Goal: Information Seeking & Learning: Learn about a topic

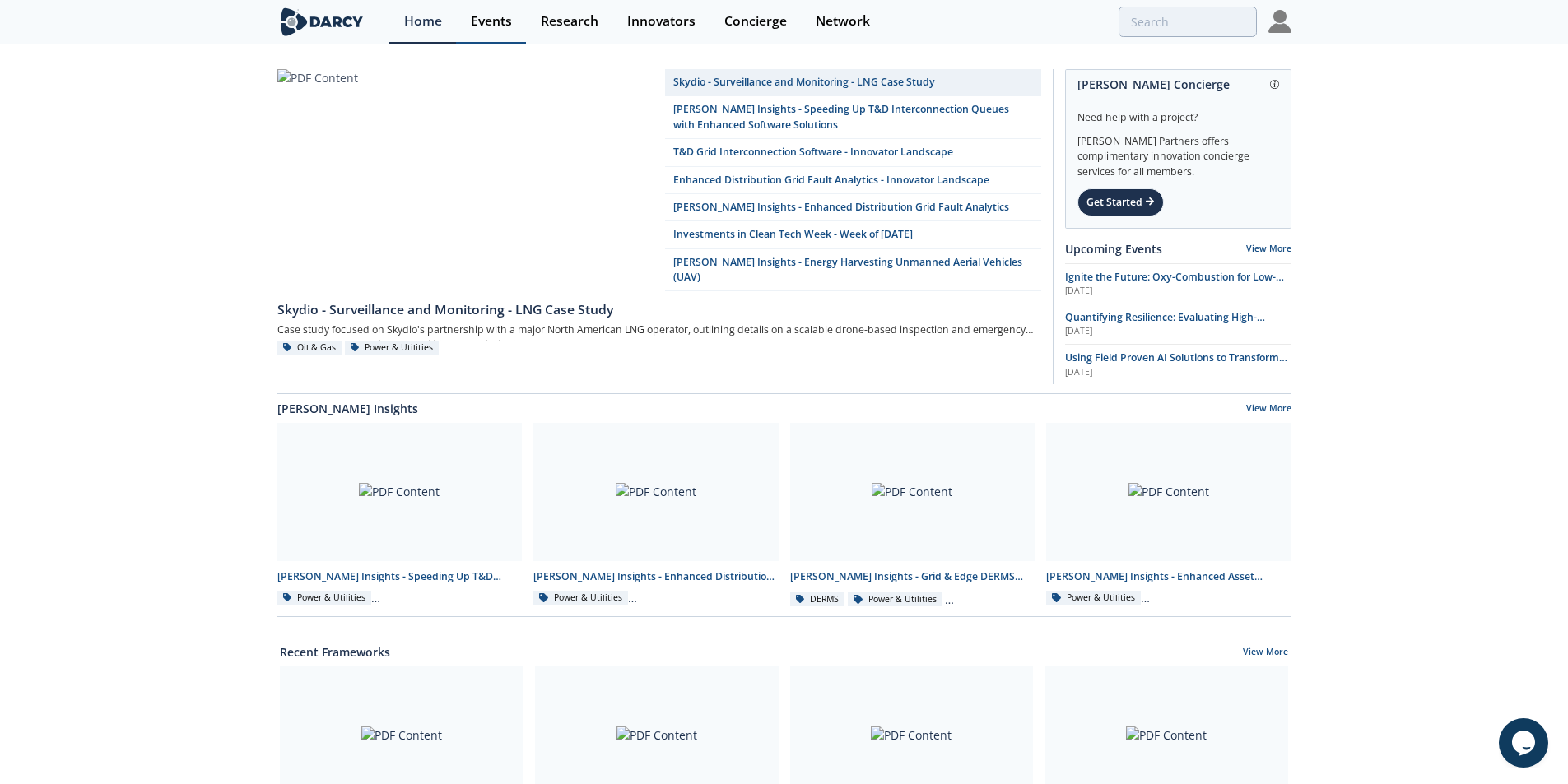
click at [483, 24] on div "Events" at bounding box center [491, 21] width 42 height 14
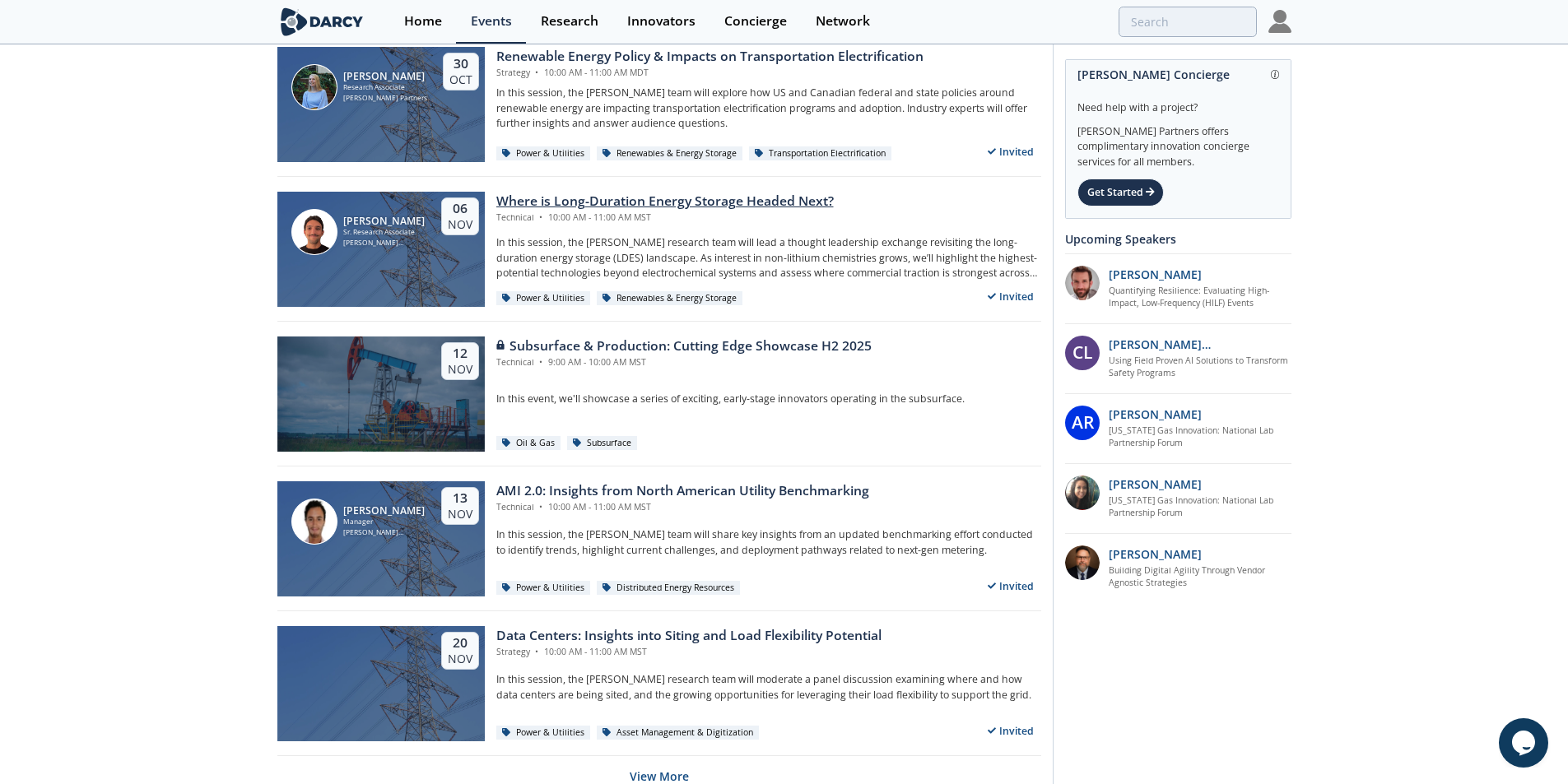
scroll to position [3038, 0]
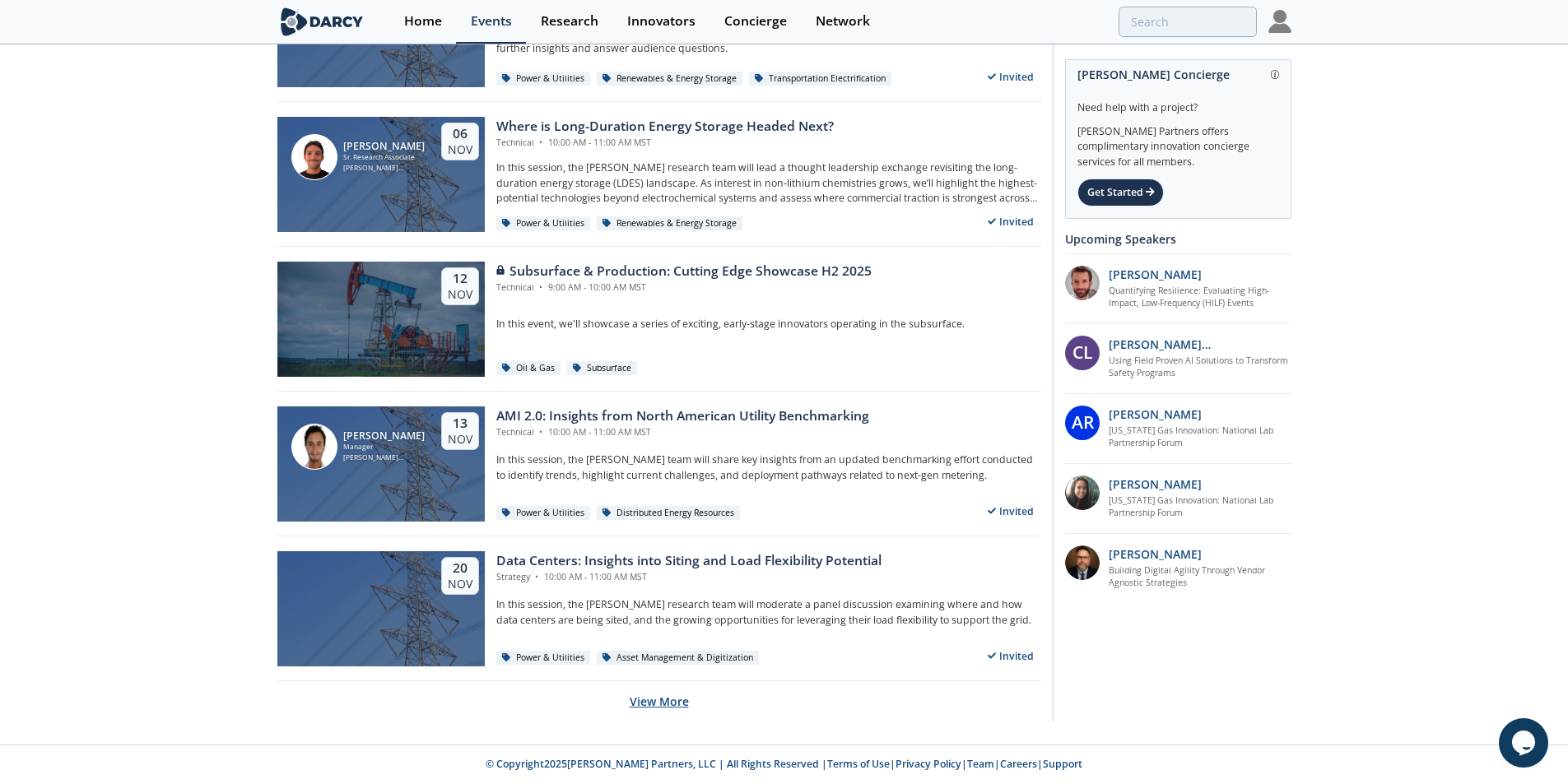
click at [647, 716] on button "View More" at bounding box center [658, 702] width 59 height 41
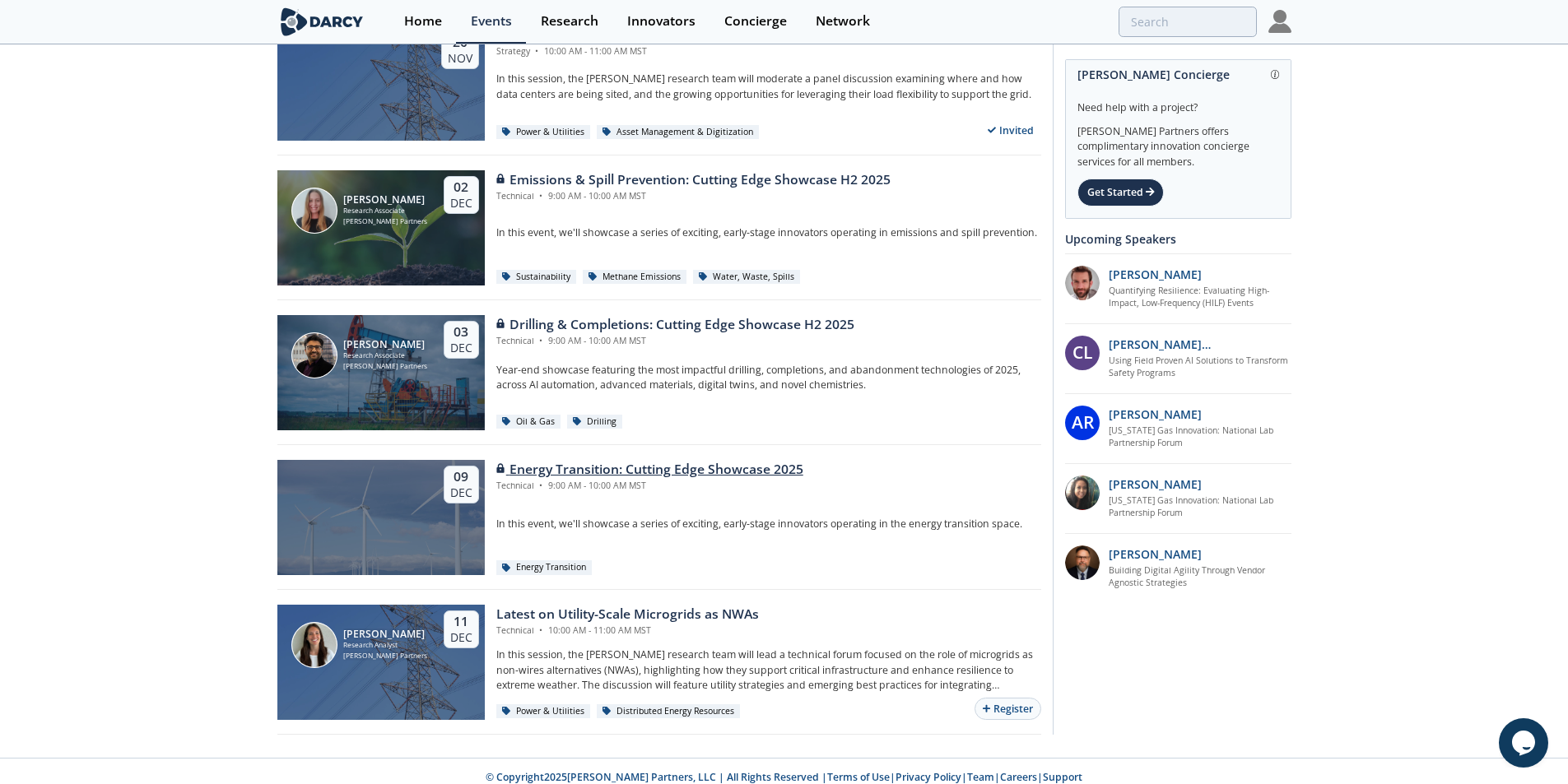
scroll to position [3577, 0]
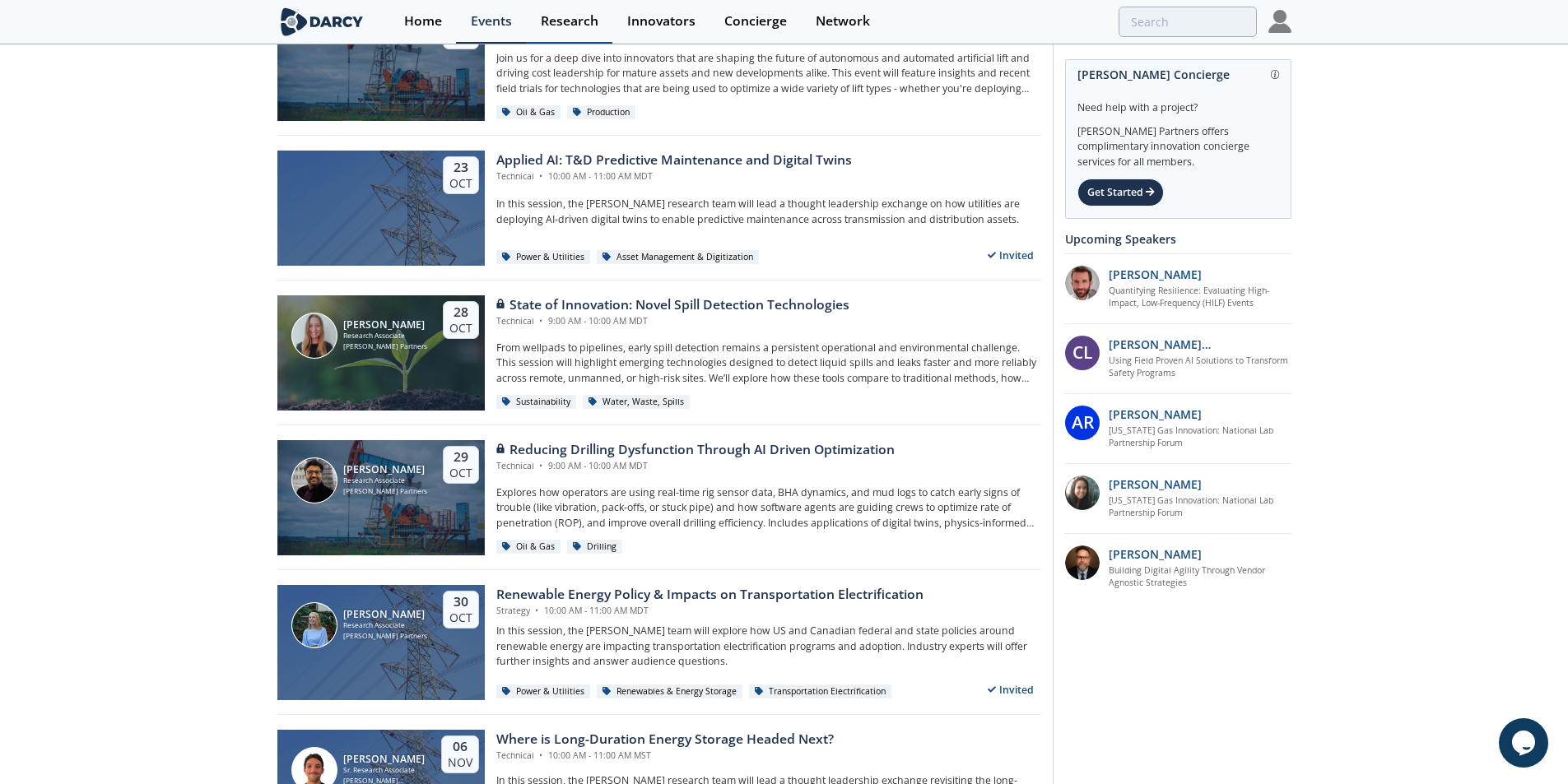
click at [565, 31] on link "Research" at bounding box center [570, 21] width 87 height 43
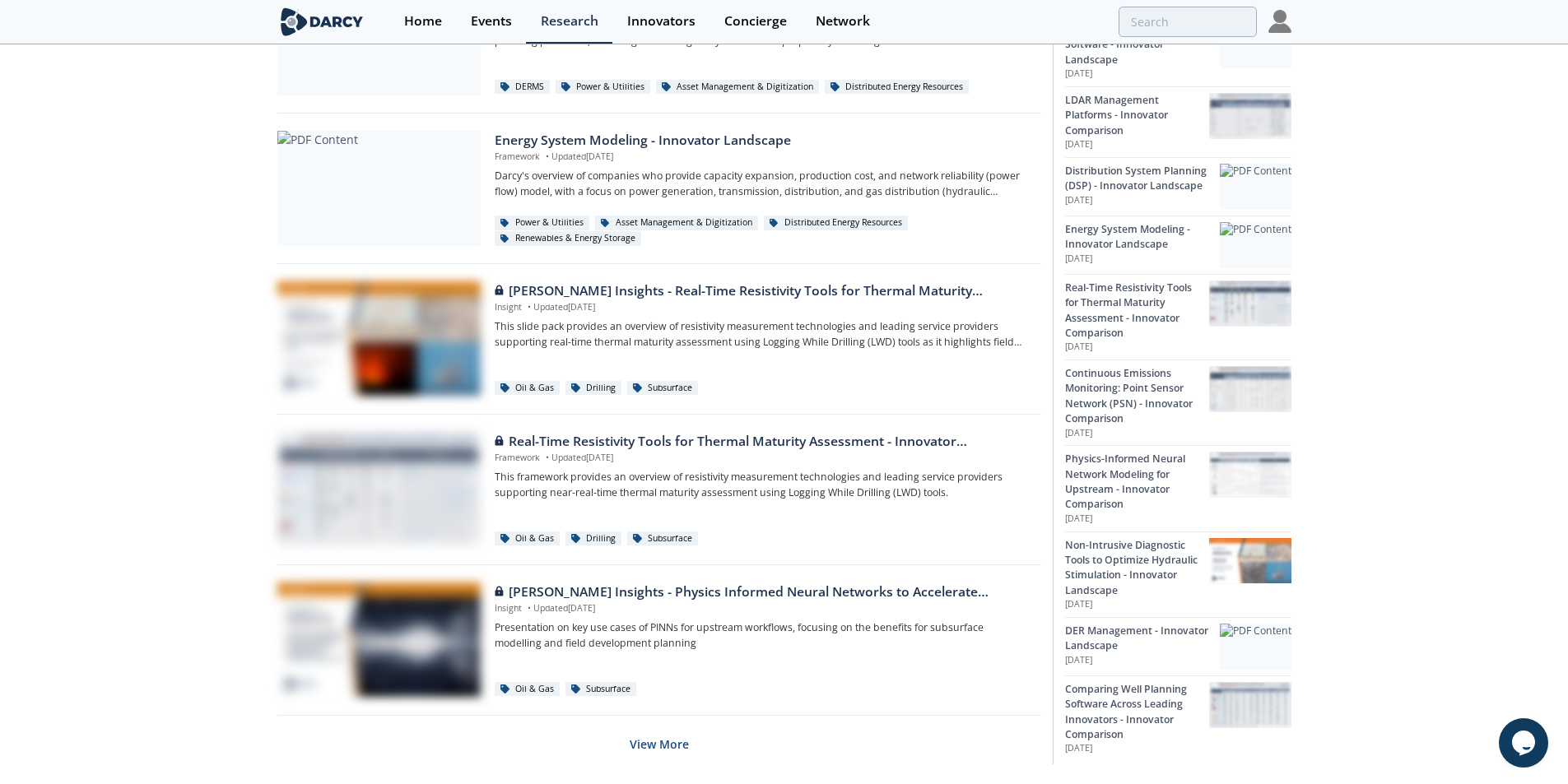
scroll to position [923, 0]
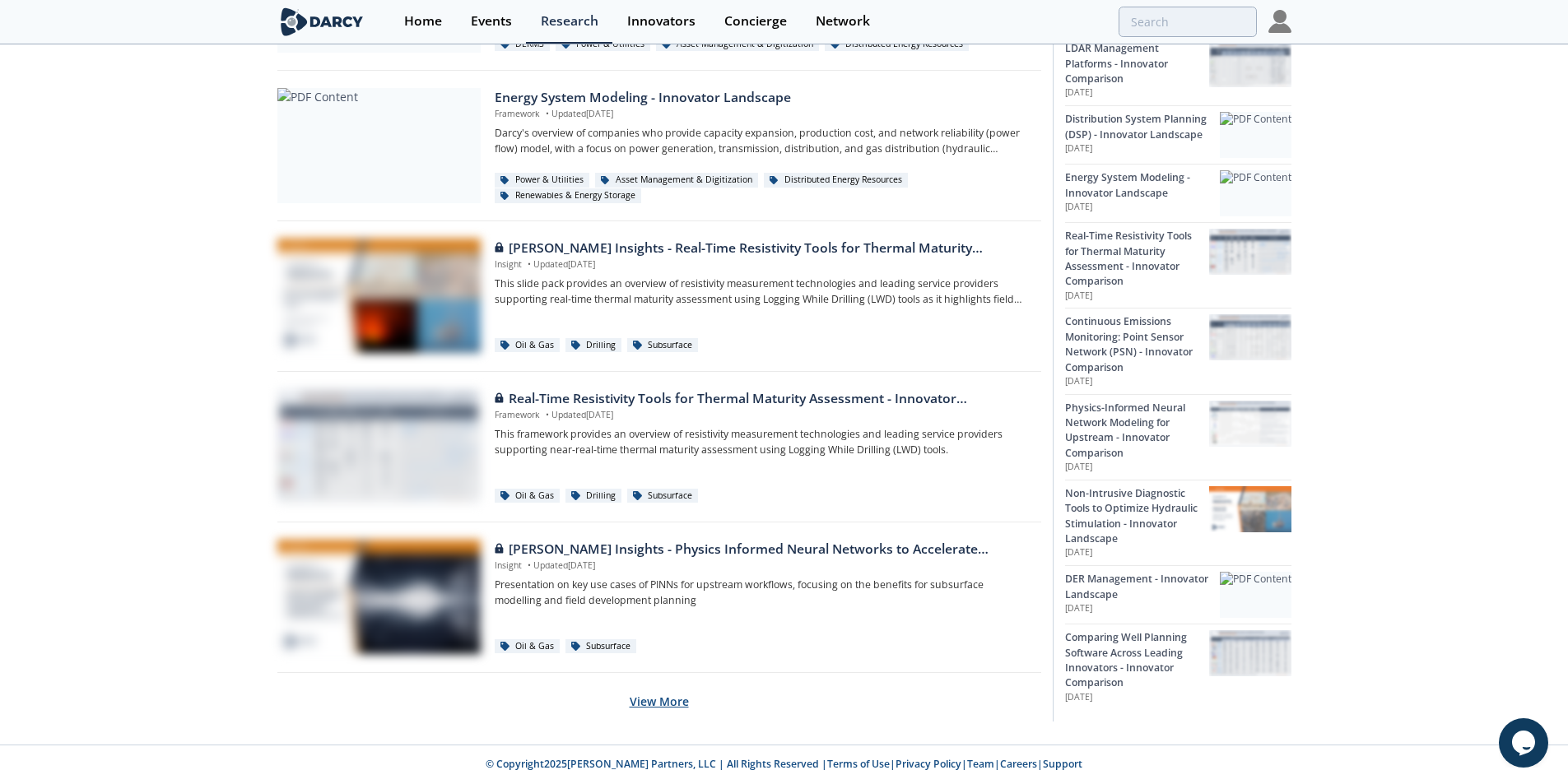
click at [680, 703] on button "View More" at bounding box center [658, 702] width 59 height 41
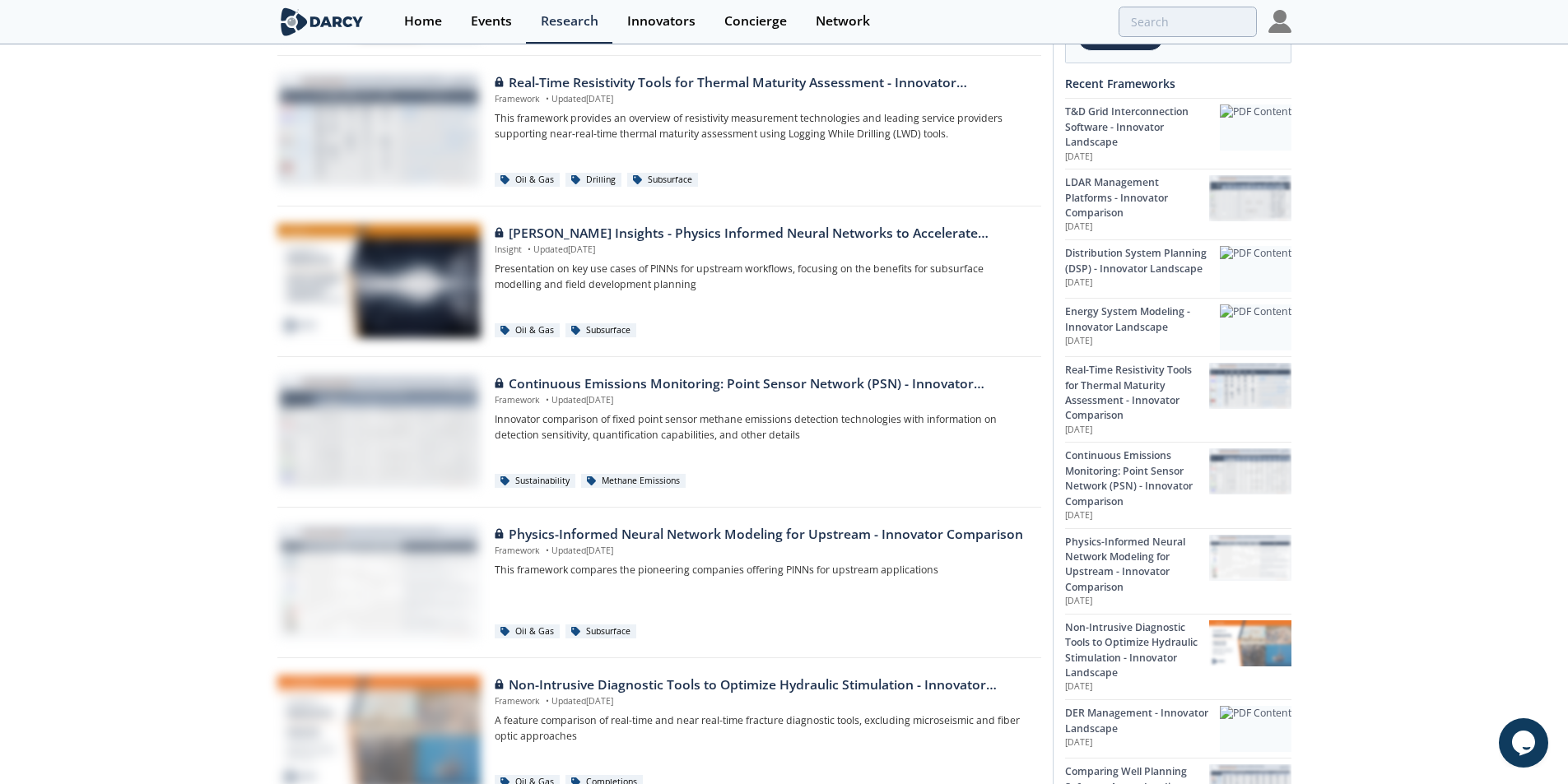
scroll to position [1087, 0]
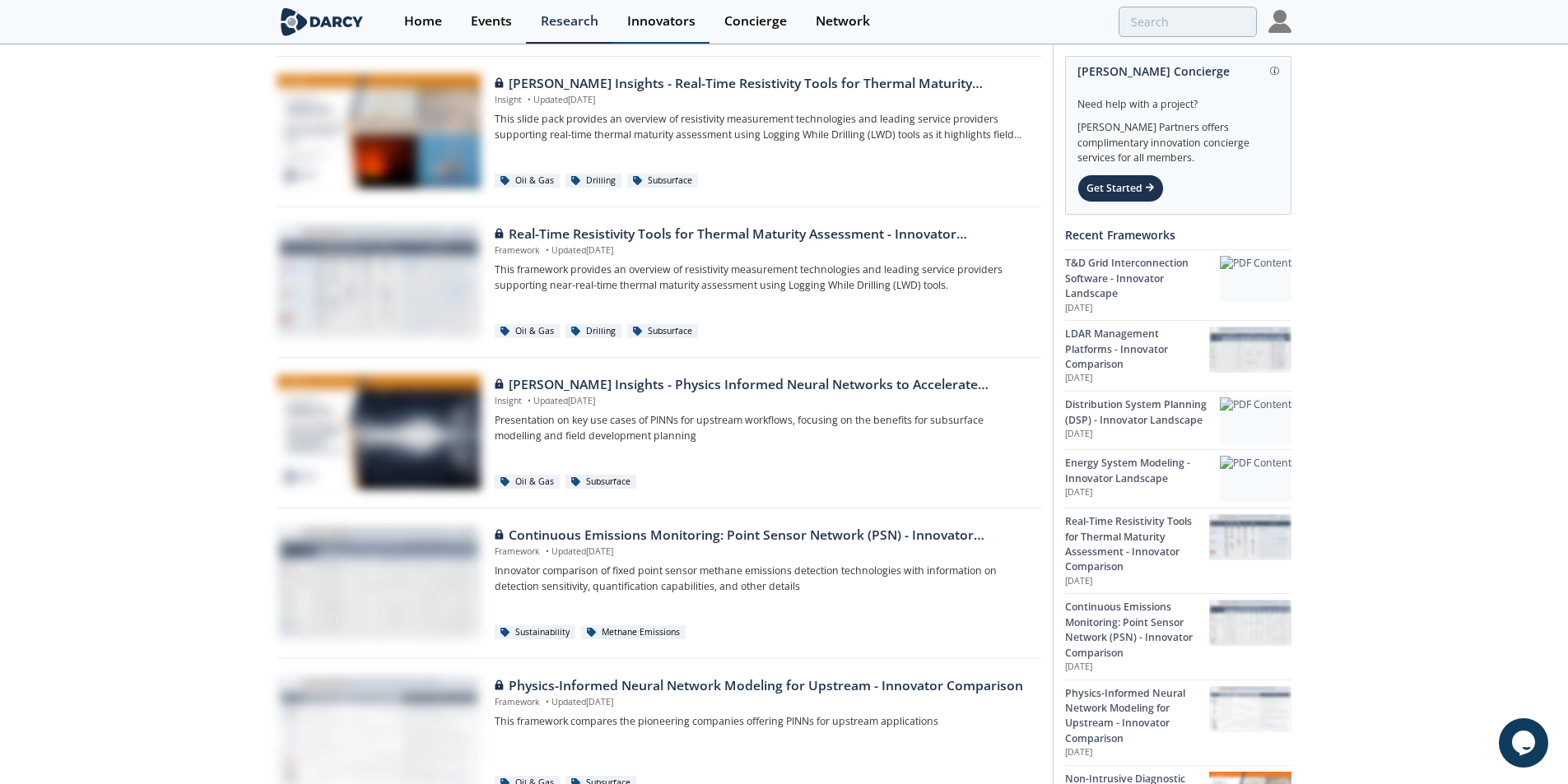
click at [655, 32] on link "Innovators" at bounding box center [660, 21] width 98 height 43
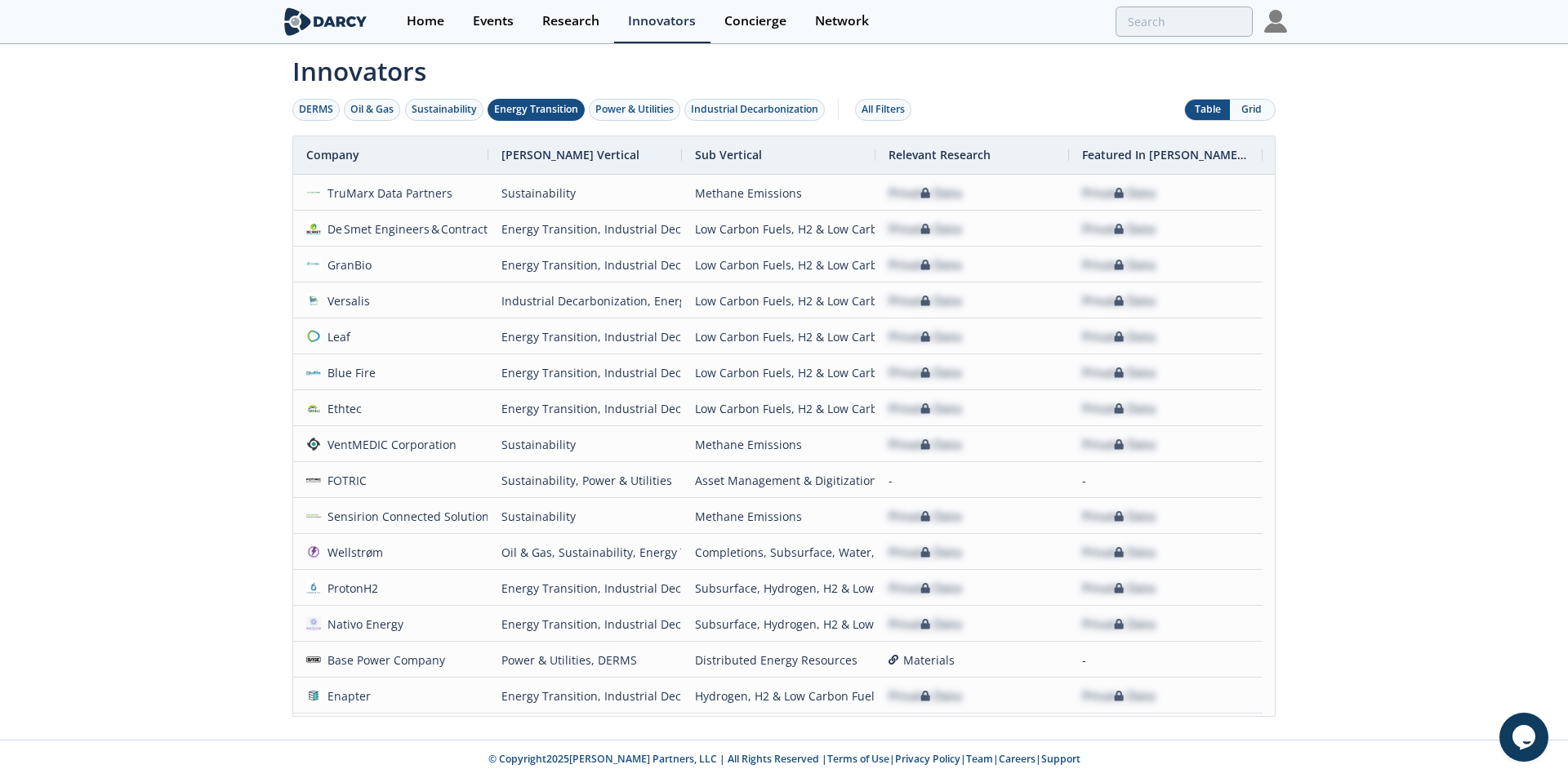
click at [513, 112] on div "Energy Transition" at bounding box center [536, 109] width 84 height 14
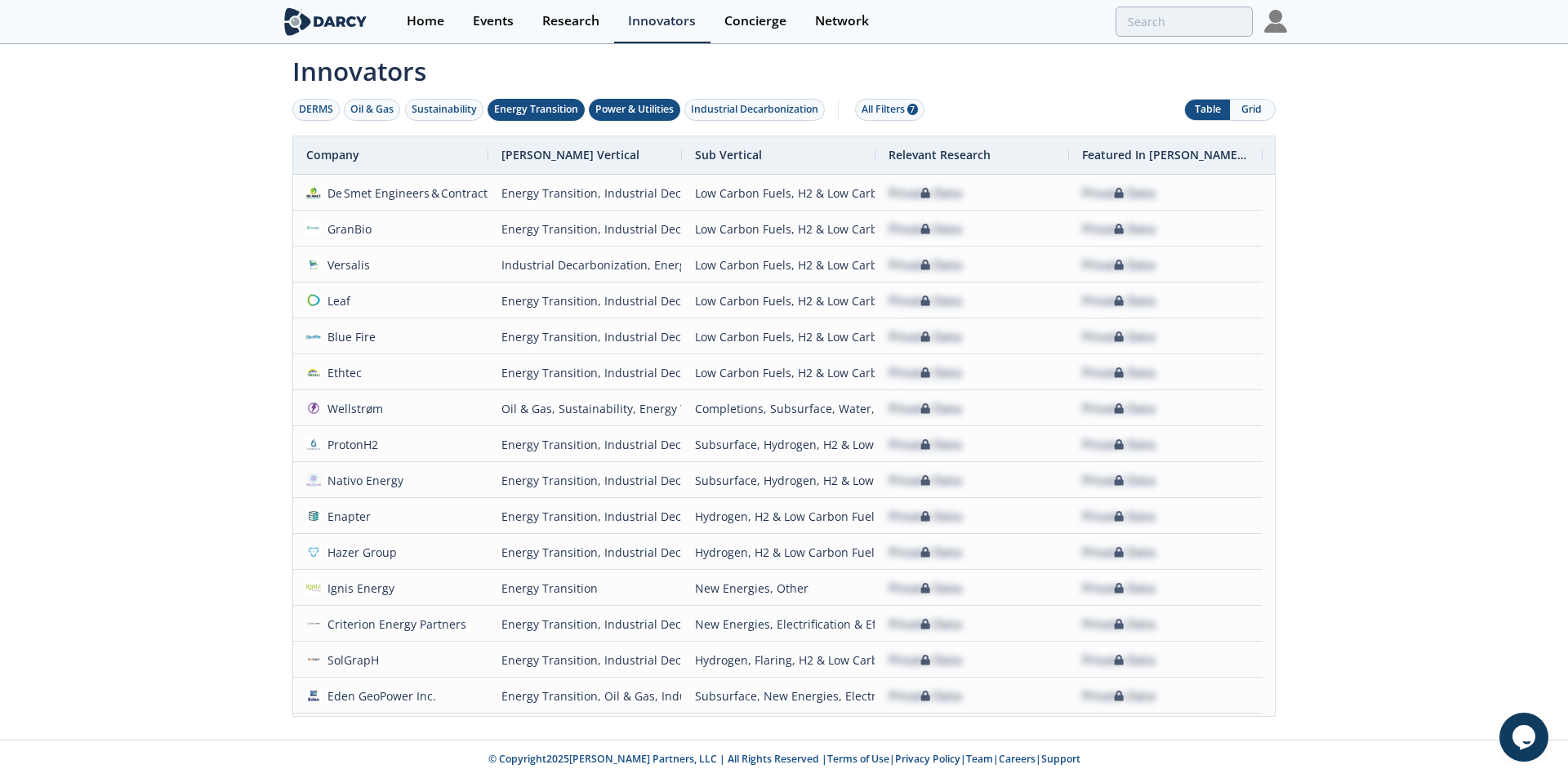
click at [616, 111] on div "Power & Utilities" at bounding box center [635, 109] width 79 height 14
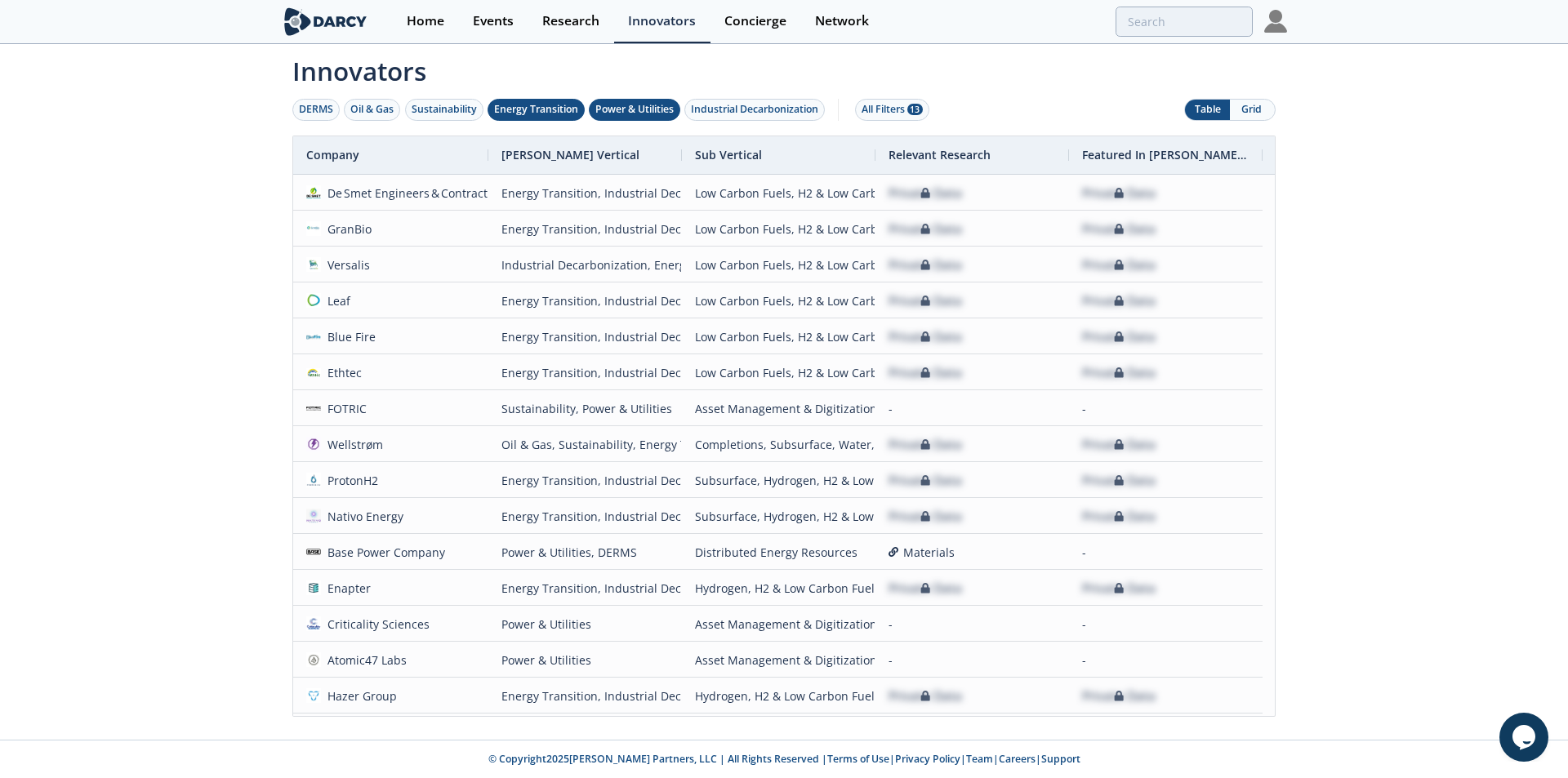
click at [568, 108] on div "Energy Transition" at bounding box center [536, 109] width 84 height 14
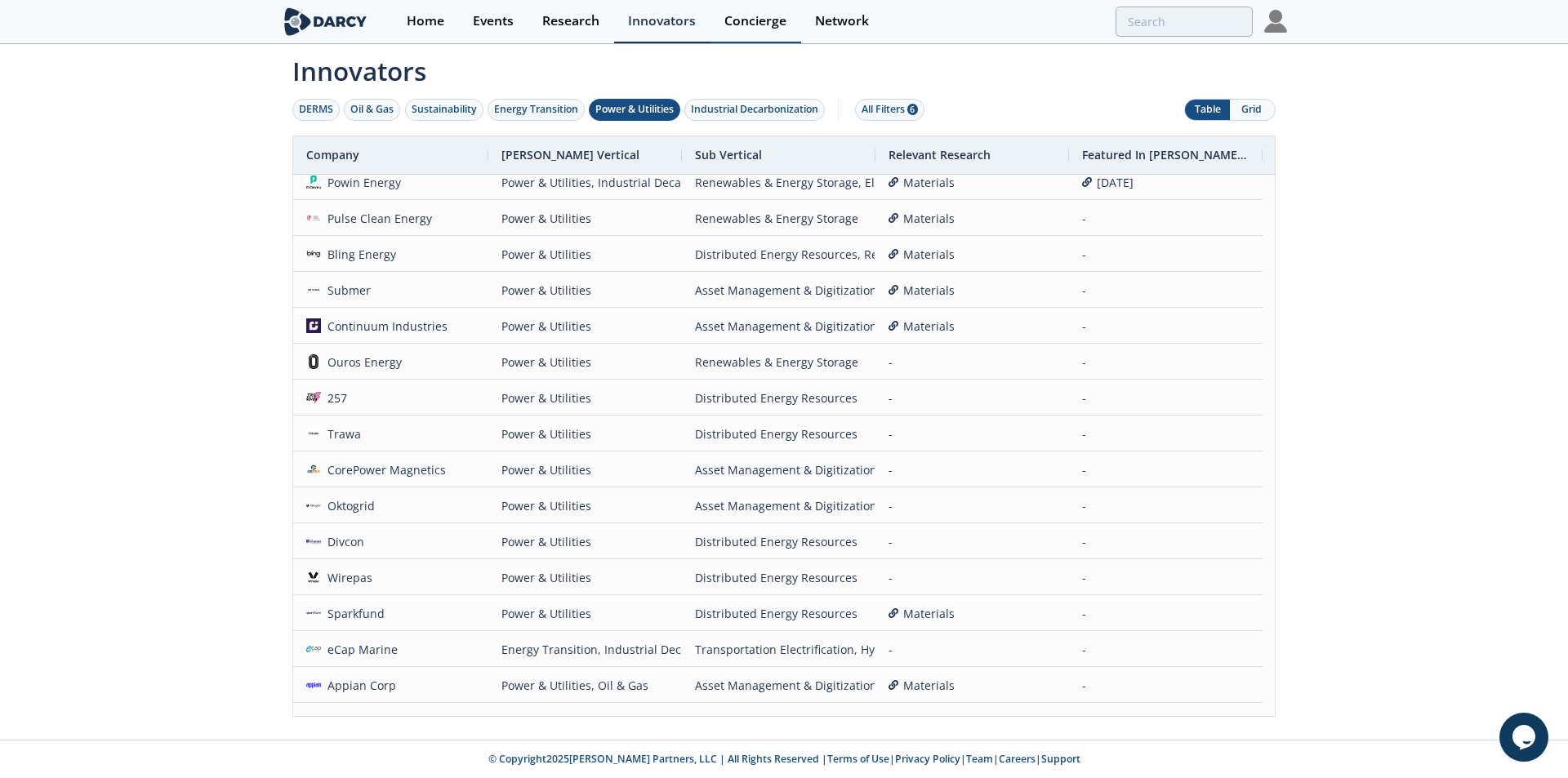
click at [760, 20] on div "Concierge" at bounding box center [755, 21] width 62 height 13
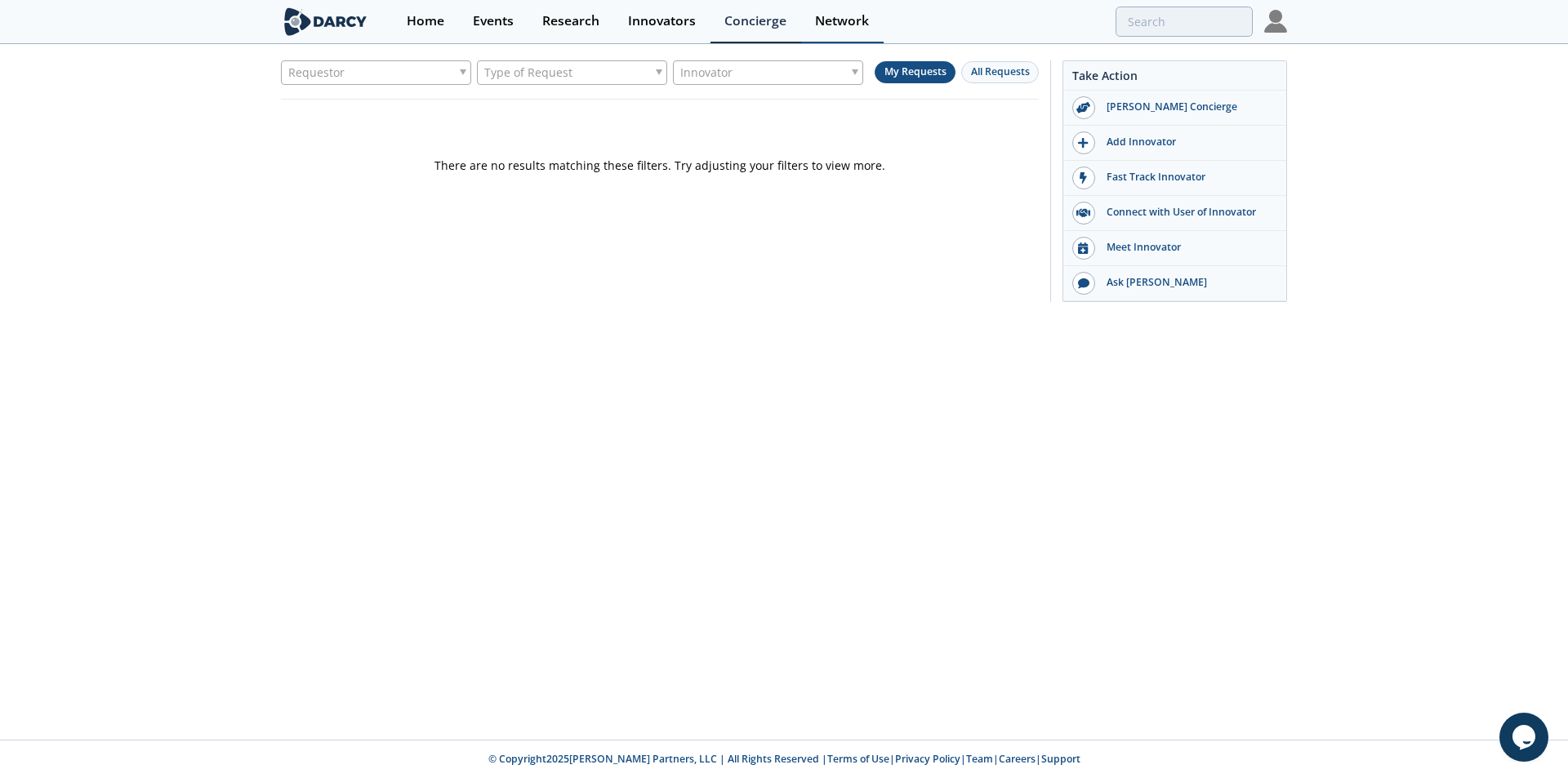
click at [852, 25] on div "Network" at bounding box center [842, 21] width 54 height 13
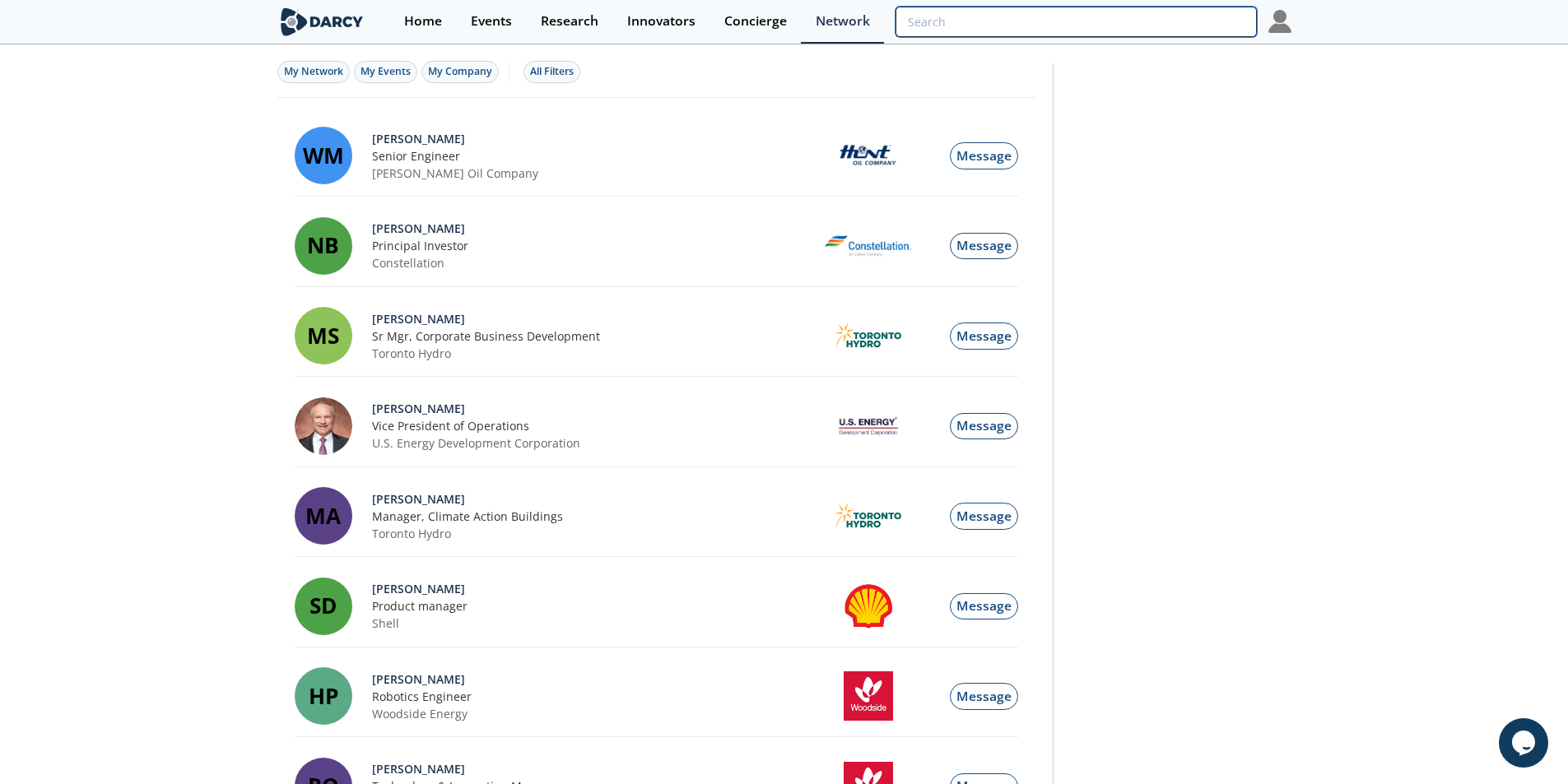
click at [1199, 31] on input "search" at bounding box center [1076, 22] width 360 height 31
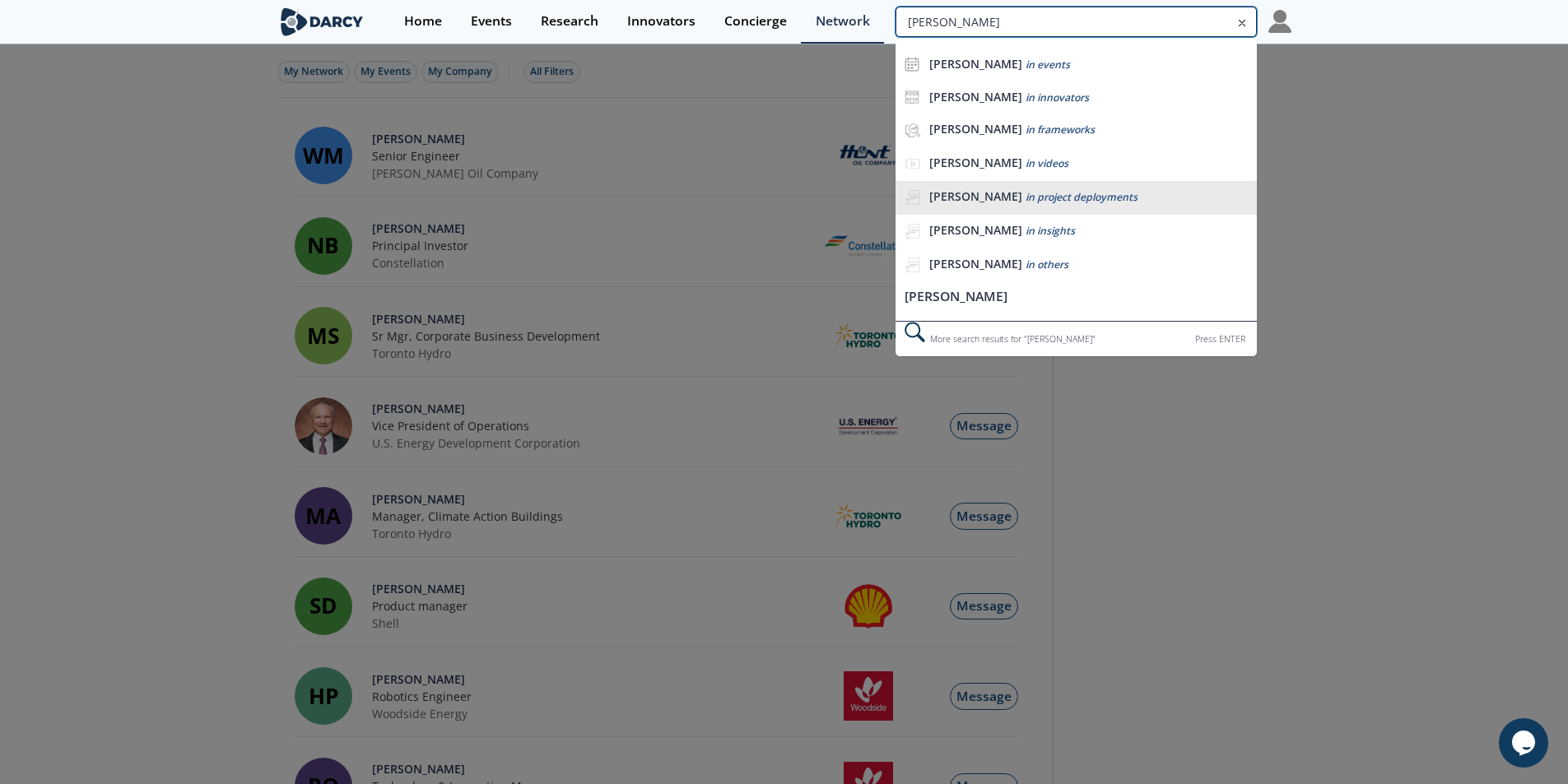
type input "[PERSON_NAME]"
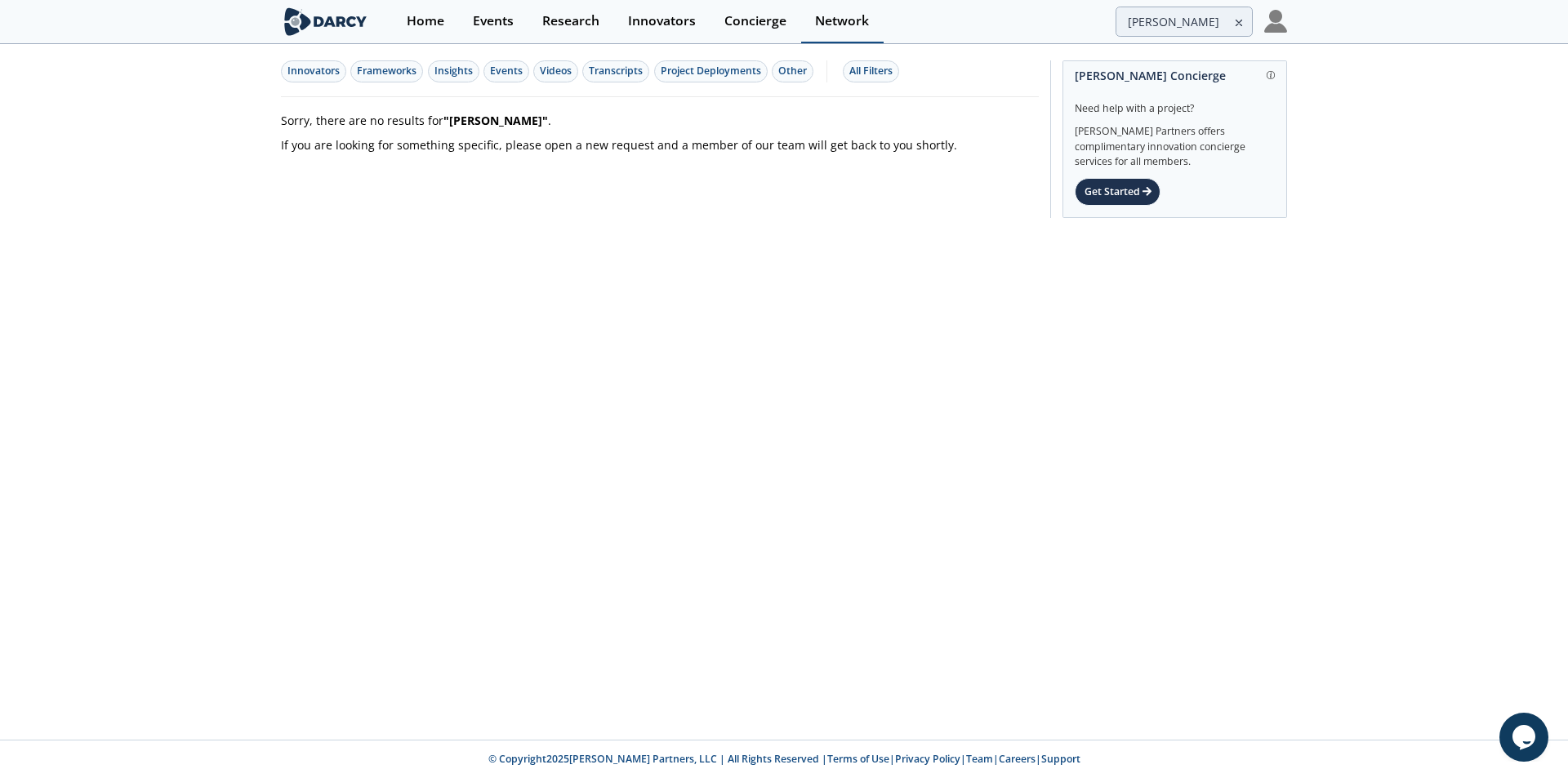
click at [829, 20] on div "Network" at bounding box center [842, 21] width 54 height 13
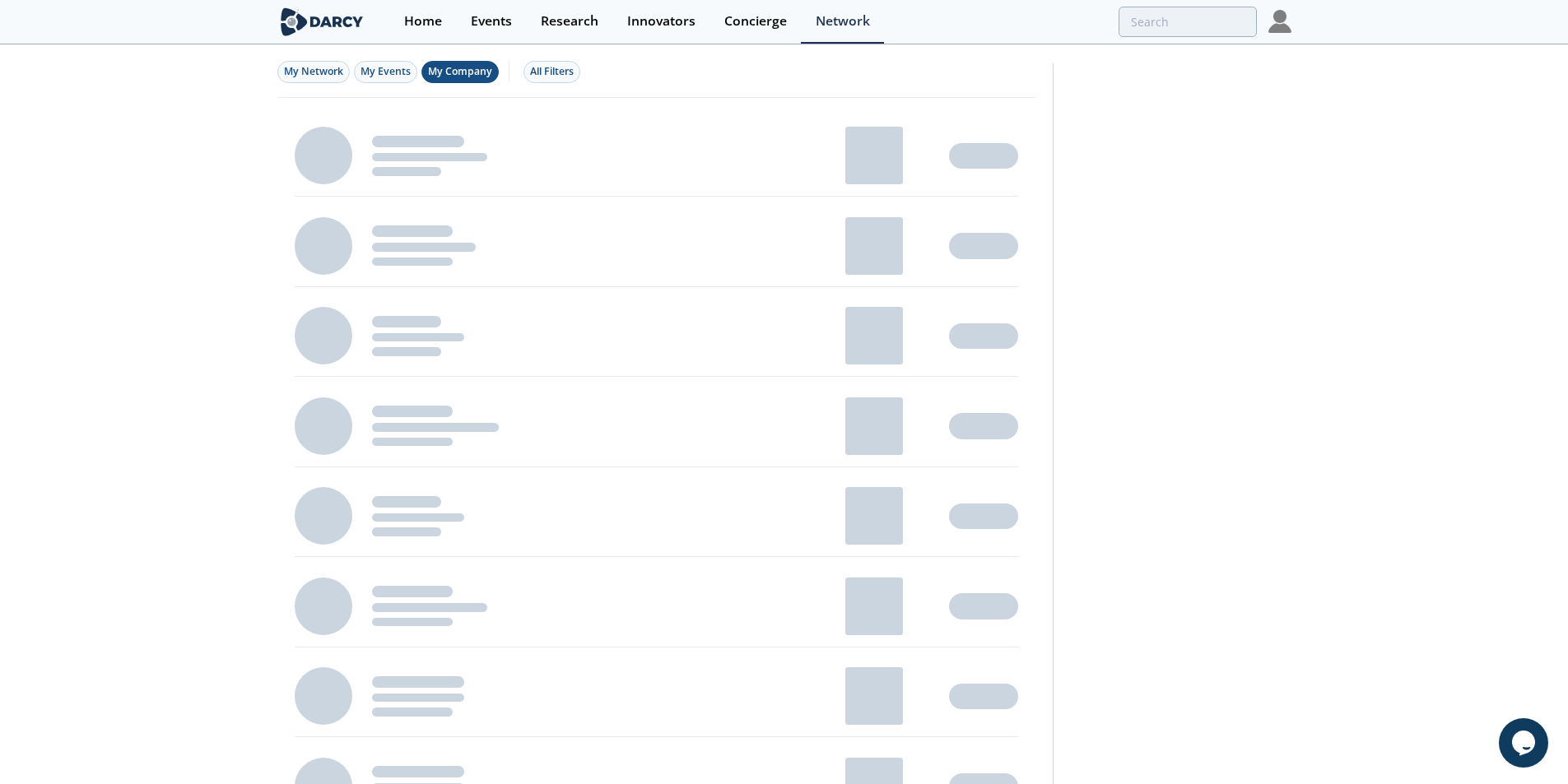
click at [485, 75] on span "My Company" at bounding box center [460, 70] width 64 height 14
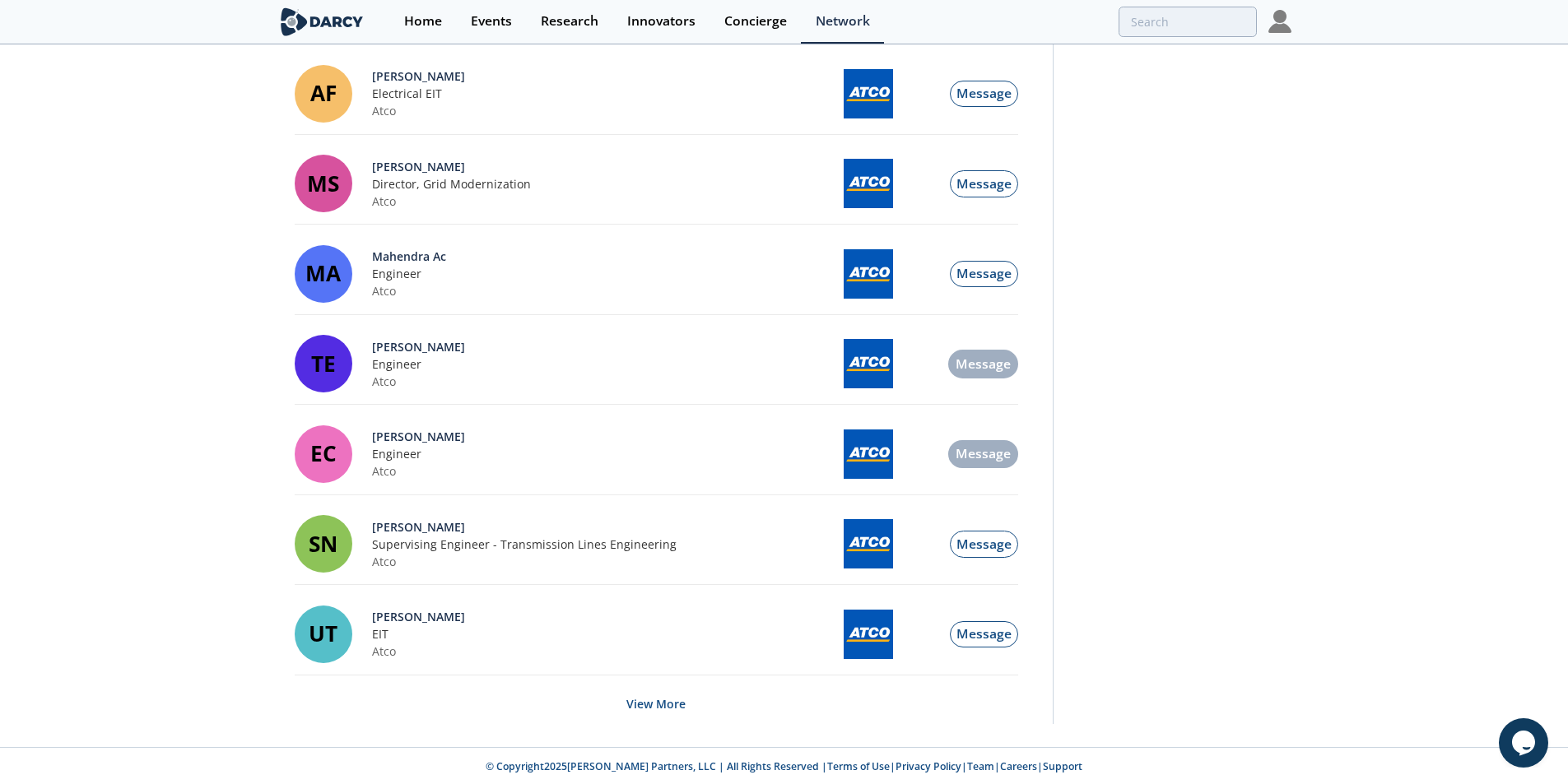
scroll to position [1597, 0]
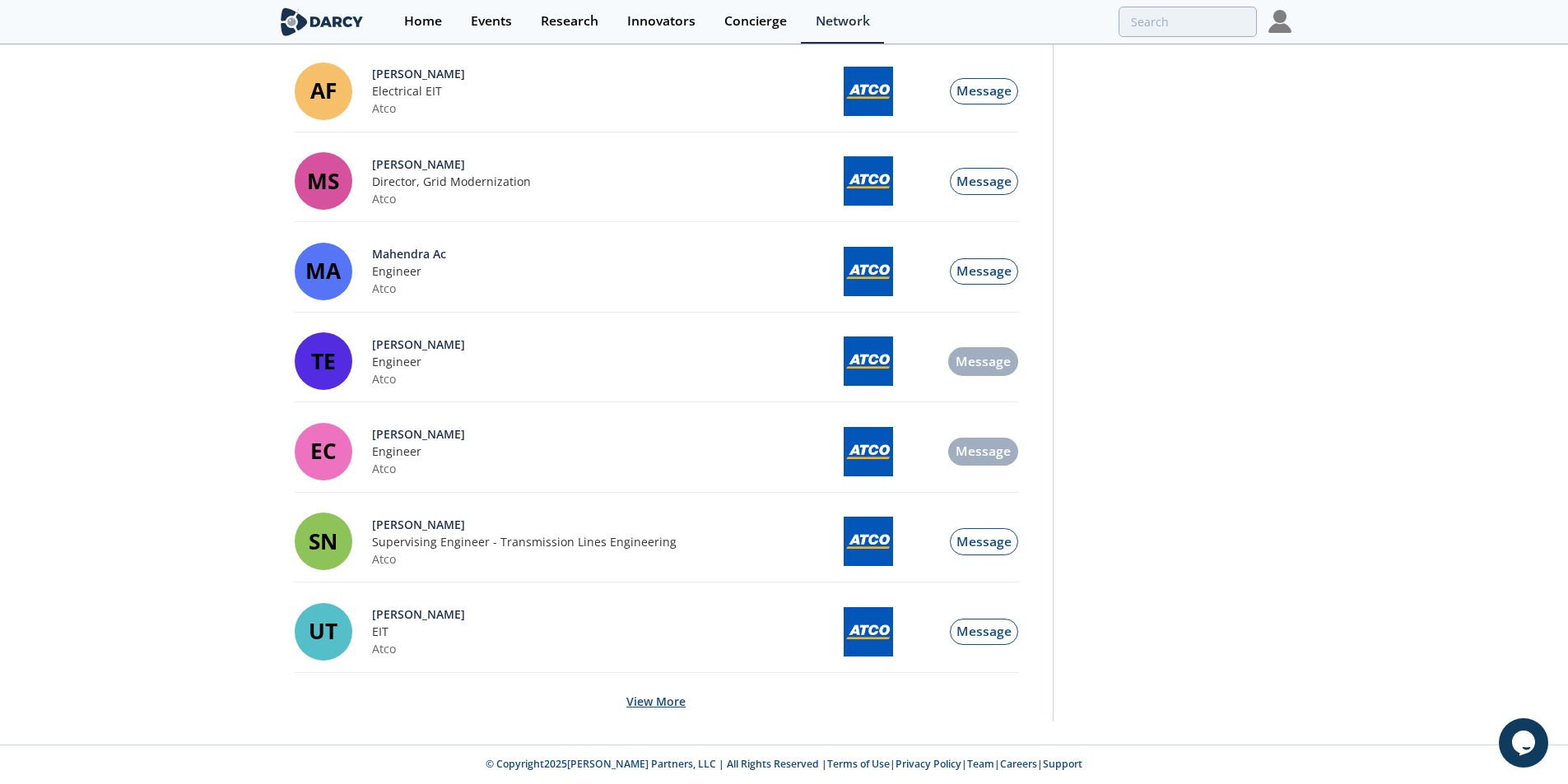
click at [673, 697] on button "View More" at bounding box center [656, 702] width 59 height 41
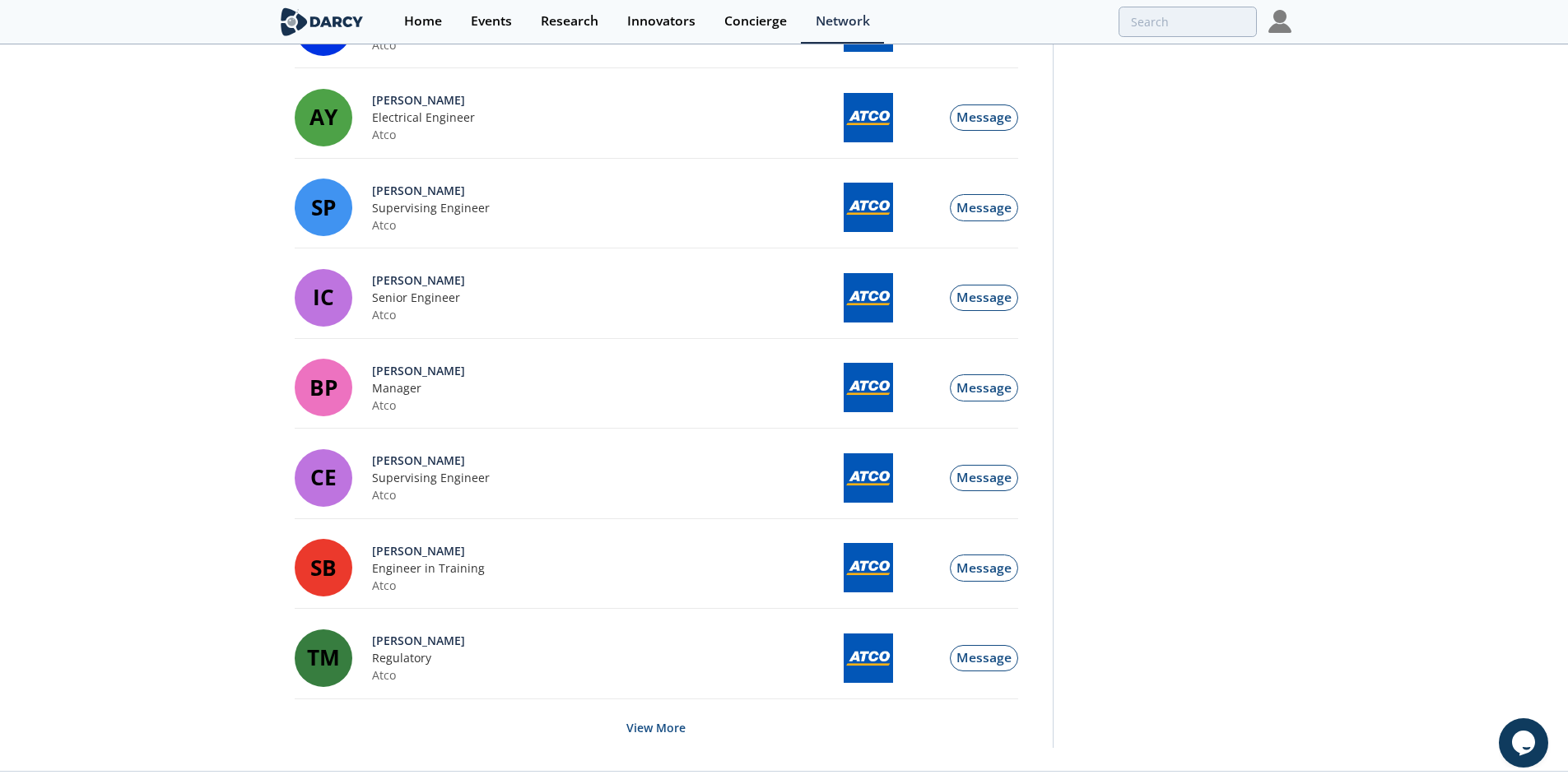
scroll to position [3760, 0]
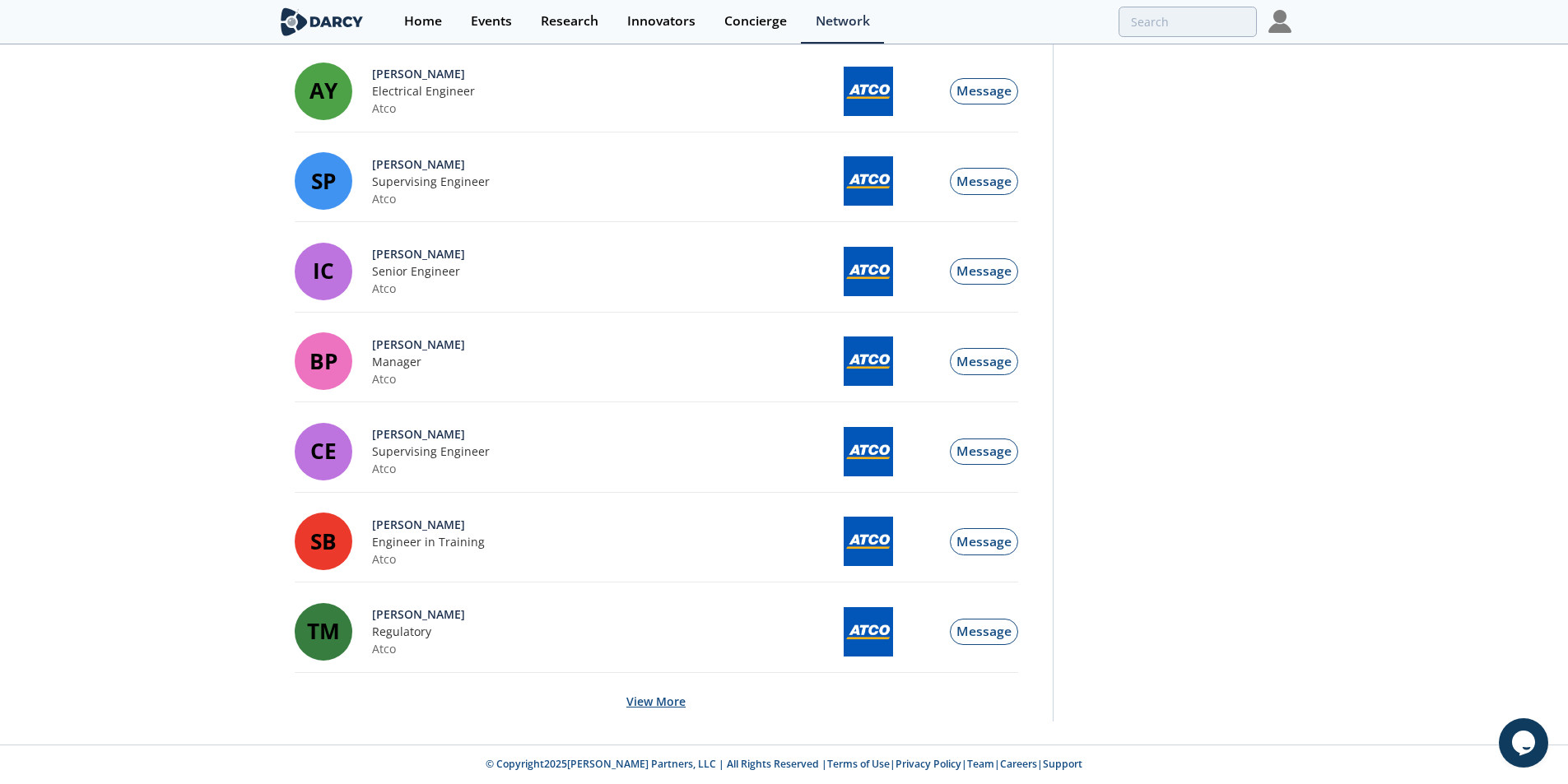
click at [678, 709] on button "View More" at bounding box center [656, 702] width 59 height 41
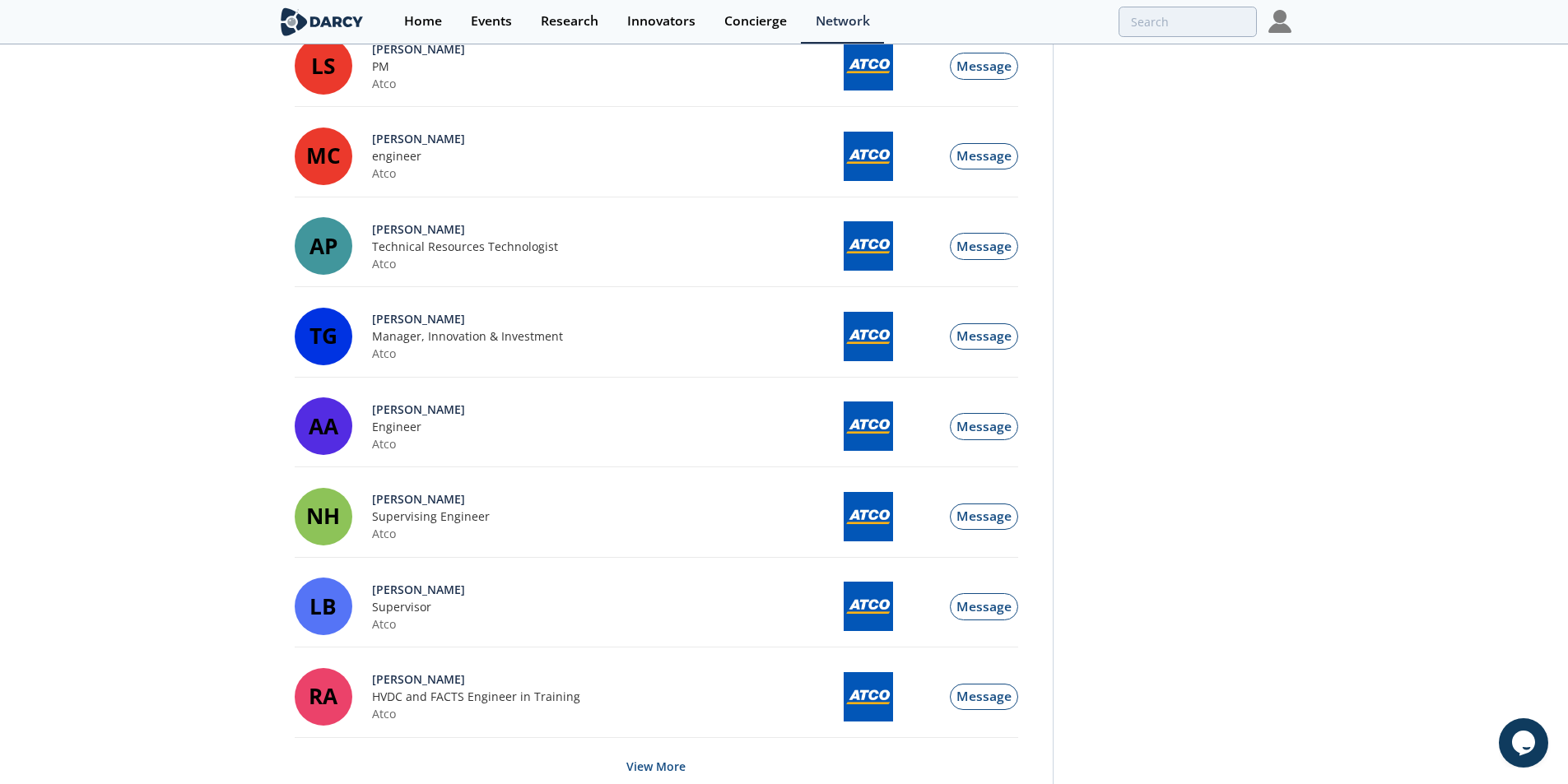
scroll to position [5900, 0]
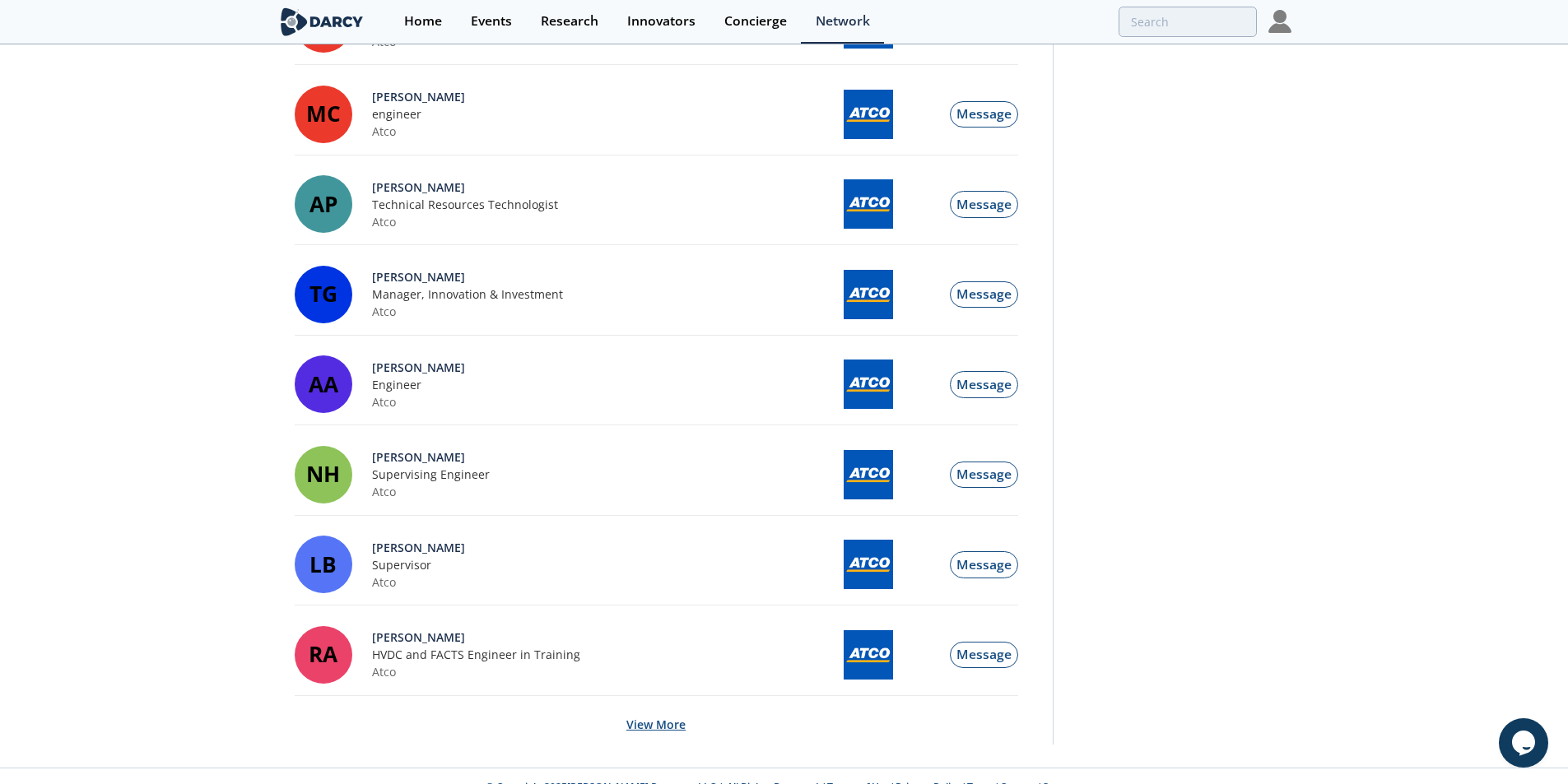
click at [666, 738] on button "View More" at bounding box center [656, 725] width 59 height 41
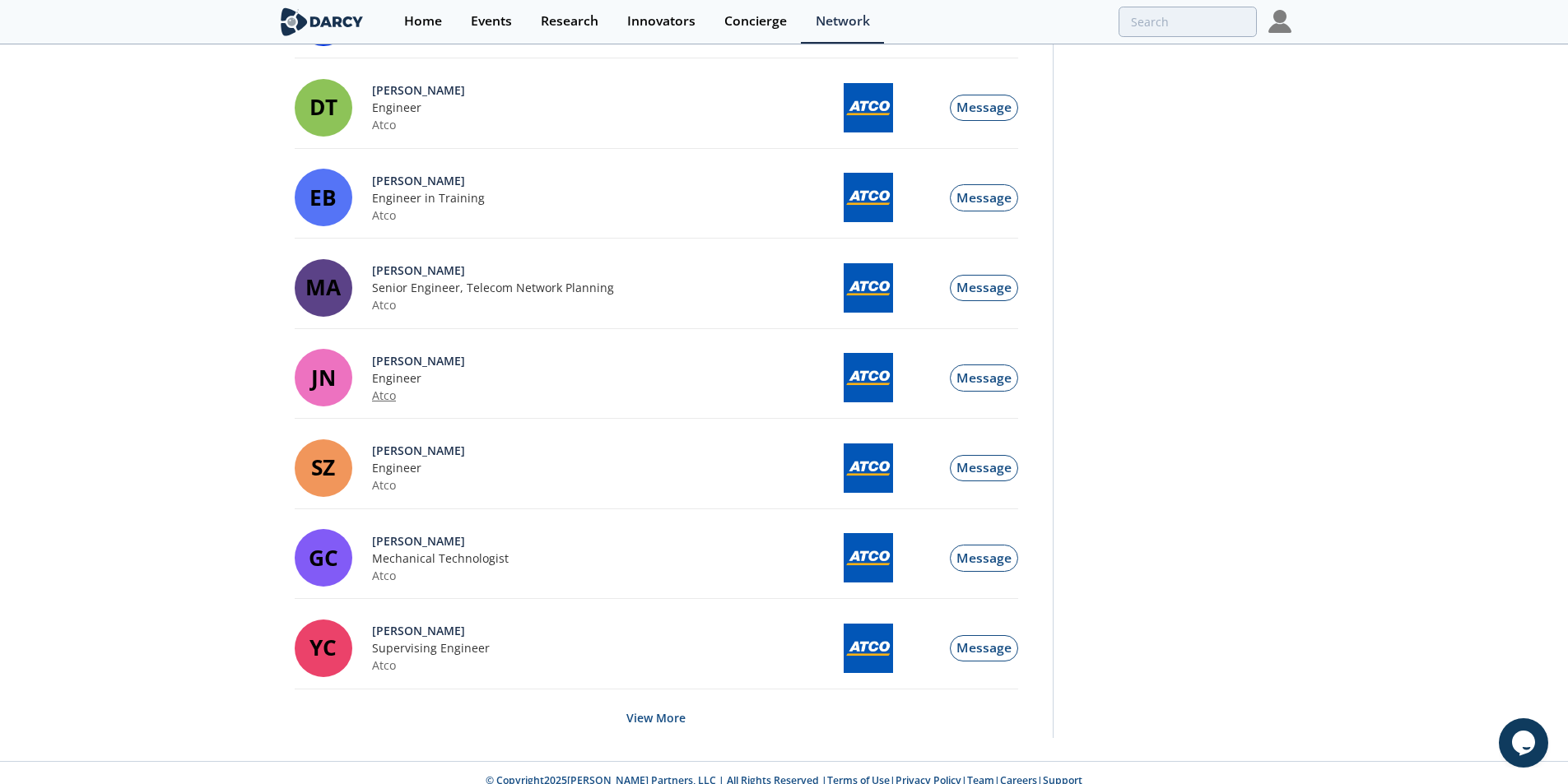
scroll to position [8087, 0]
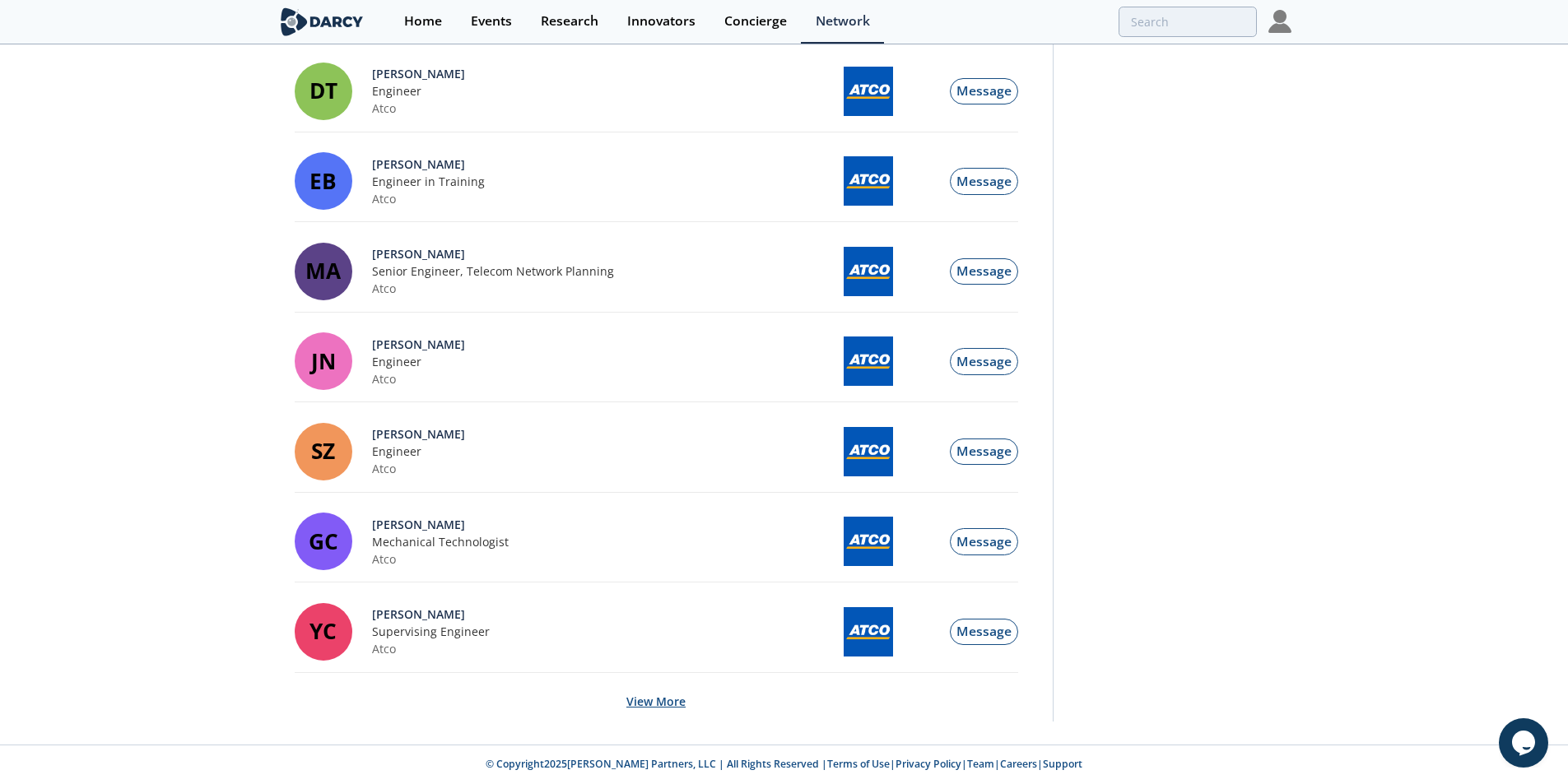
click at [677, 715] on button "View More" at bounding box center [656, 702] width 59 height 41
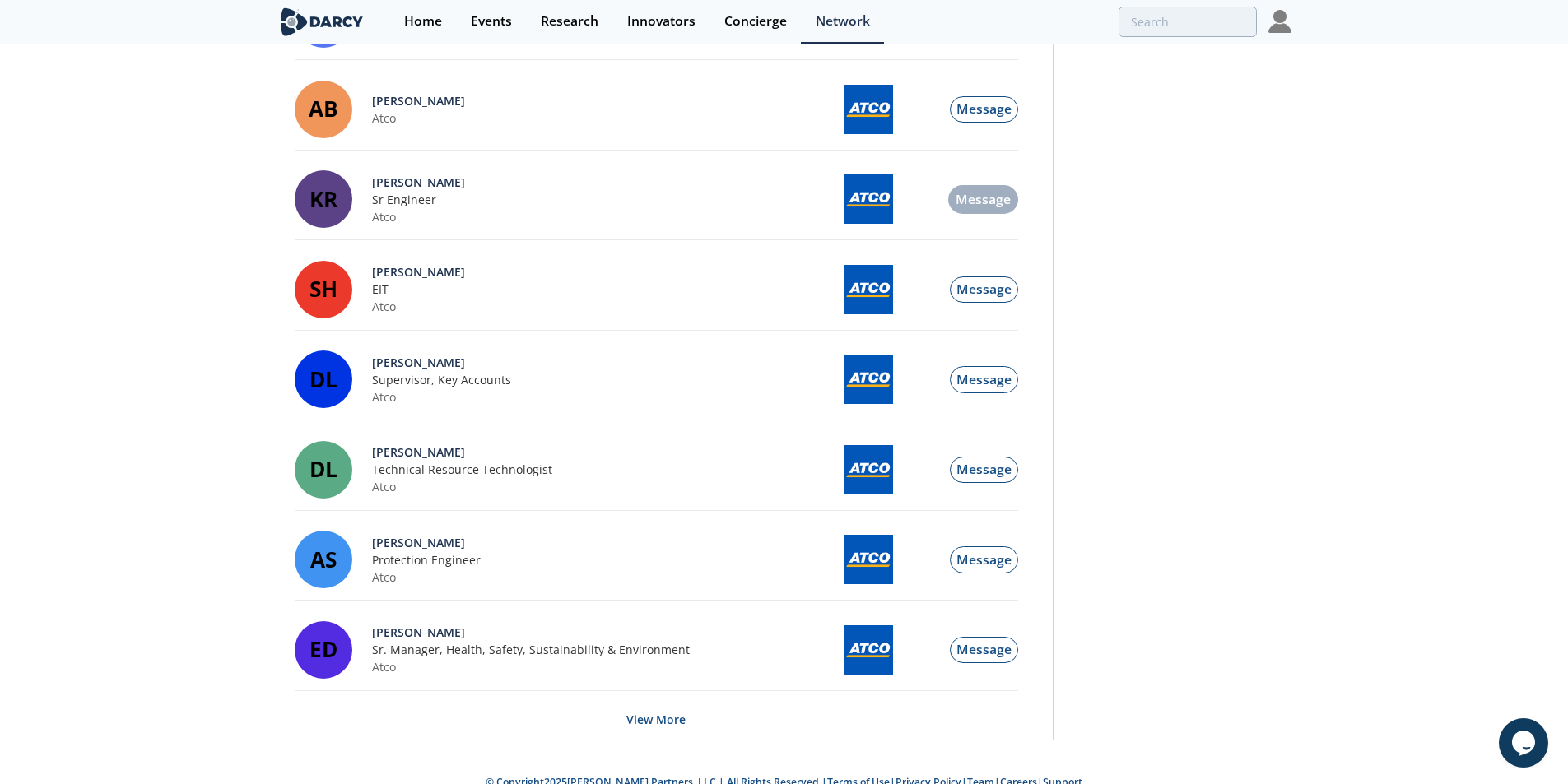
scroll to position [10250, 0]
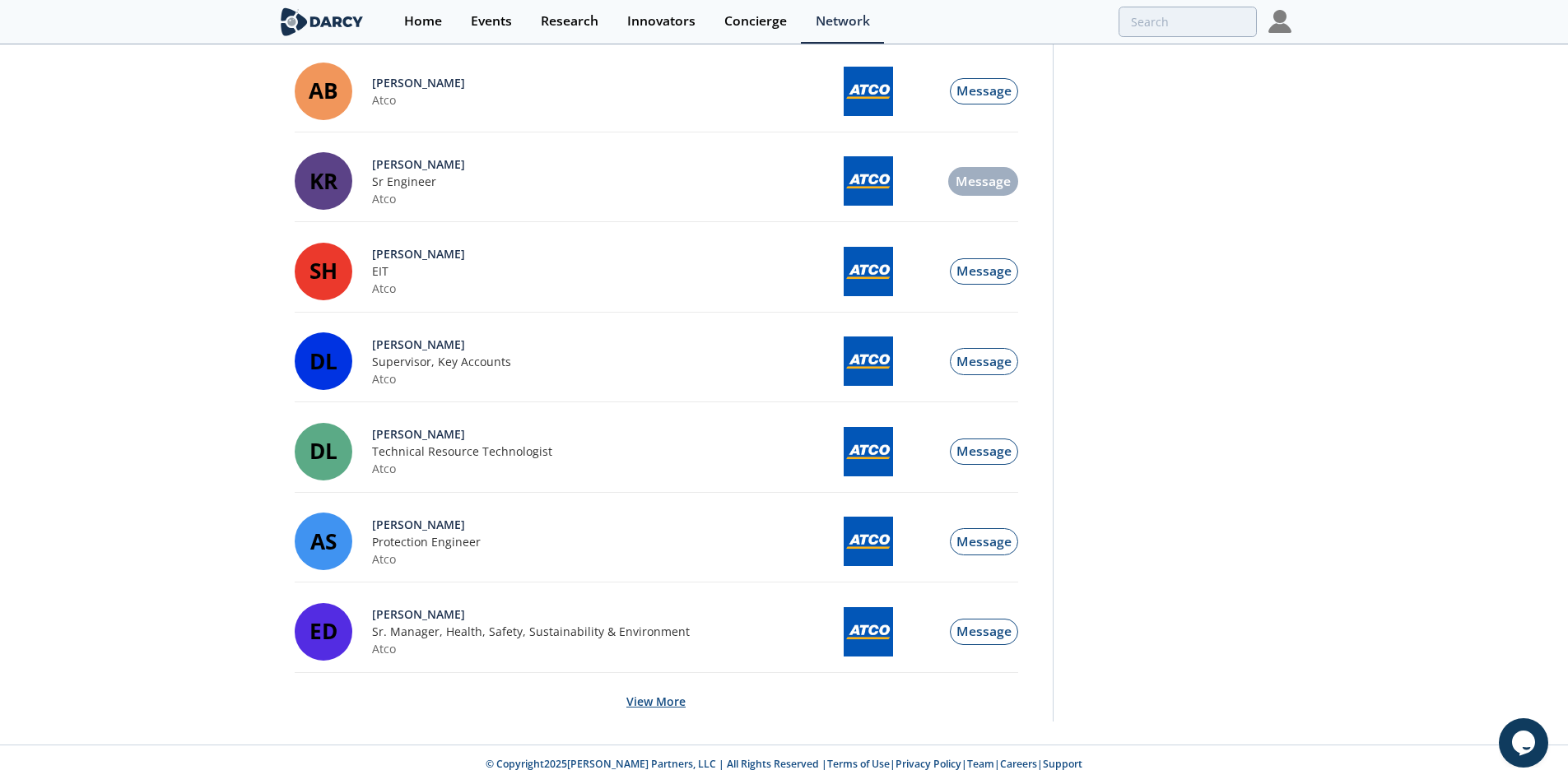
click at [681, 711] on button "View More" at bounding box center [656, 702] width 59 height 41
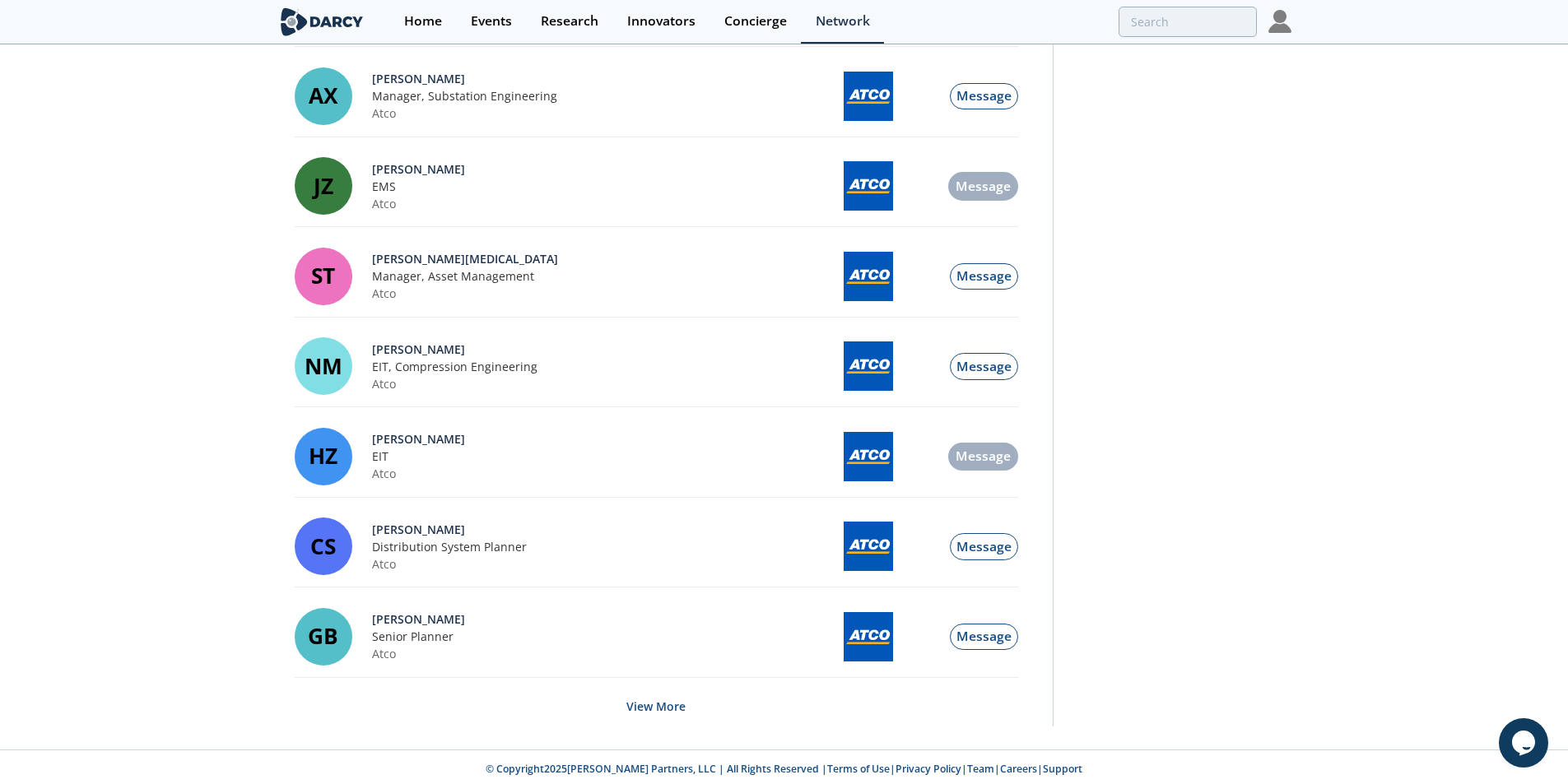
scroll to position [12414, 0]
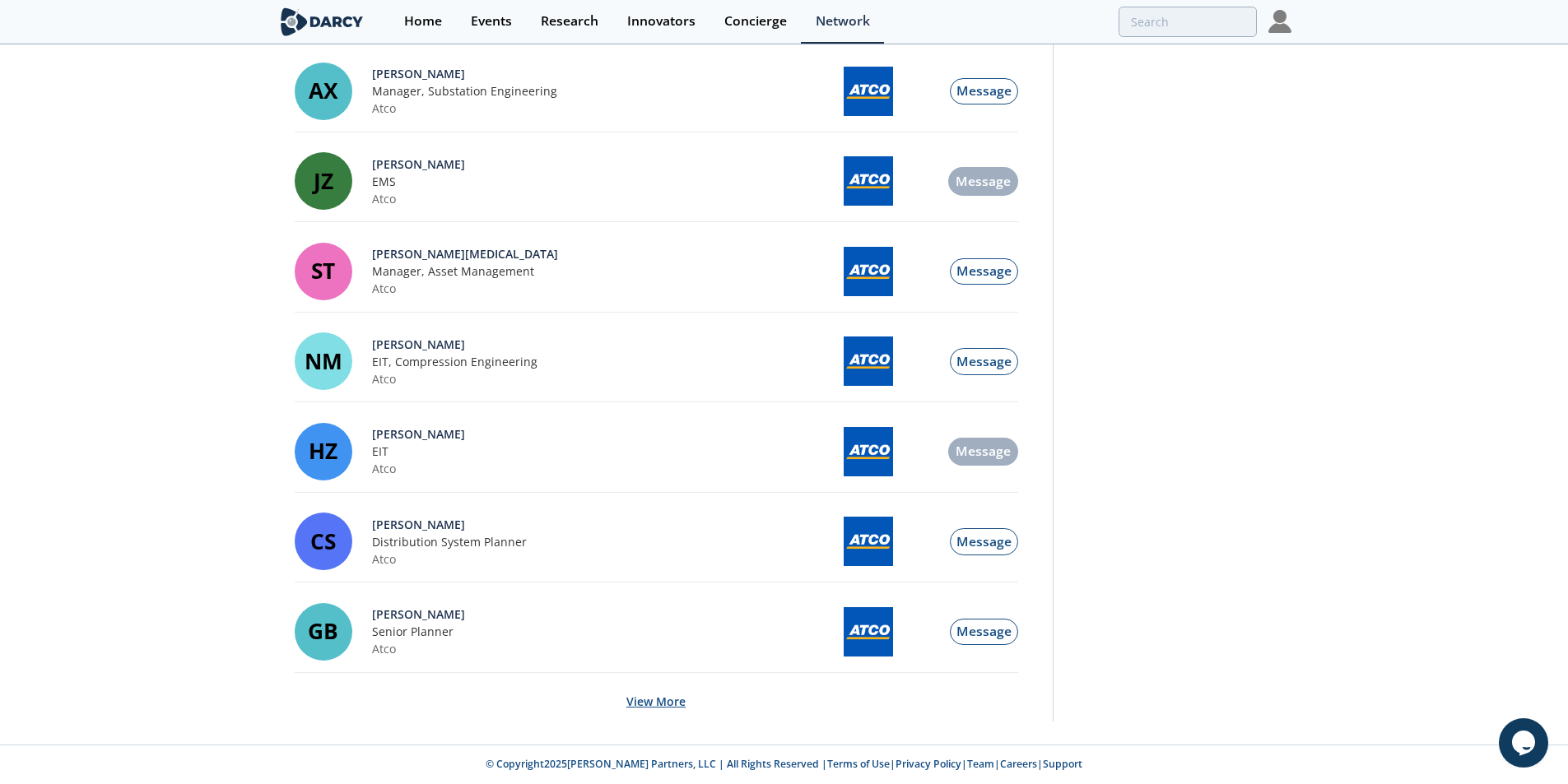
click at [674, 711] on button "View More" at bounding box center [656, 702] width 59 height 41
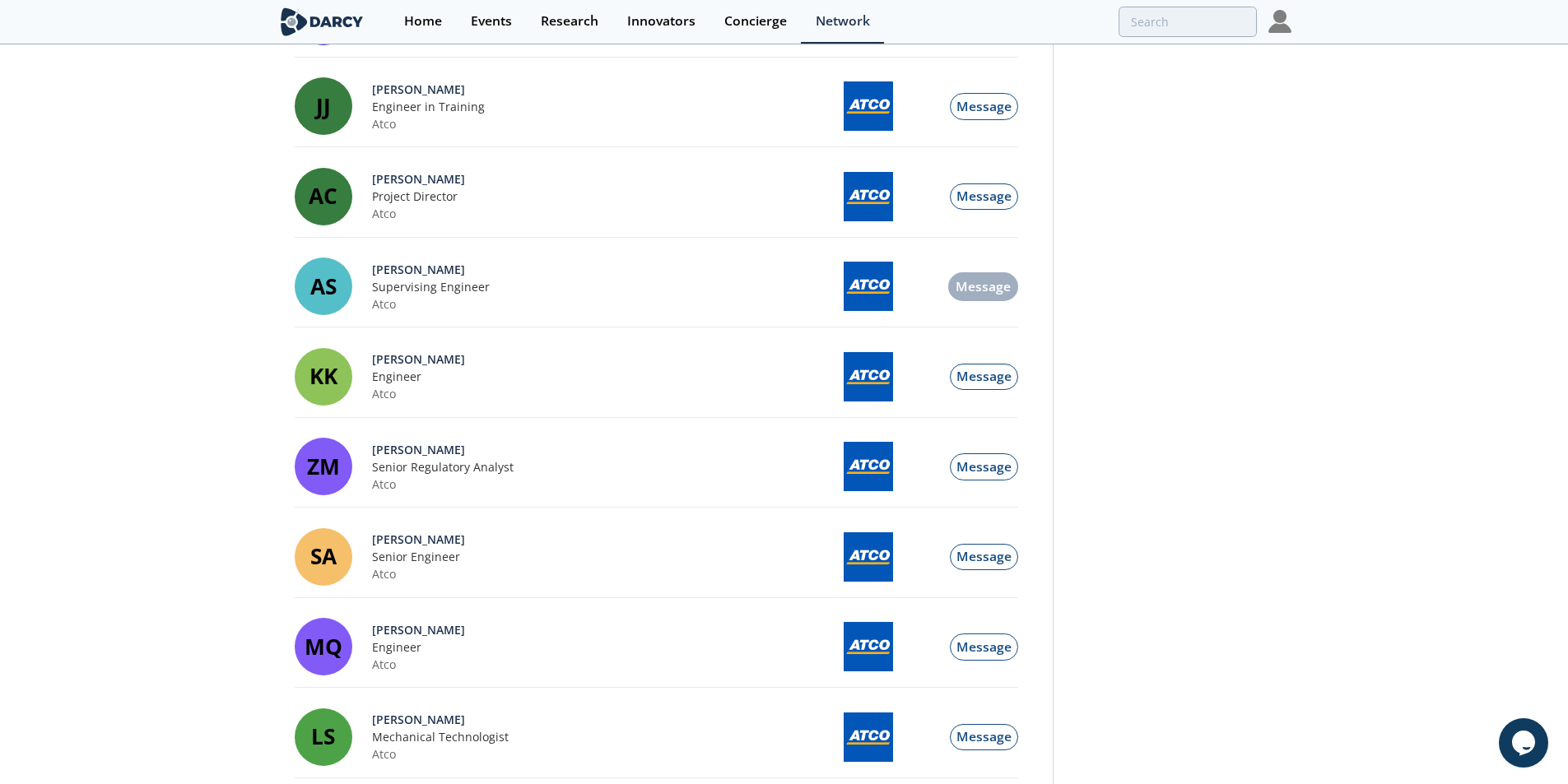
scroll to position [14576, 0]
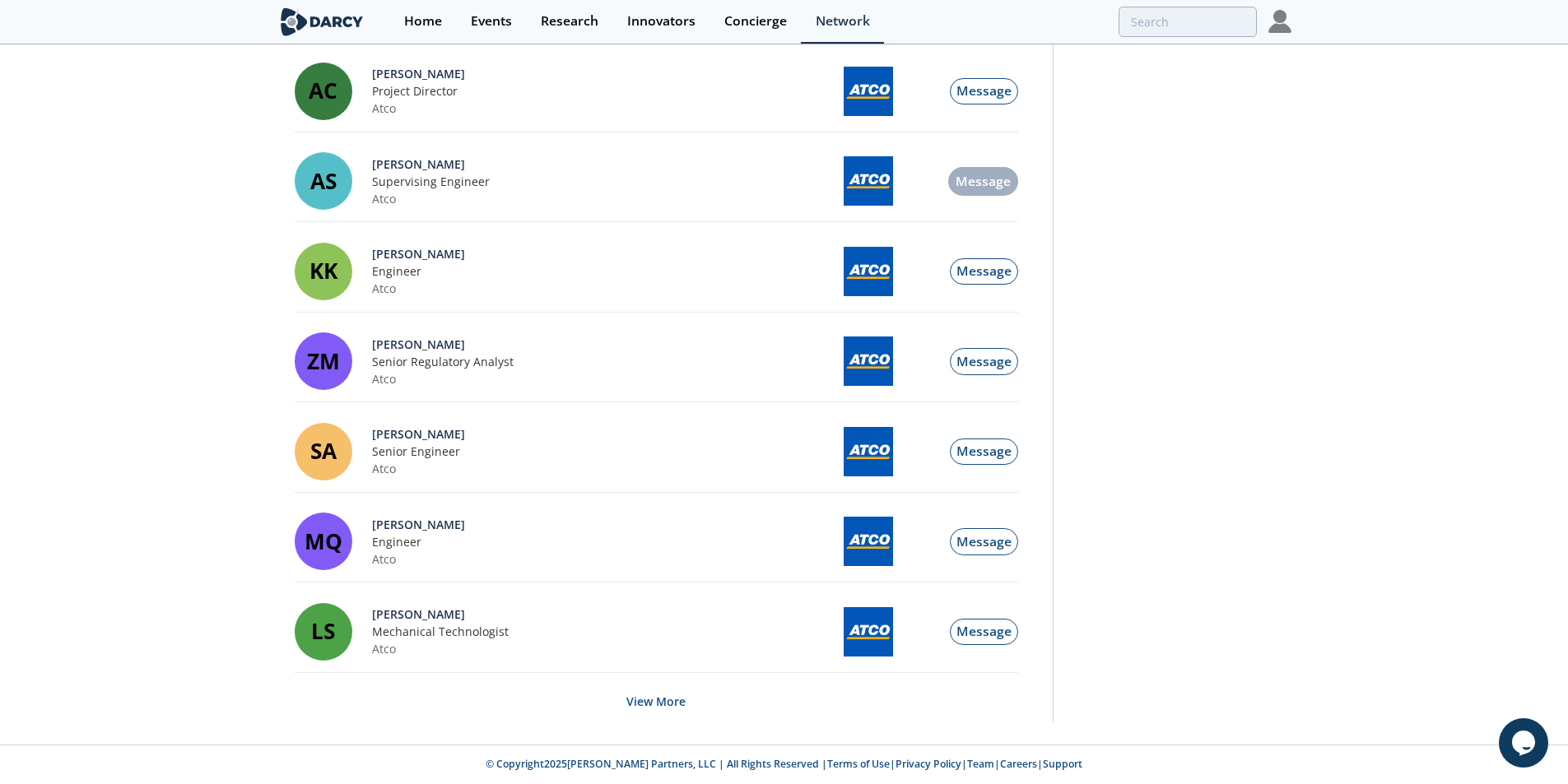
click at [674, 711] on button "View More" at bounding box center [656, 702] width 59 height 41
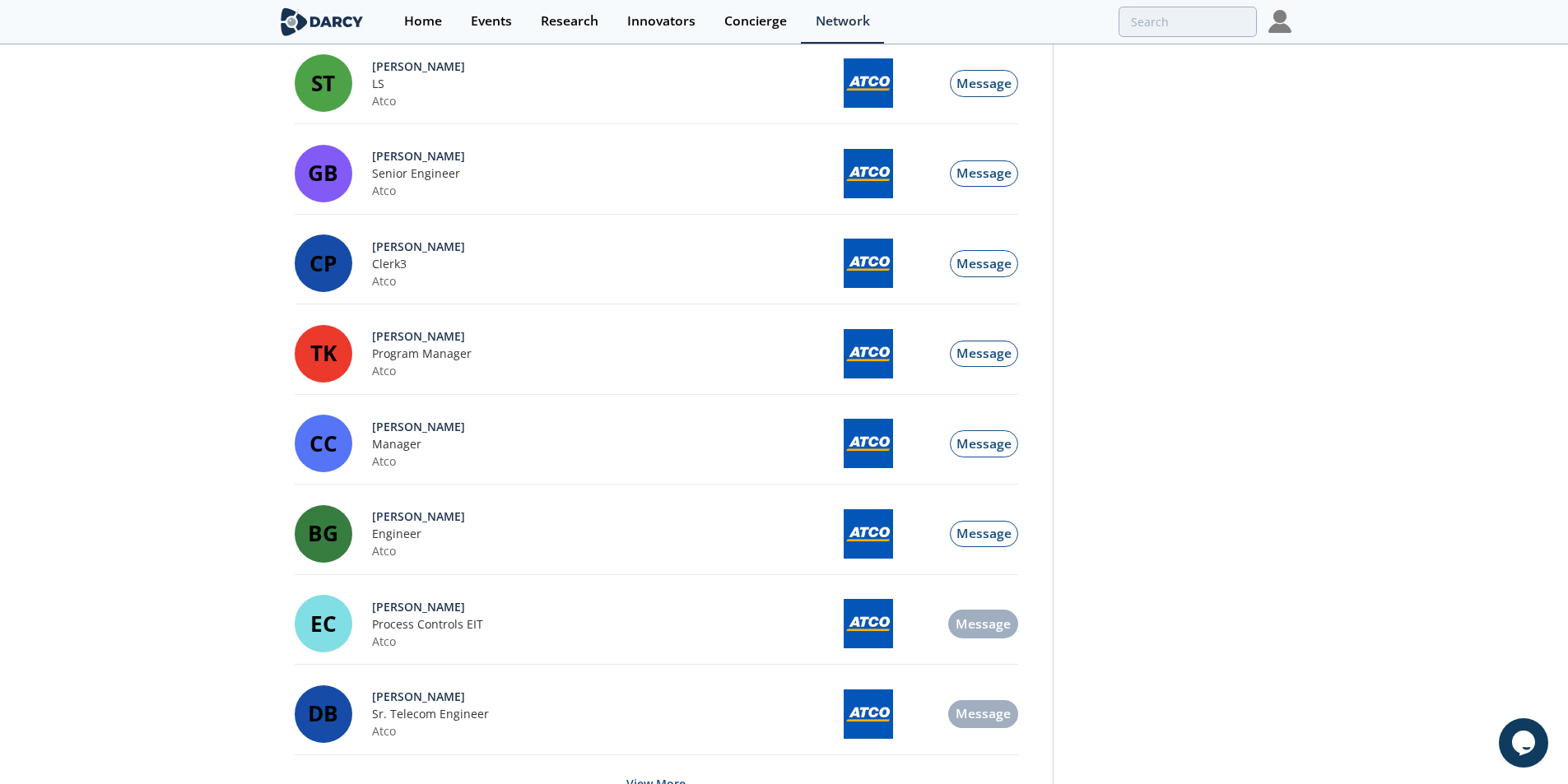
scroll to position [16740, 0]
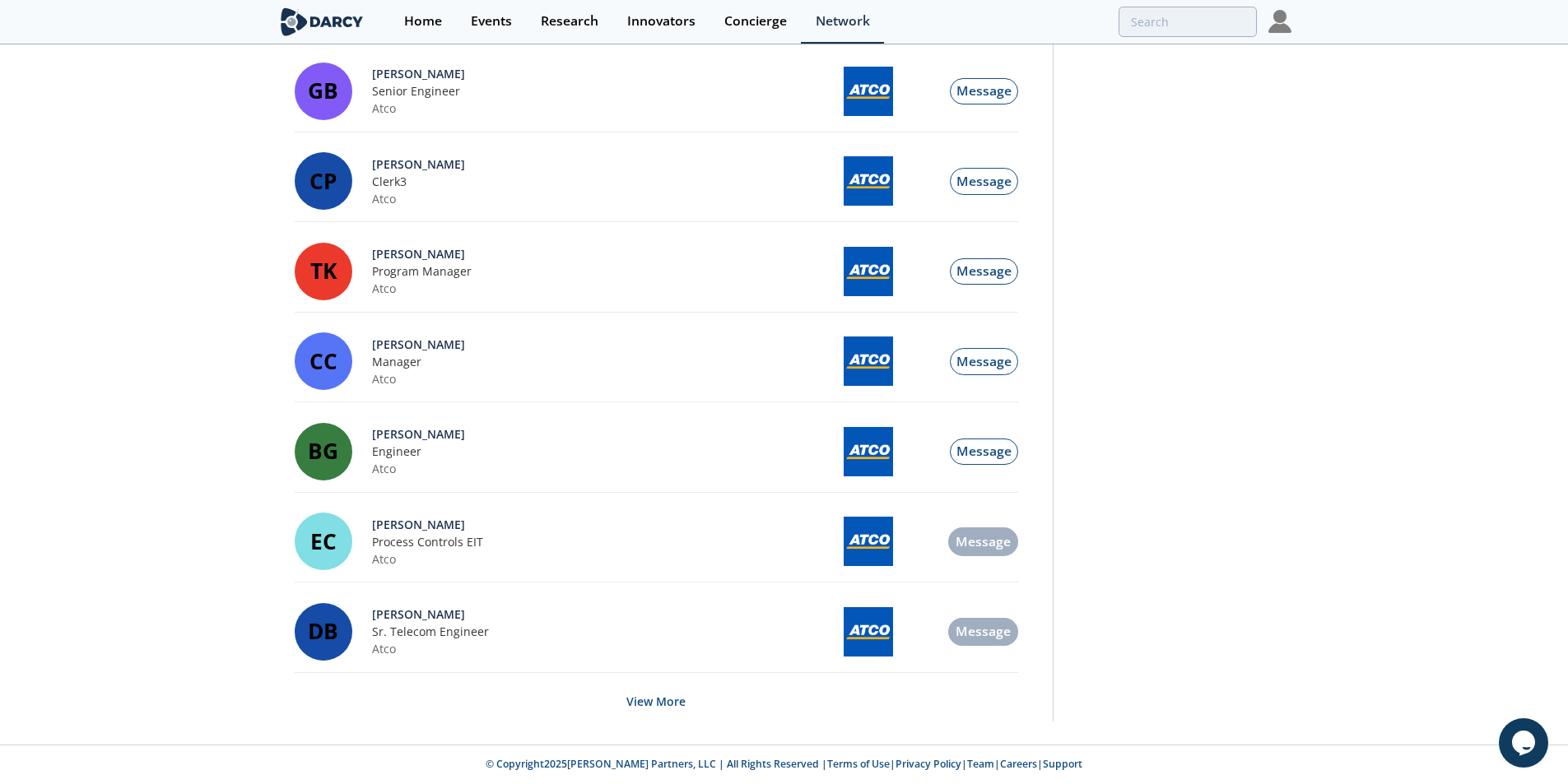
click at [674, 711] on button "View More" at bounding box center [656, 702] width 59 height 41
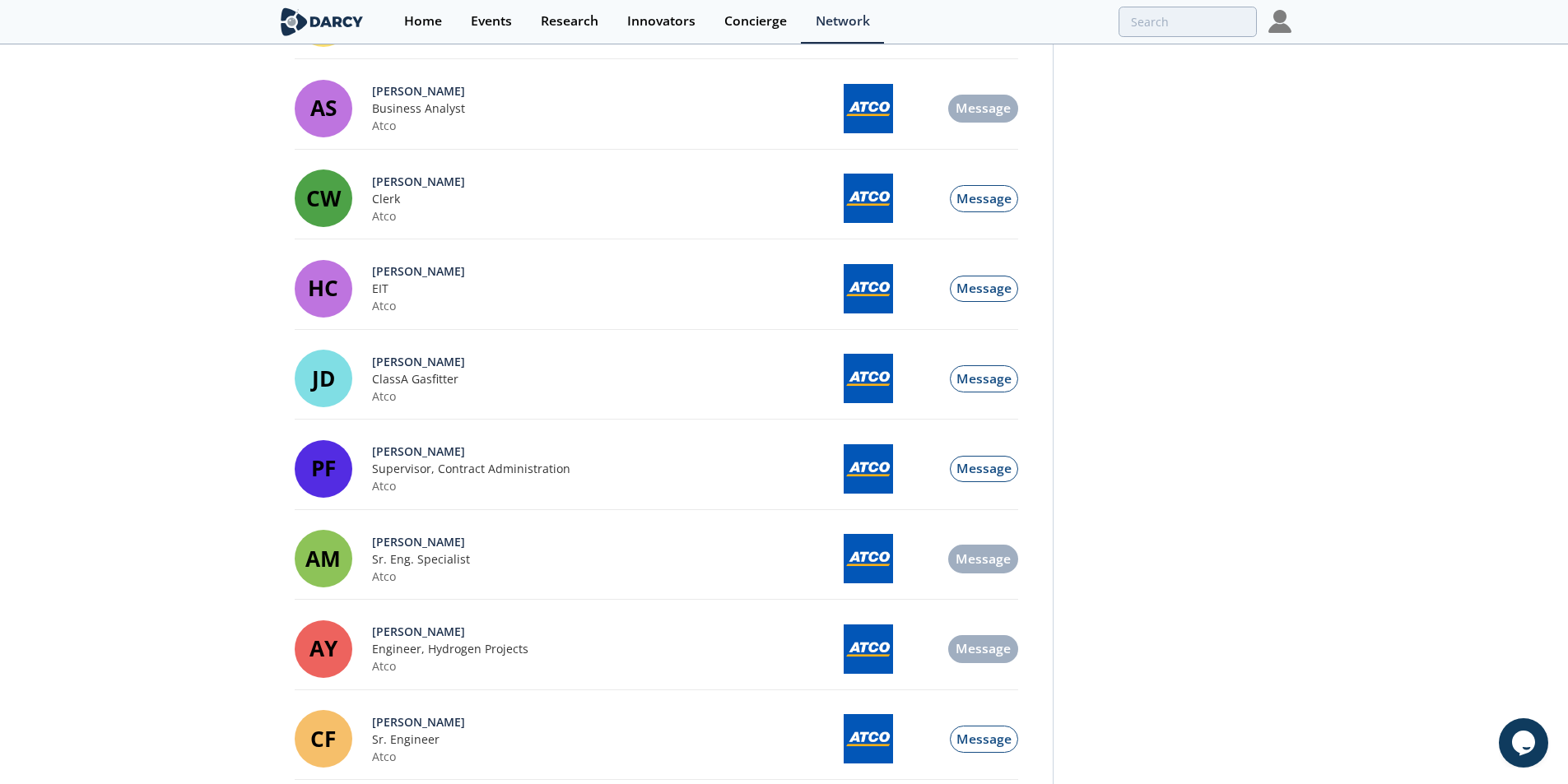
scroll to position [18903, 0]
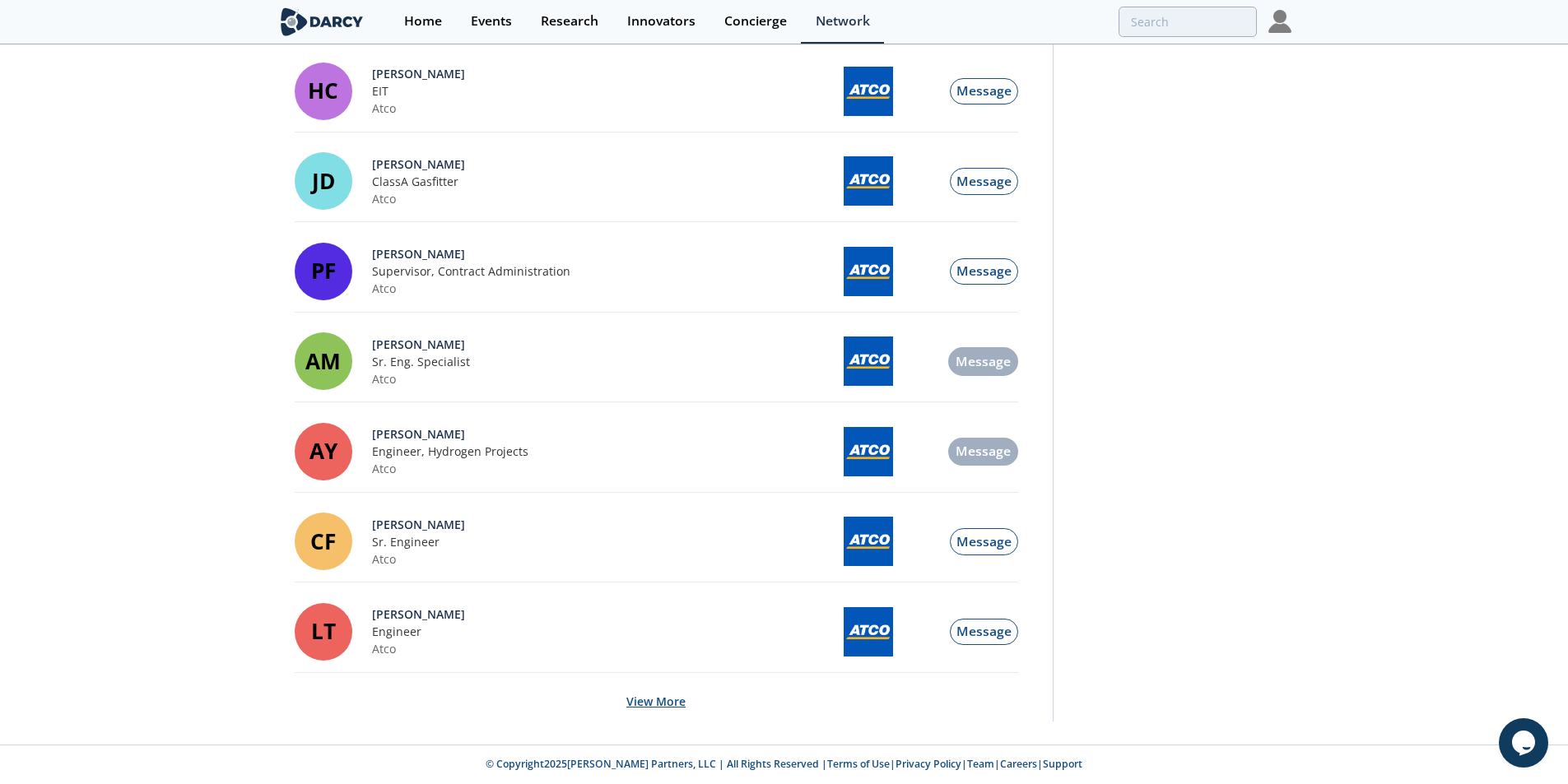
click at [654, 688] on button "View More" at bounding box center [656, 702] width 59 height 41
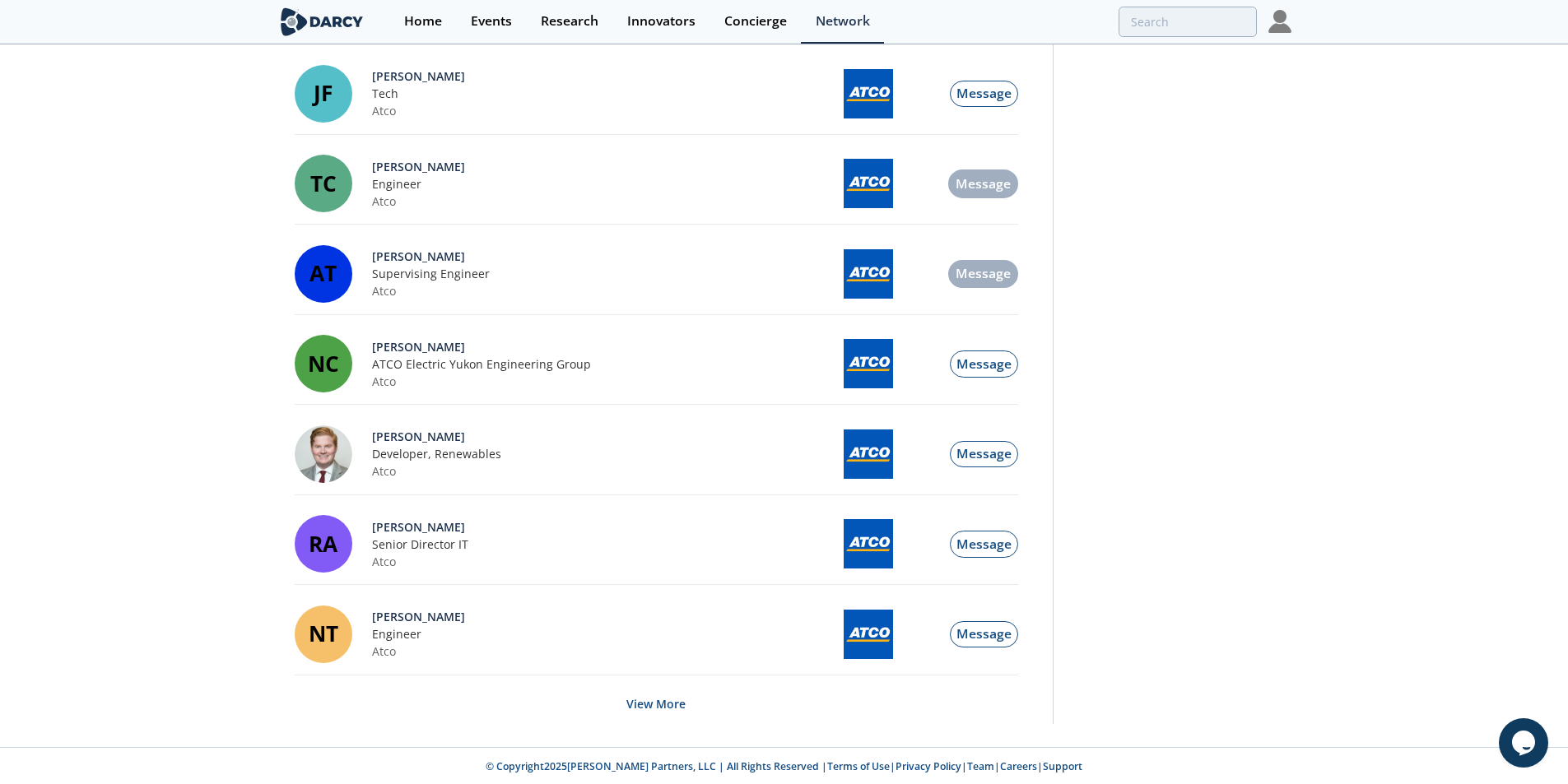
scroll to position [21067, 0]
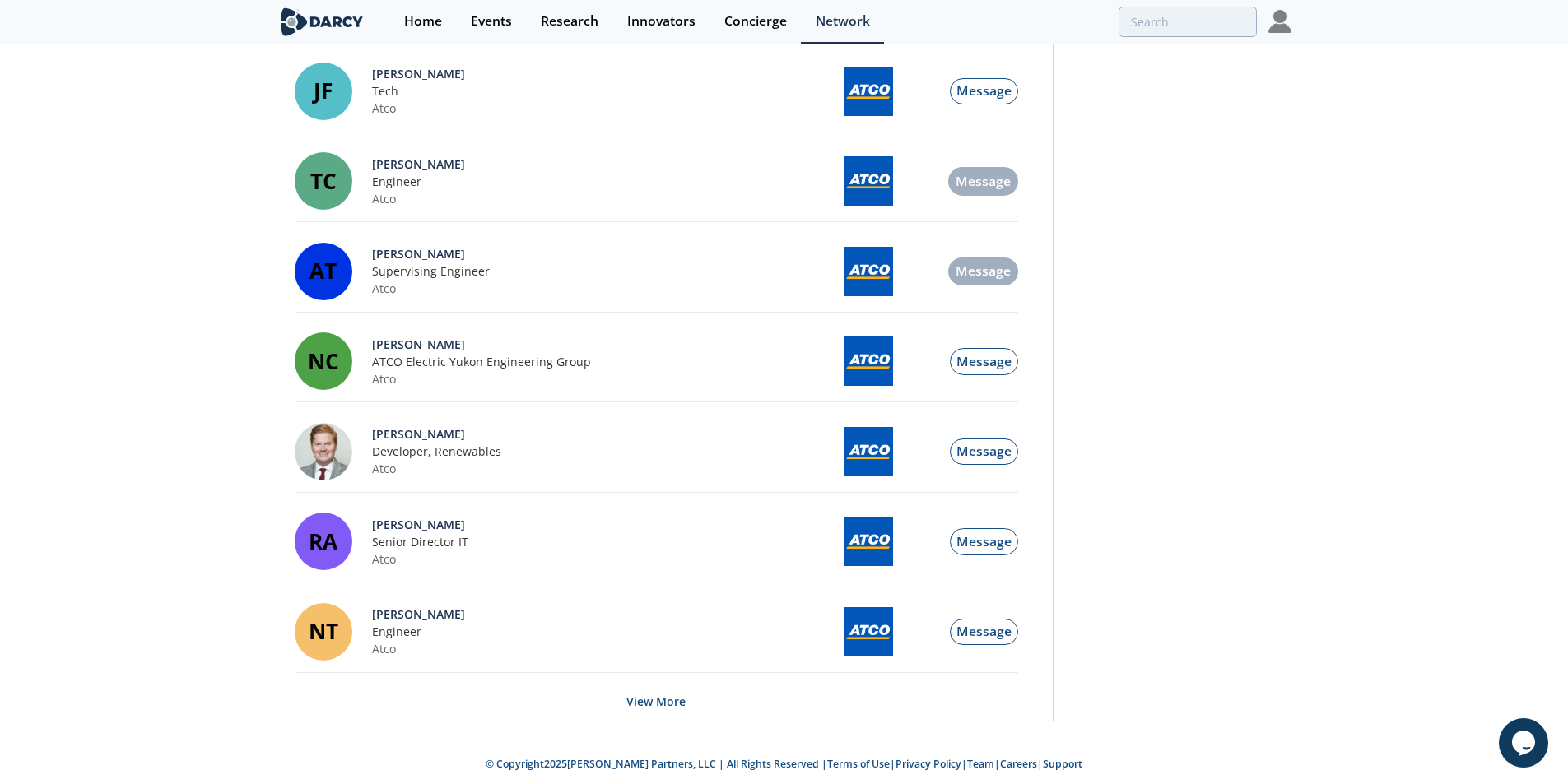
click at [666, 707] on button "View More" at bounding box center [656, 702] width 59 height 41
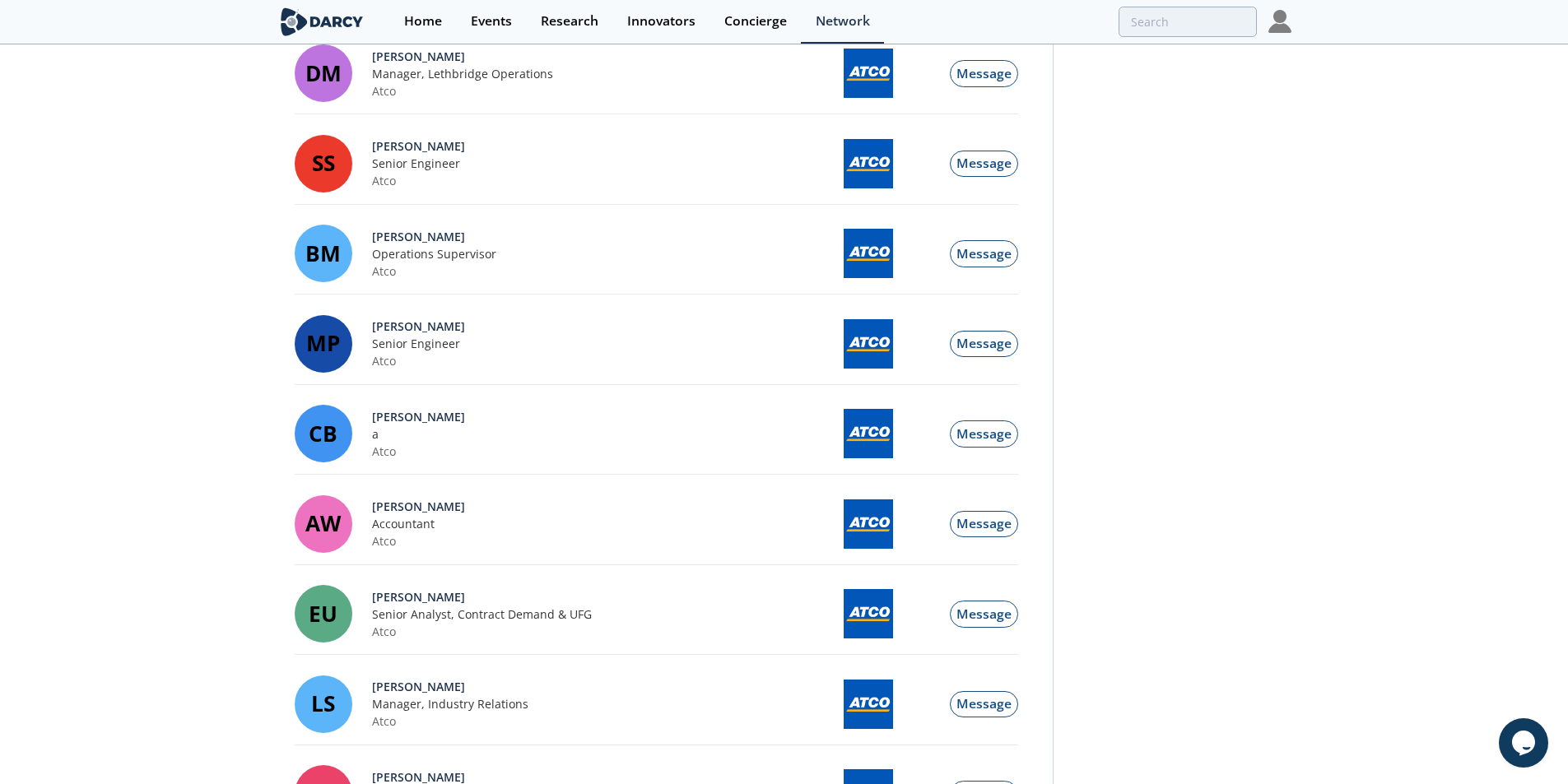
scroll to position [0, 0]
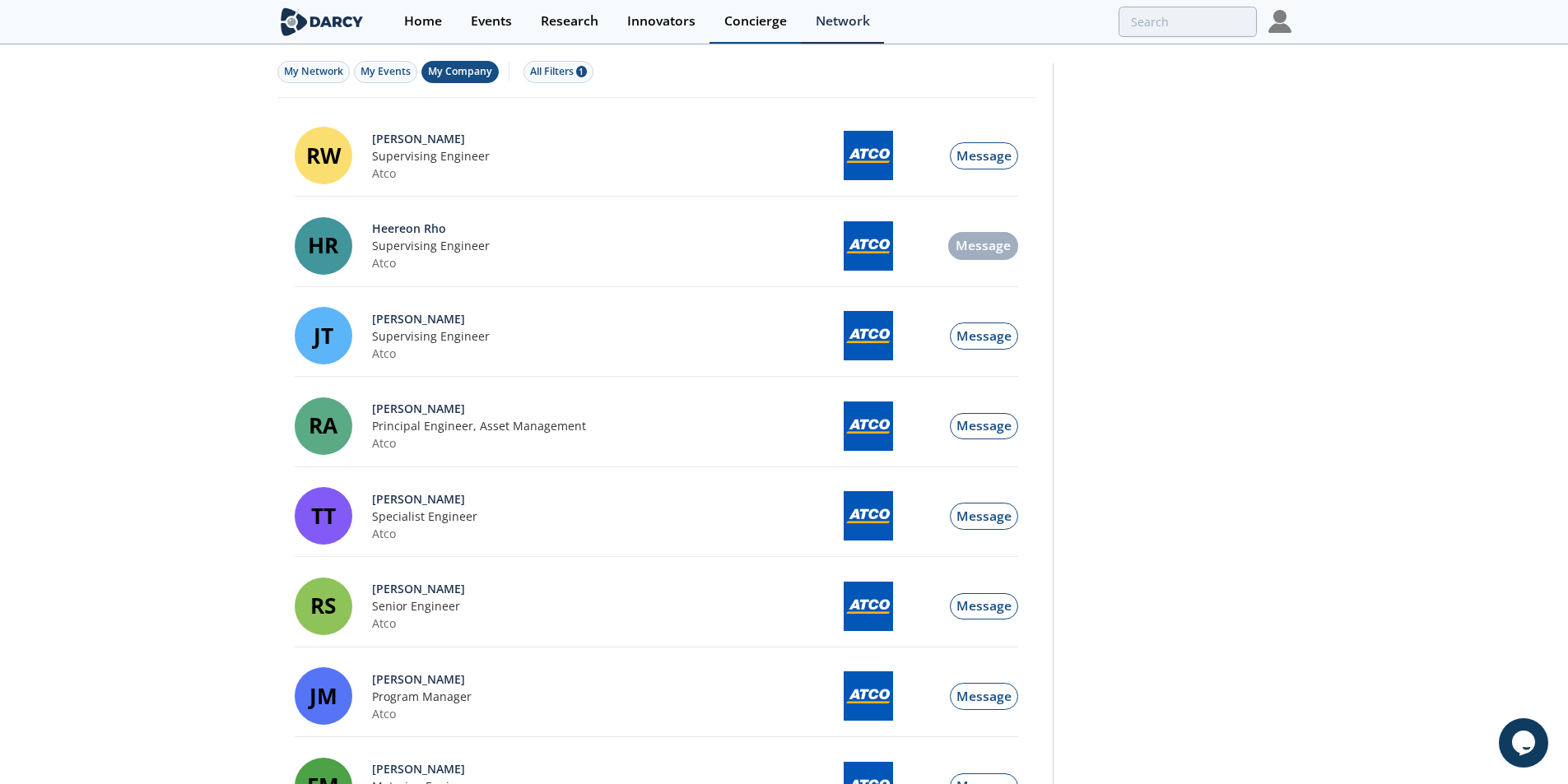
click at [733, 27] on div "Concierge" at bounding box center [755, 21] width 63 height 14
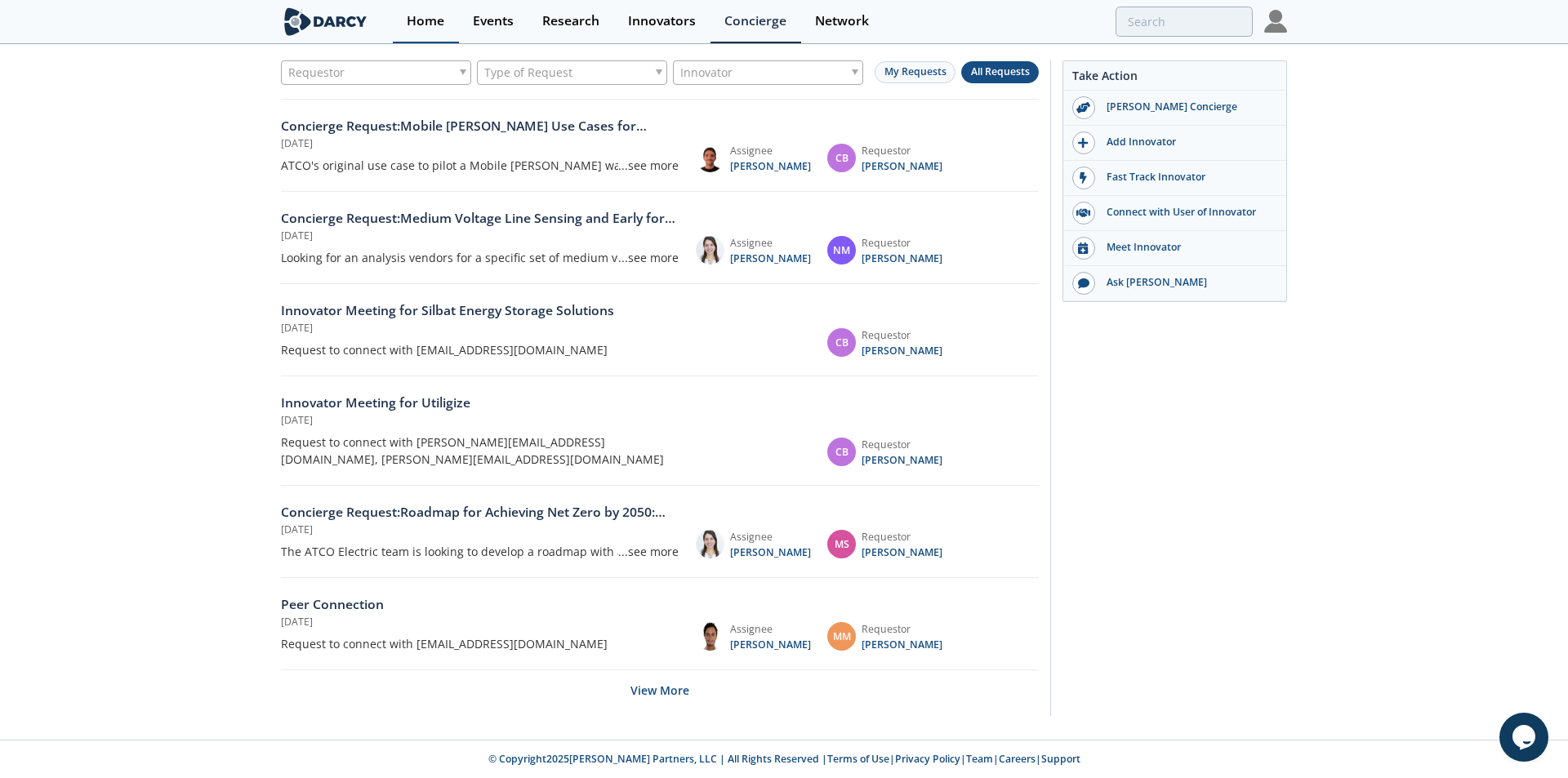
click at [436, 25] on div "Home" at bounding box center [425, 21] width 37 height 13
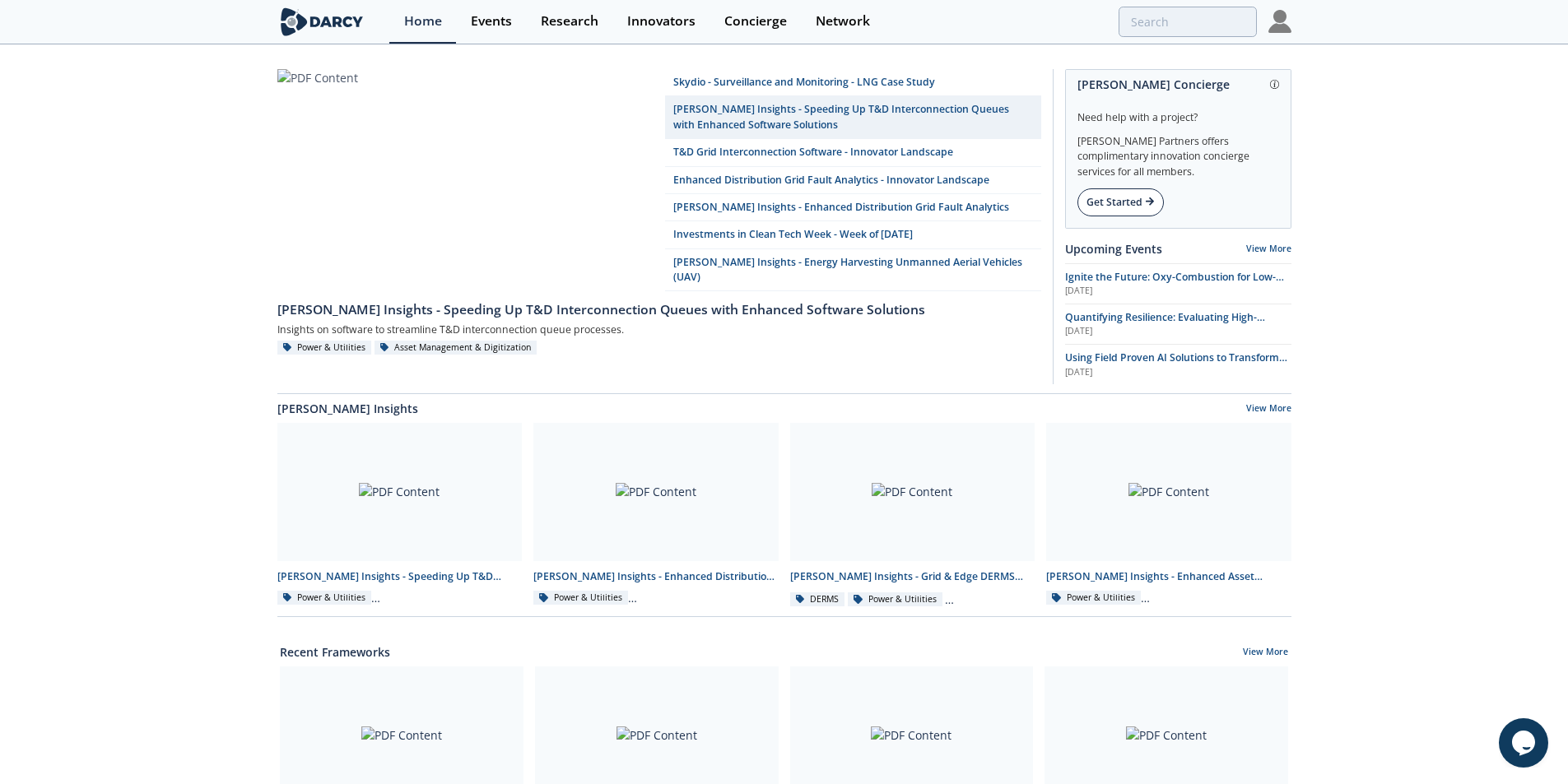
click at [1154, 204] on icon at bounding box center [1150, 202] width 9 height 9
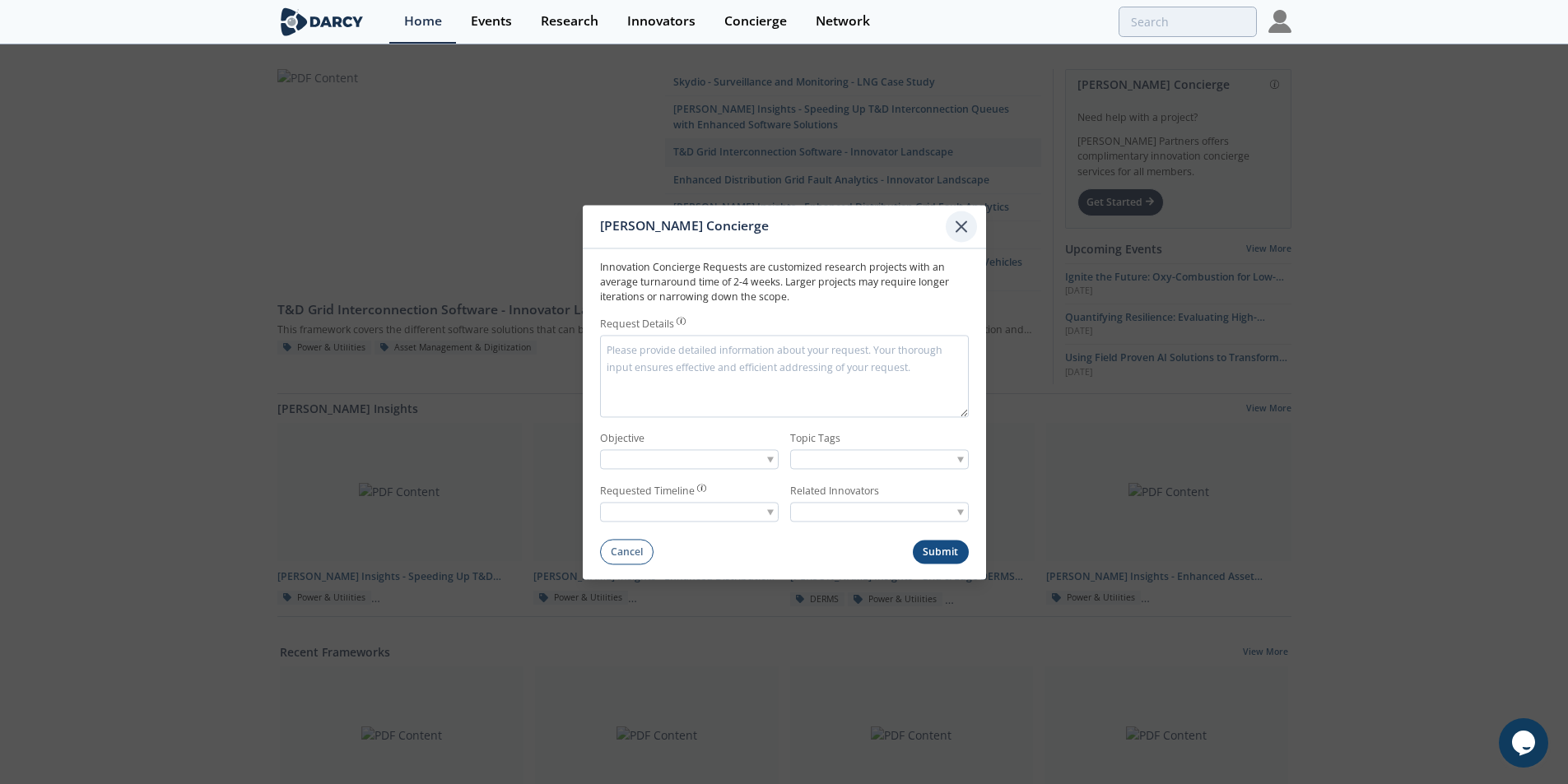
click at [963, 220] on icon at bounding box center [962, 226] width 19 height 19
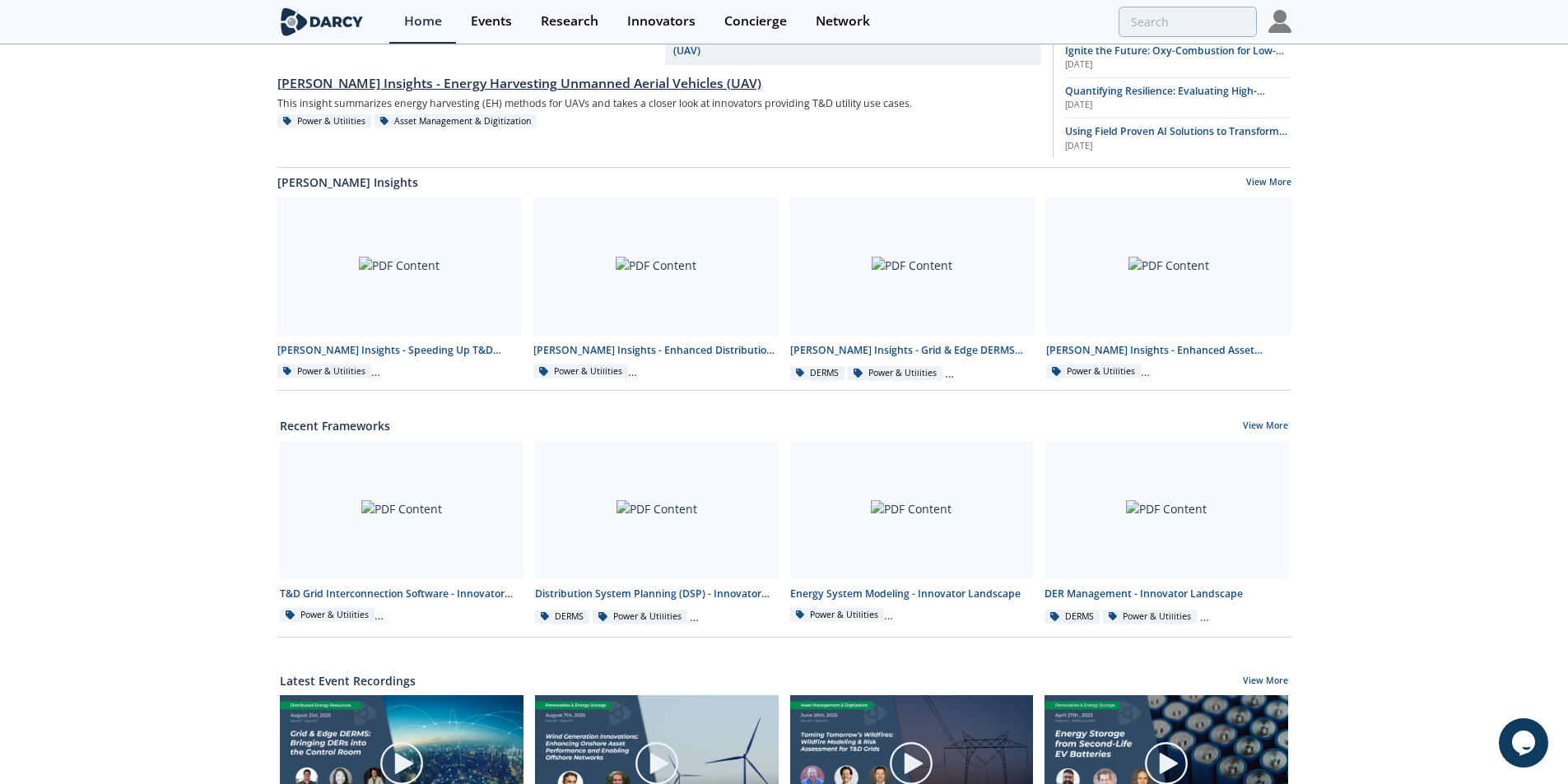
scroll to position [329, 0]
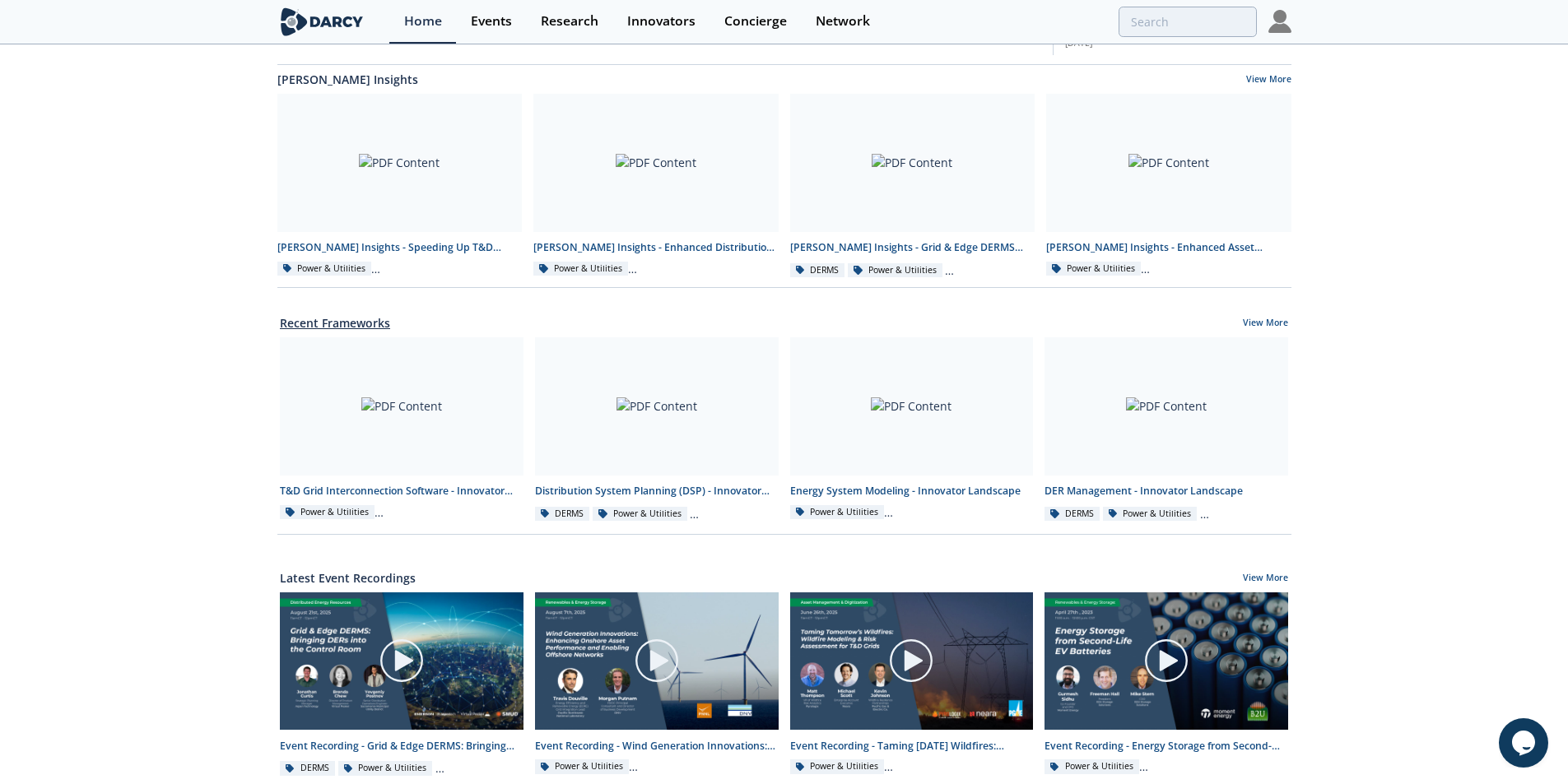
click at [373, 326] on link "Recent Frameworks" at bounding box center [335, 323] width 110 height 17
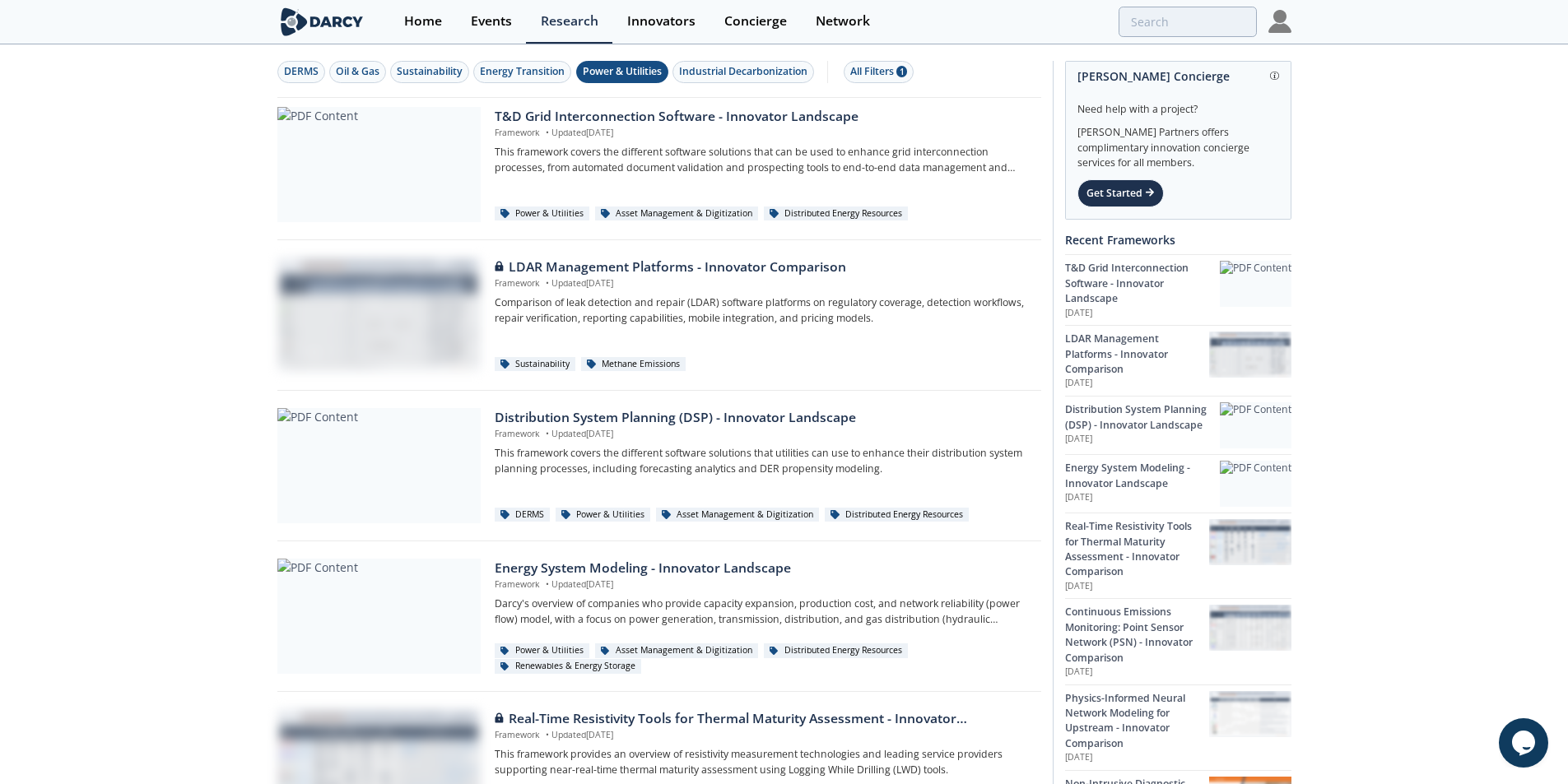
click at [595, 78] on div "Power & Utilities" at bounding box center [623, 70] width 79 height 14
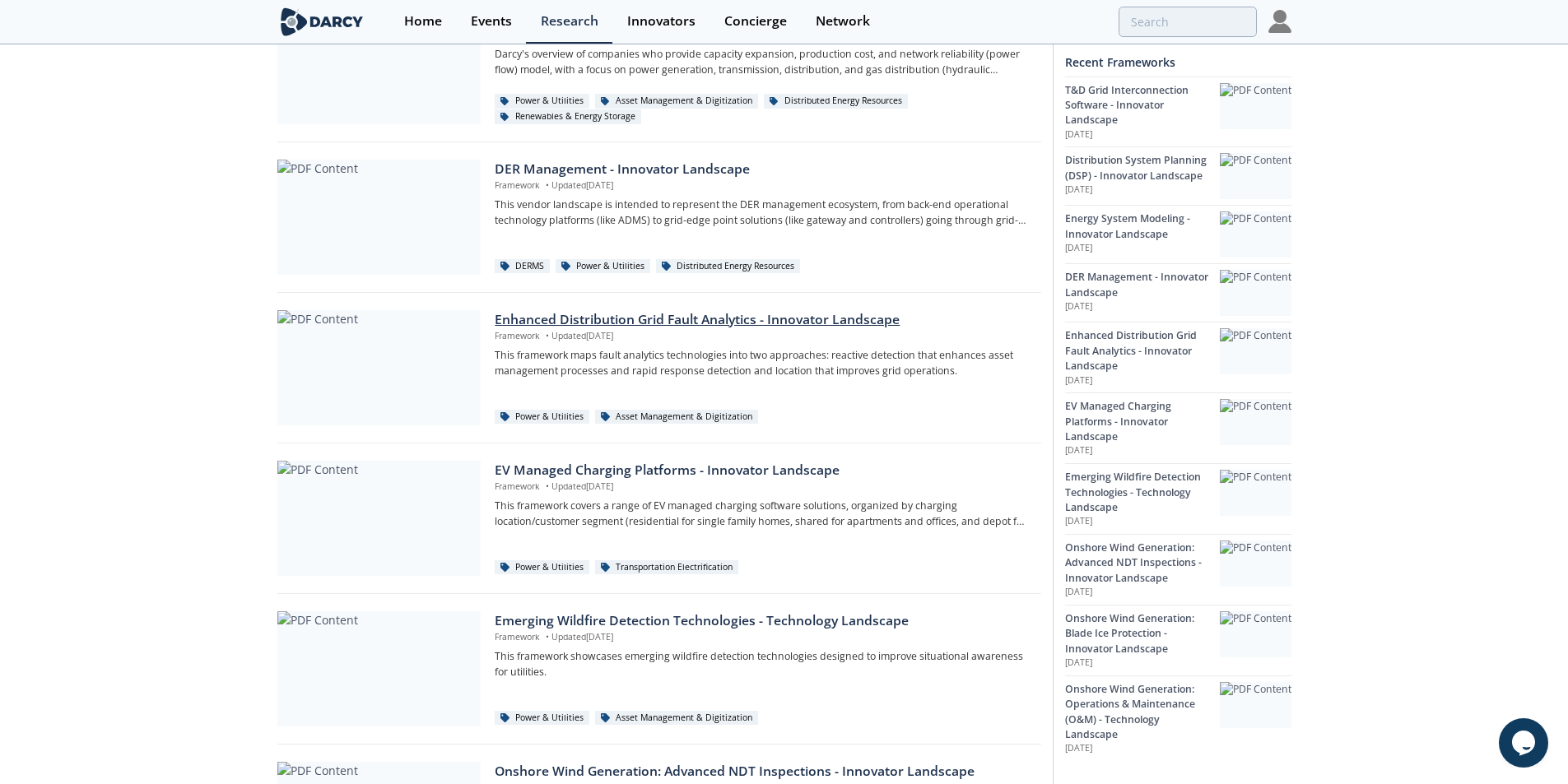
scroll to position [576, 0]
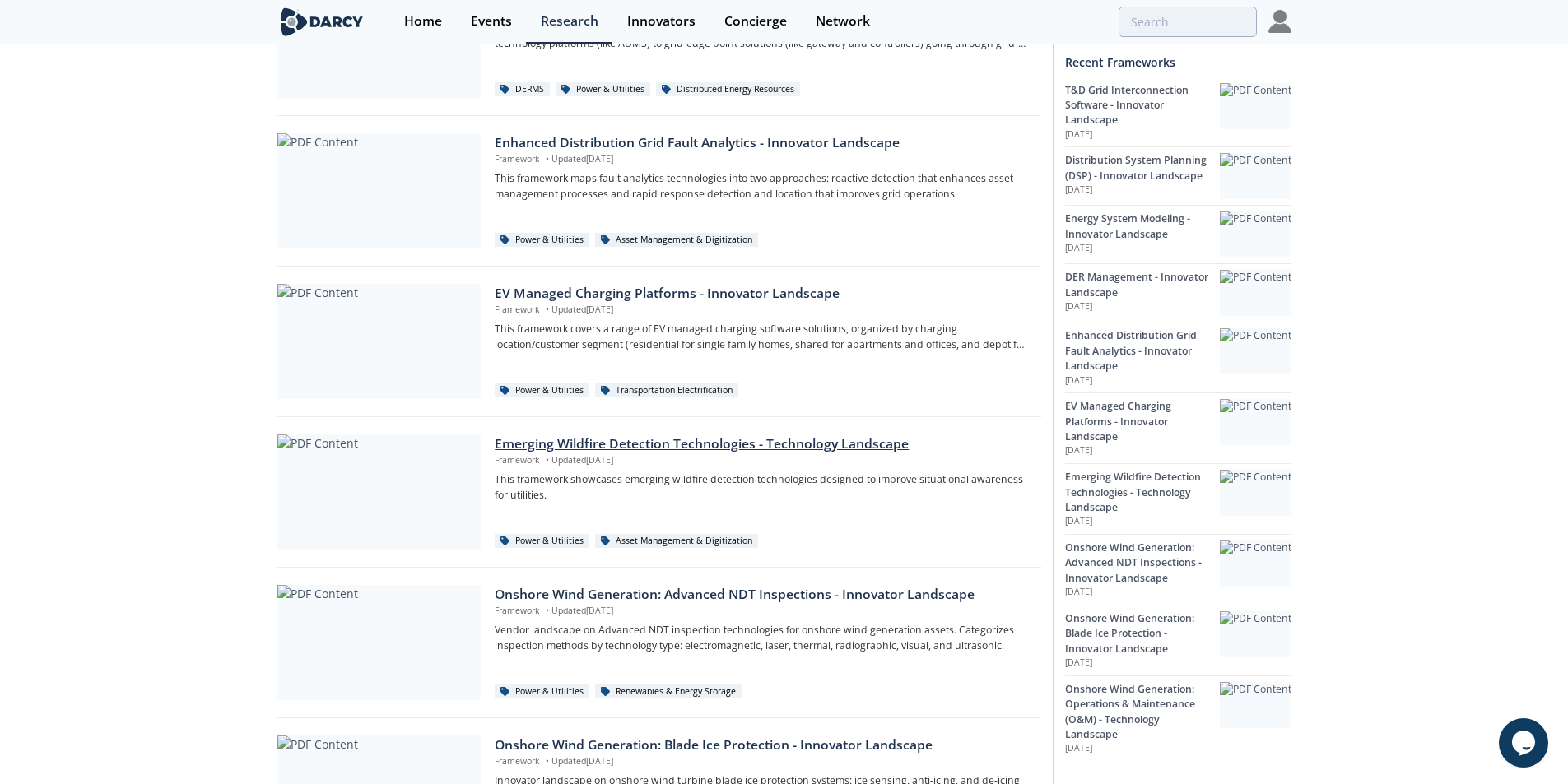
click at [721, 447] on div "Emerging Wildfire Detection Technologies - Technology Landscape" at bounding box center [761, 444] width 534 height 19
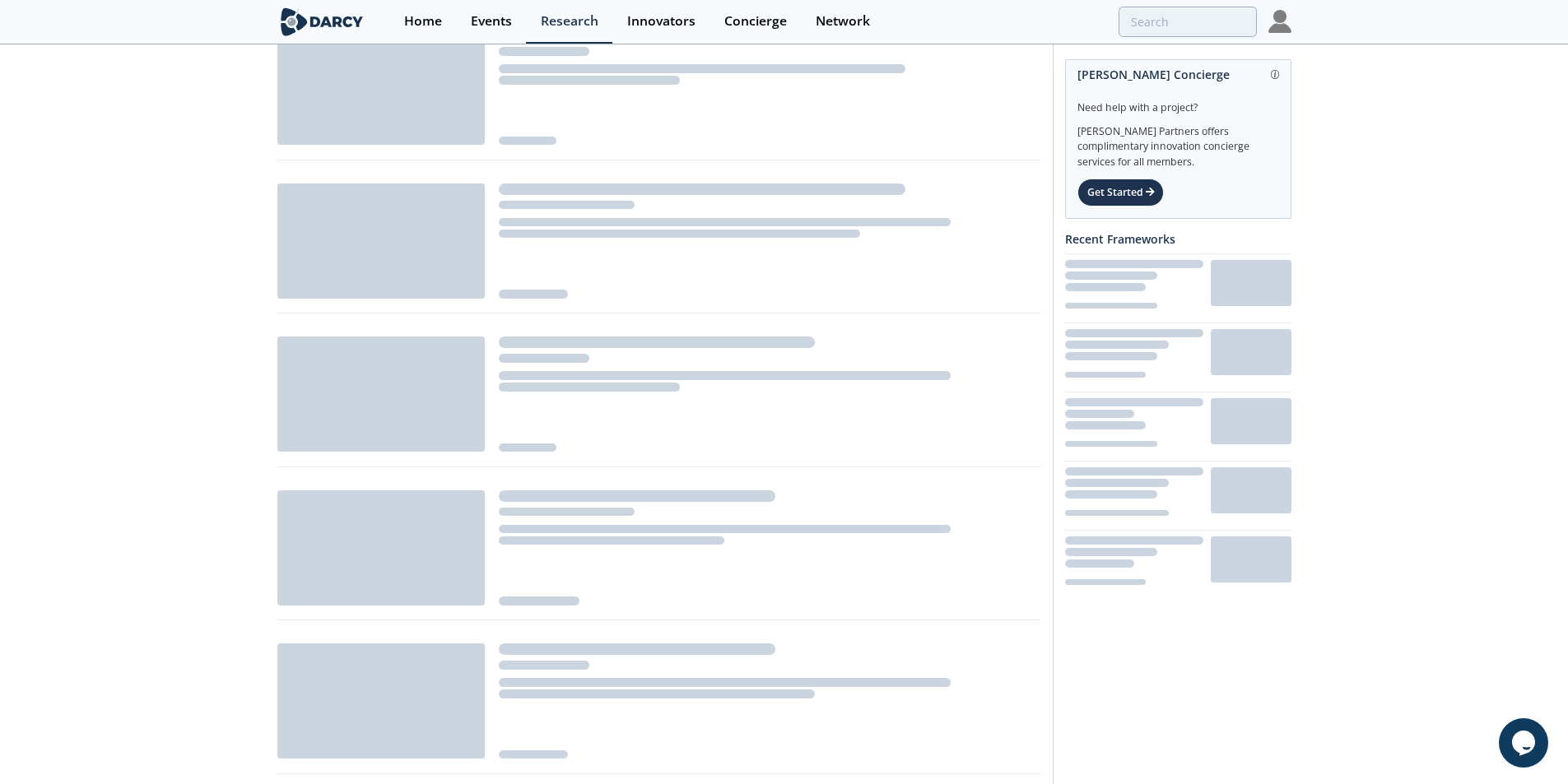
scroll to position [576, 0]
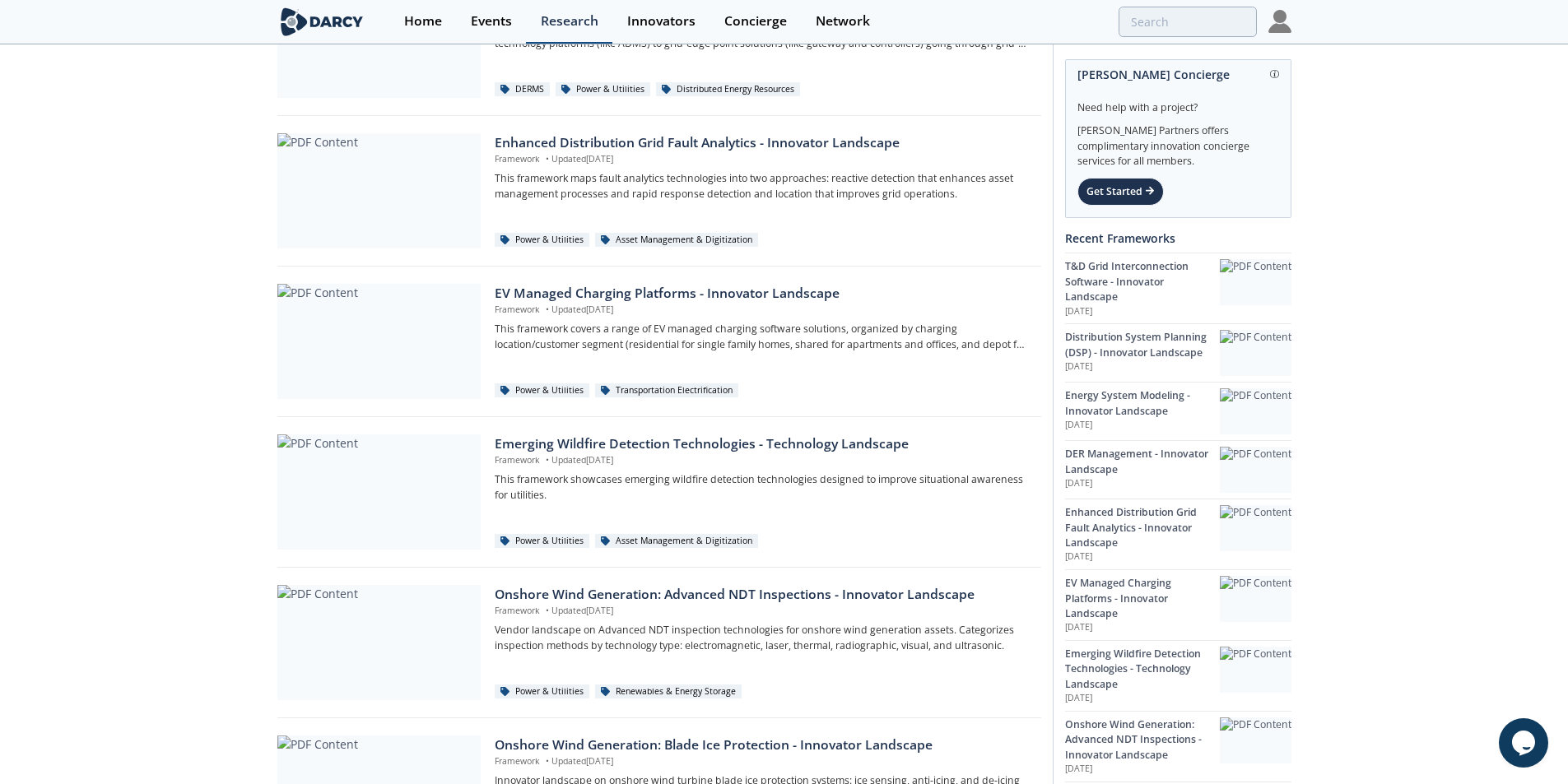
click at [556, 28] on div "Research" at bounding box center [570, 21] width 58 height 14
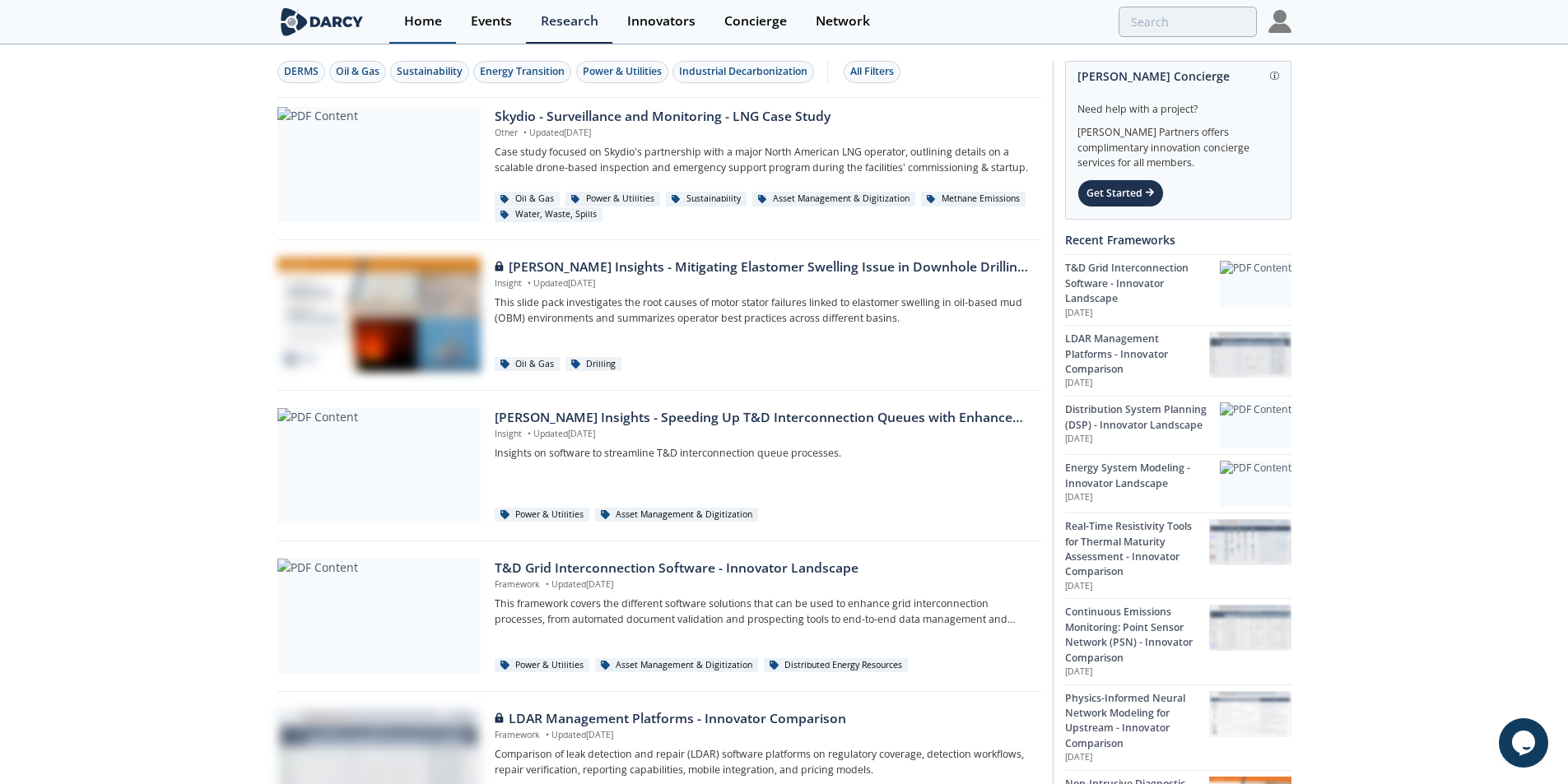
click at [430, 24] on div "Home" at bounding box center [423, 21] width 38 height 14
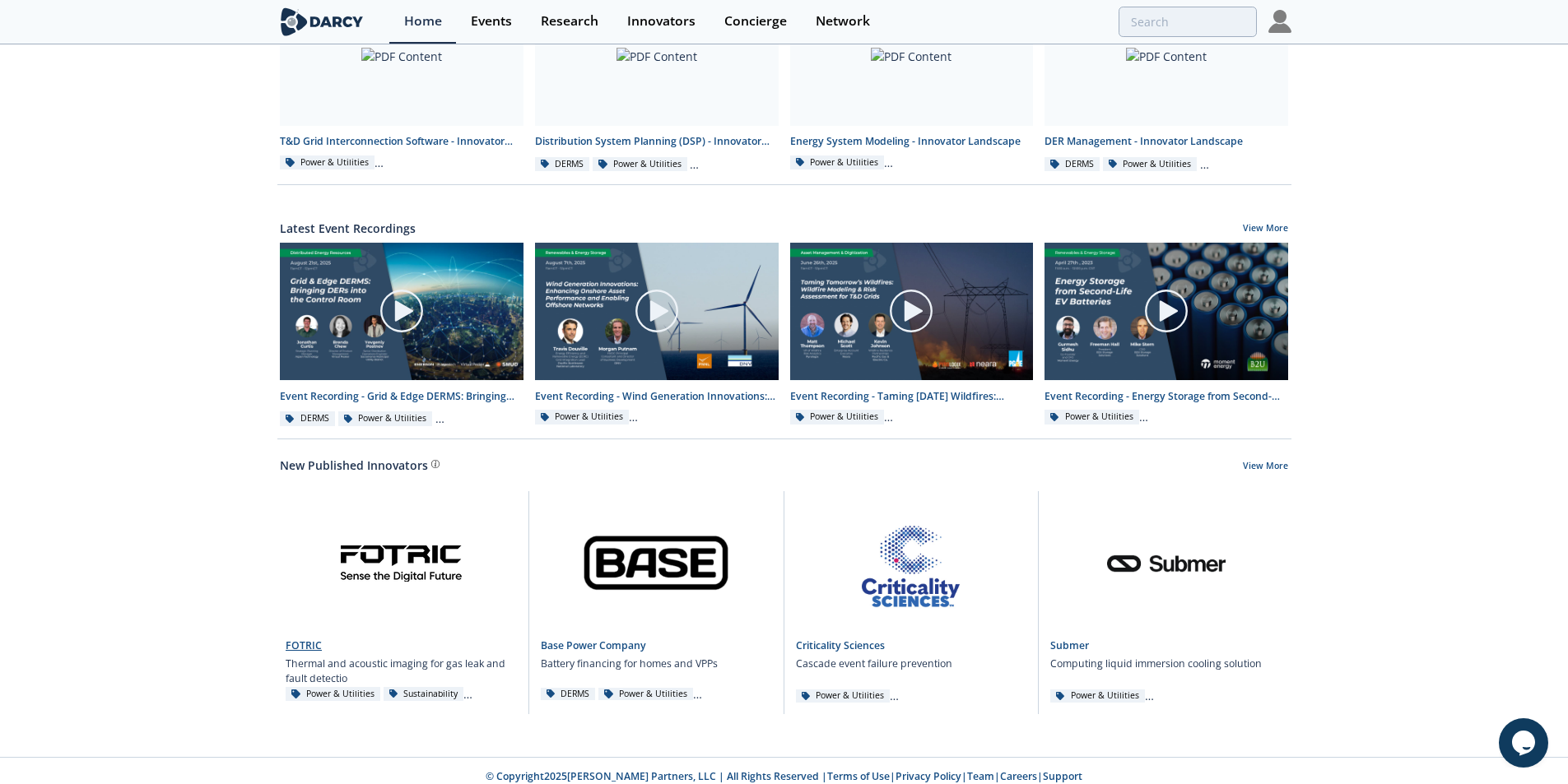
scroll to position [691, 0]
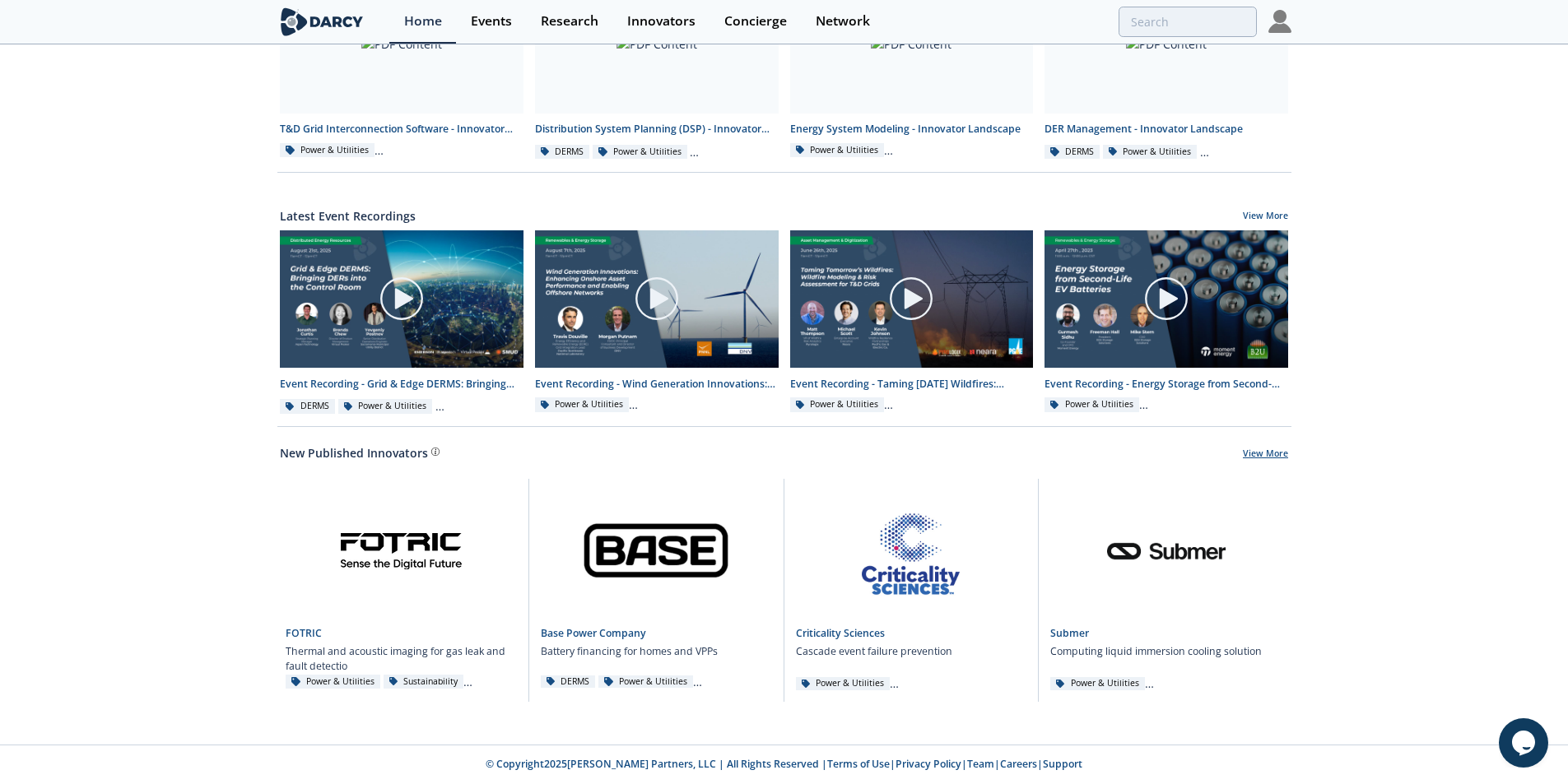
click at [1278, 454] on link "View More" at bounding box center [1265, 455] width 45 height 14
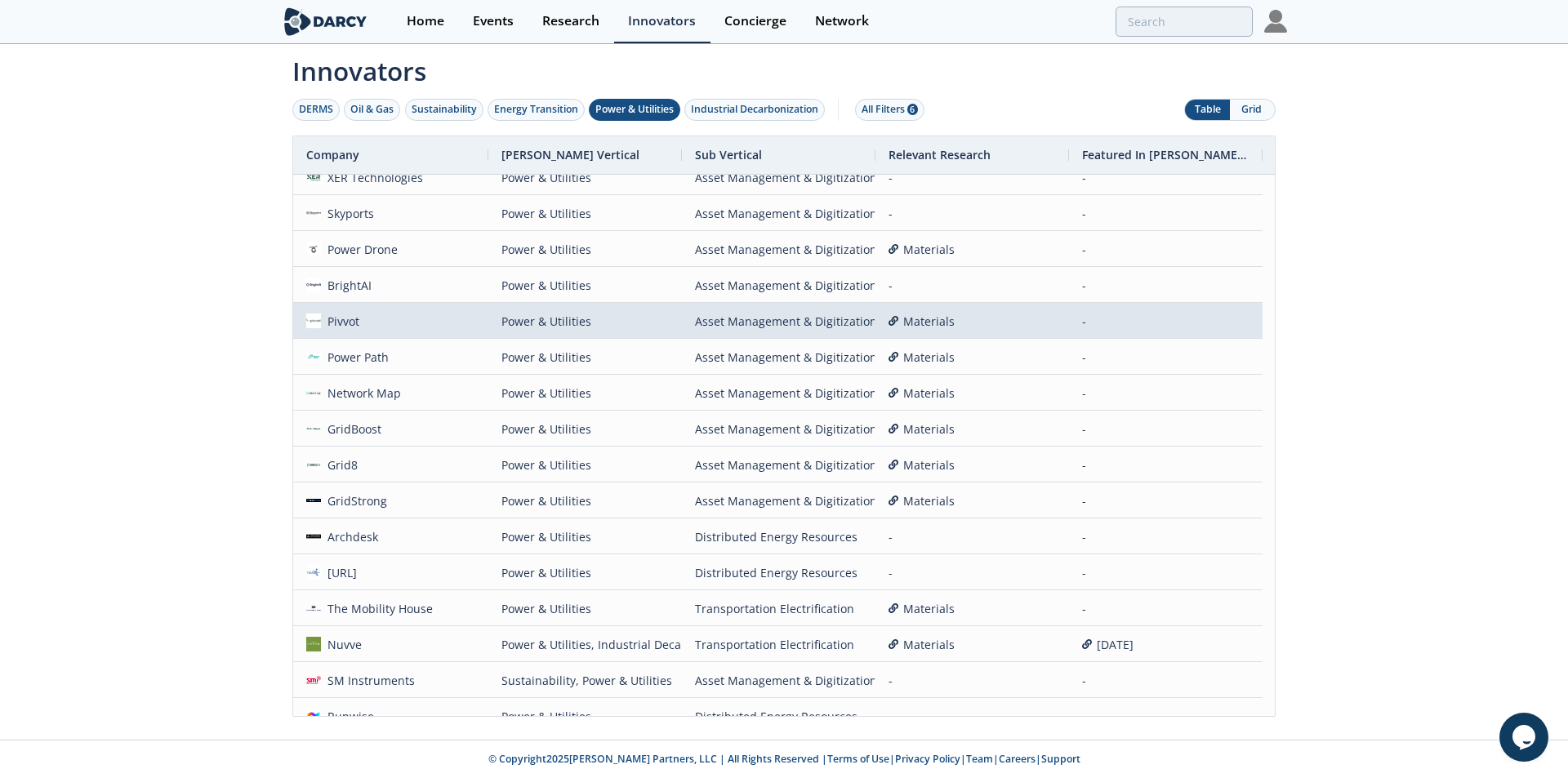
scroll to position [1225, 0]
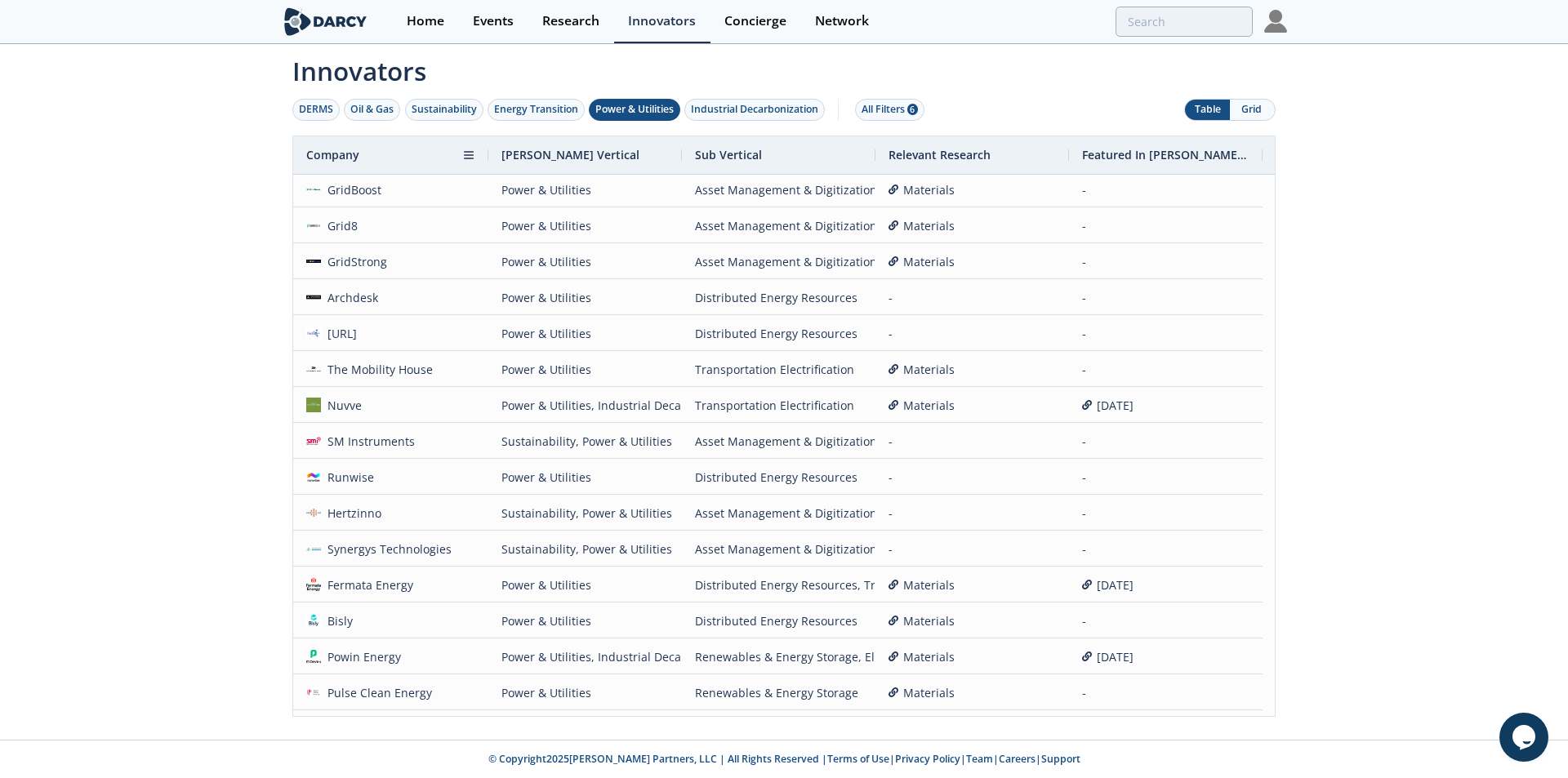
click at [416, 152] on div "Company" at bounding box center [384, 154] width 156 height 37
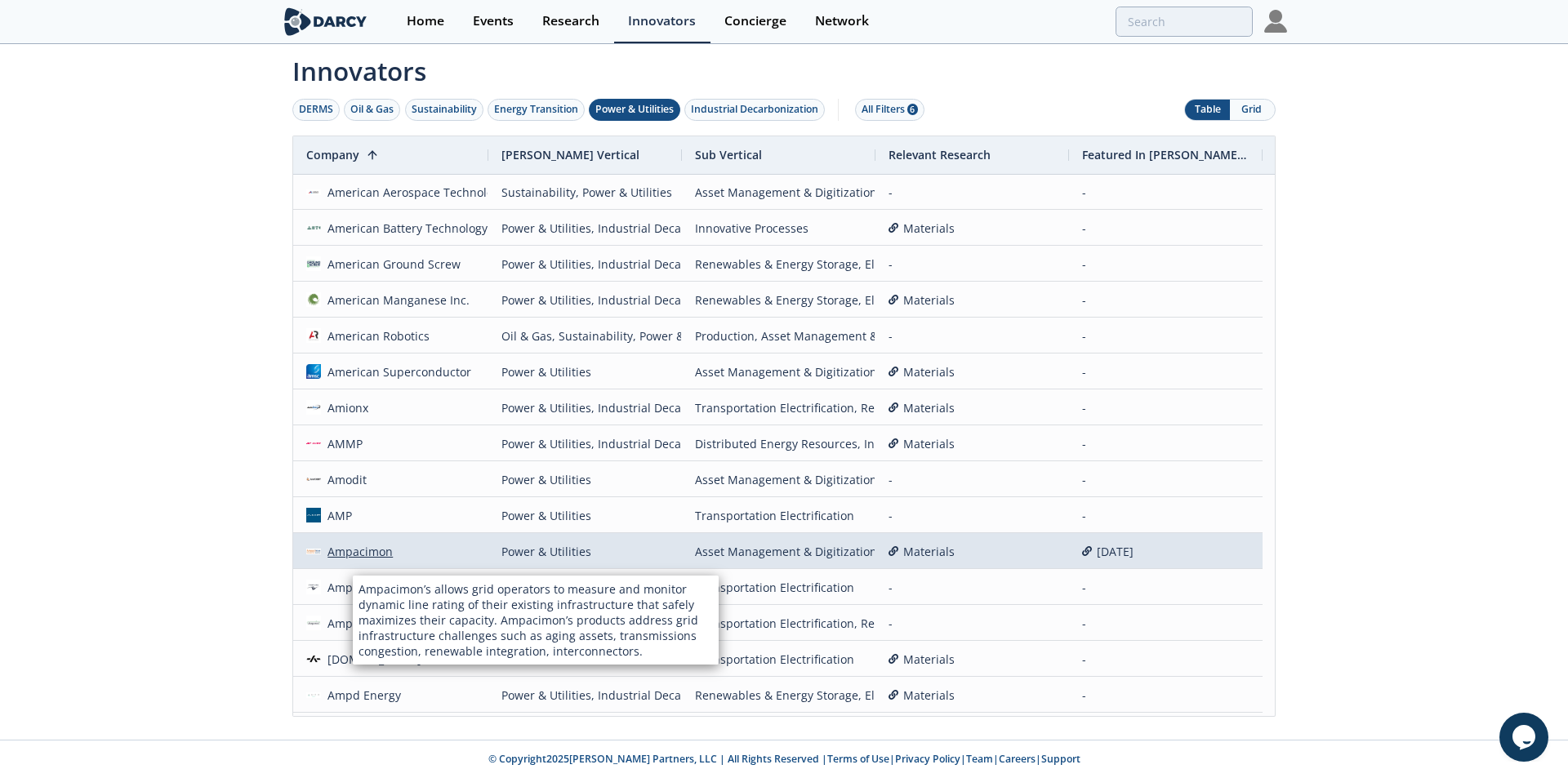
click at [351, 557] on div "Ampacimon" at bounding box center [357, 552] width 73 height 35
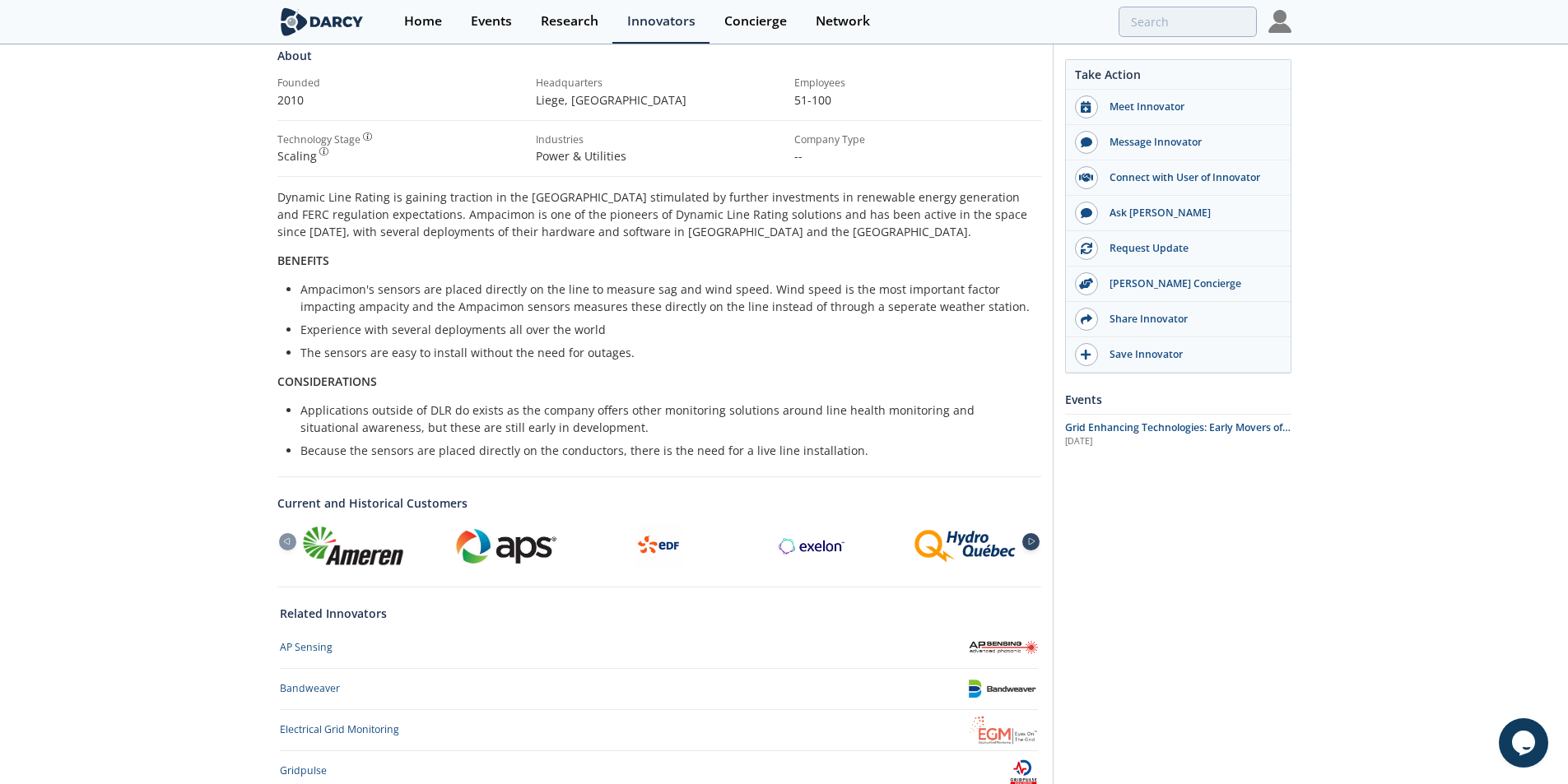
click at [1030, 546] on div at bounding box center [1031, 542] width 17 height 17
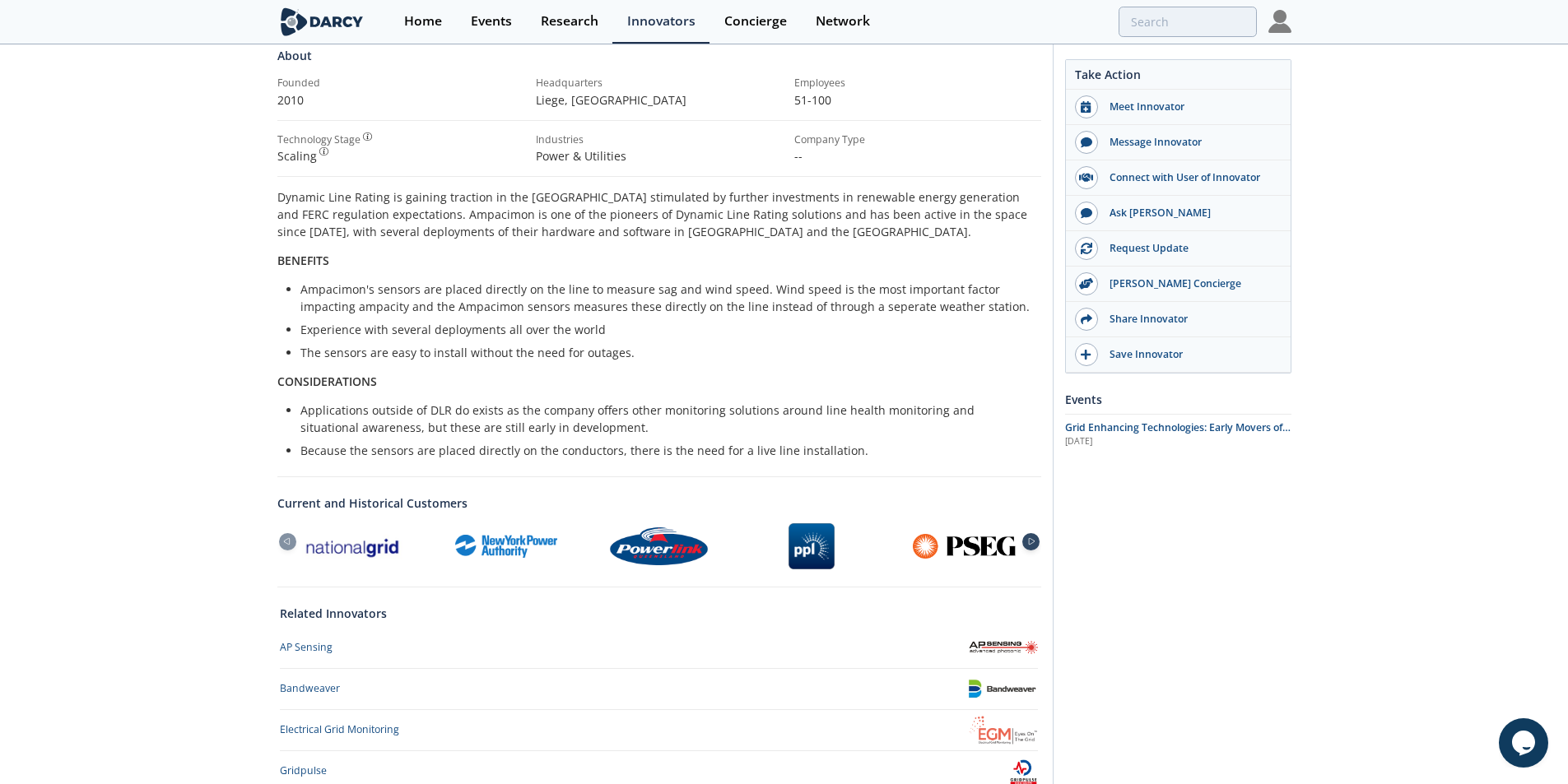
click at [1030, 546] on div at bounding box center [1031, 542] width 17 height 17
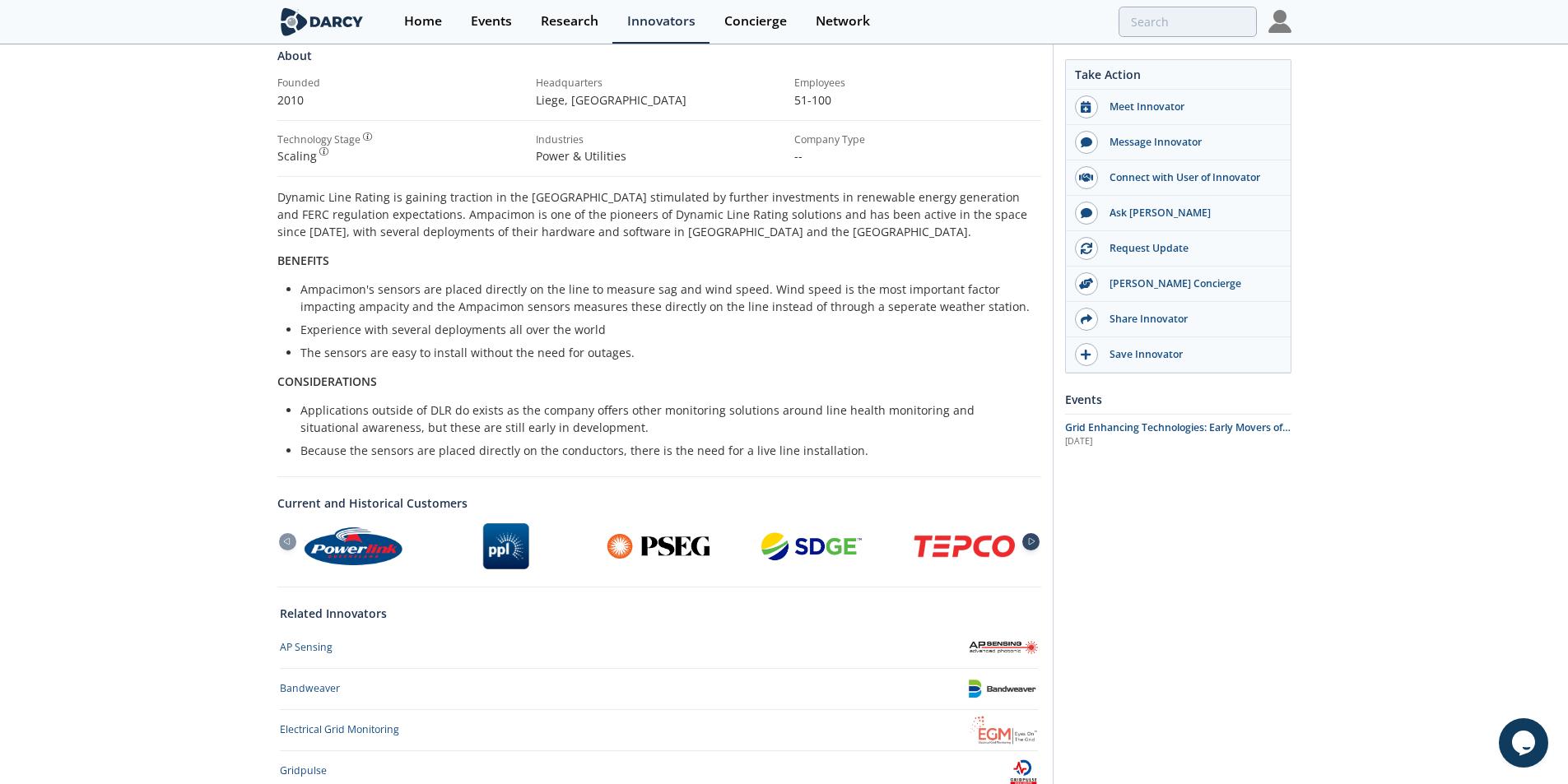
click at [1030, 546] on div at bounding box center [1031, 542] width 17 height 17
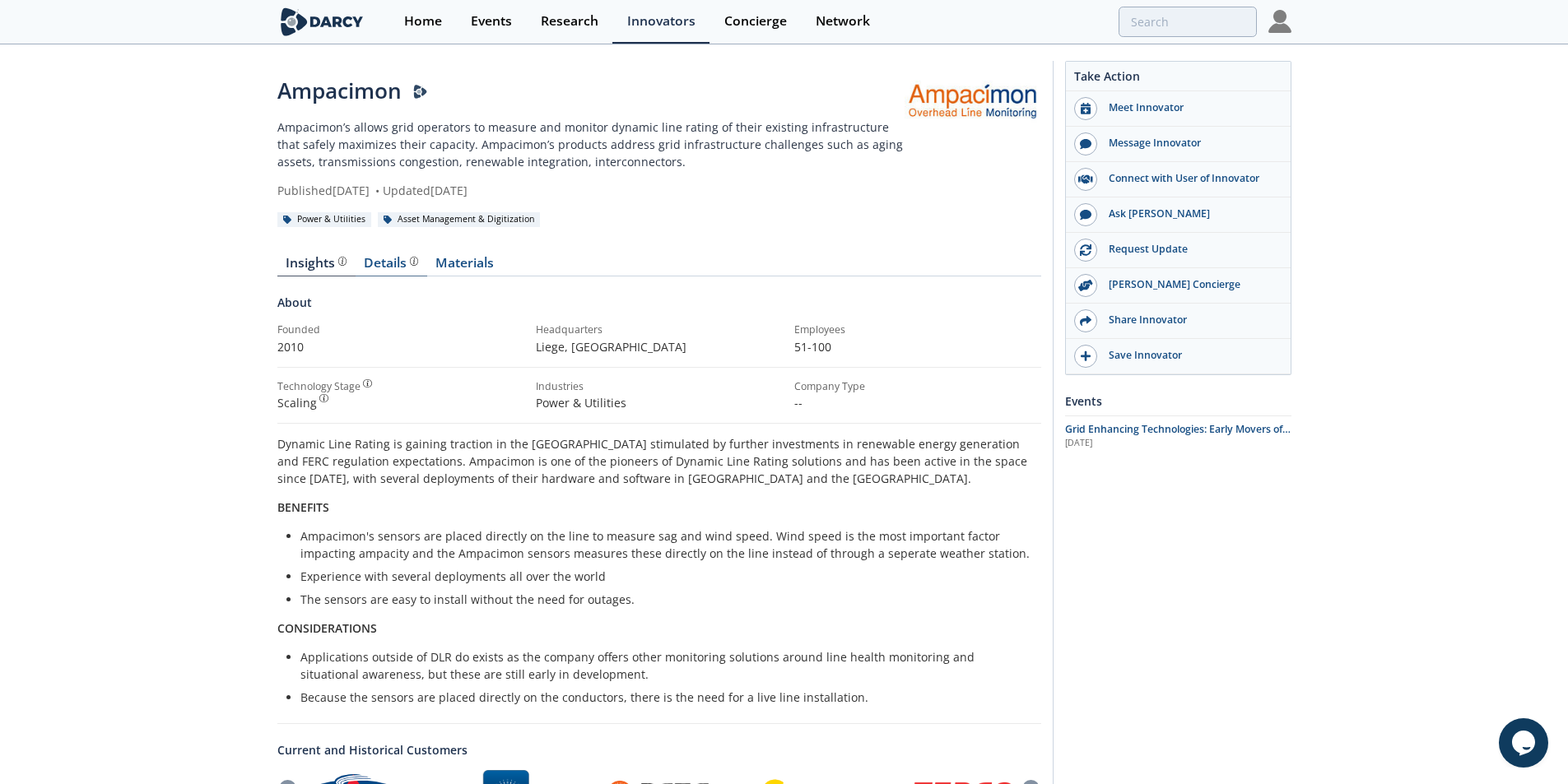
click at [394, 257] on div "Details" at bounding box center [391, 264] width 54 height 14
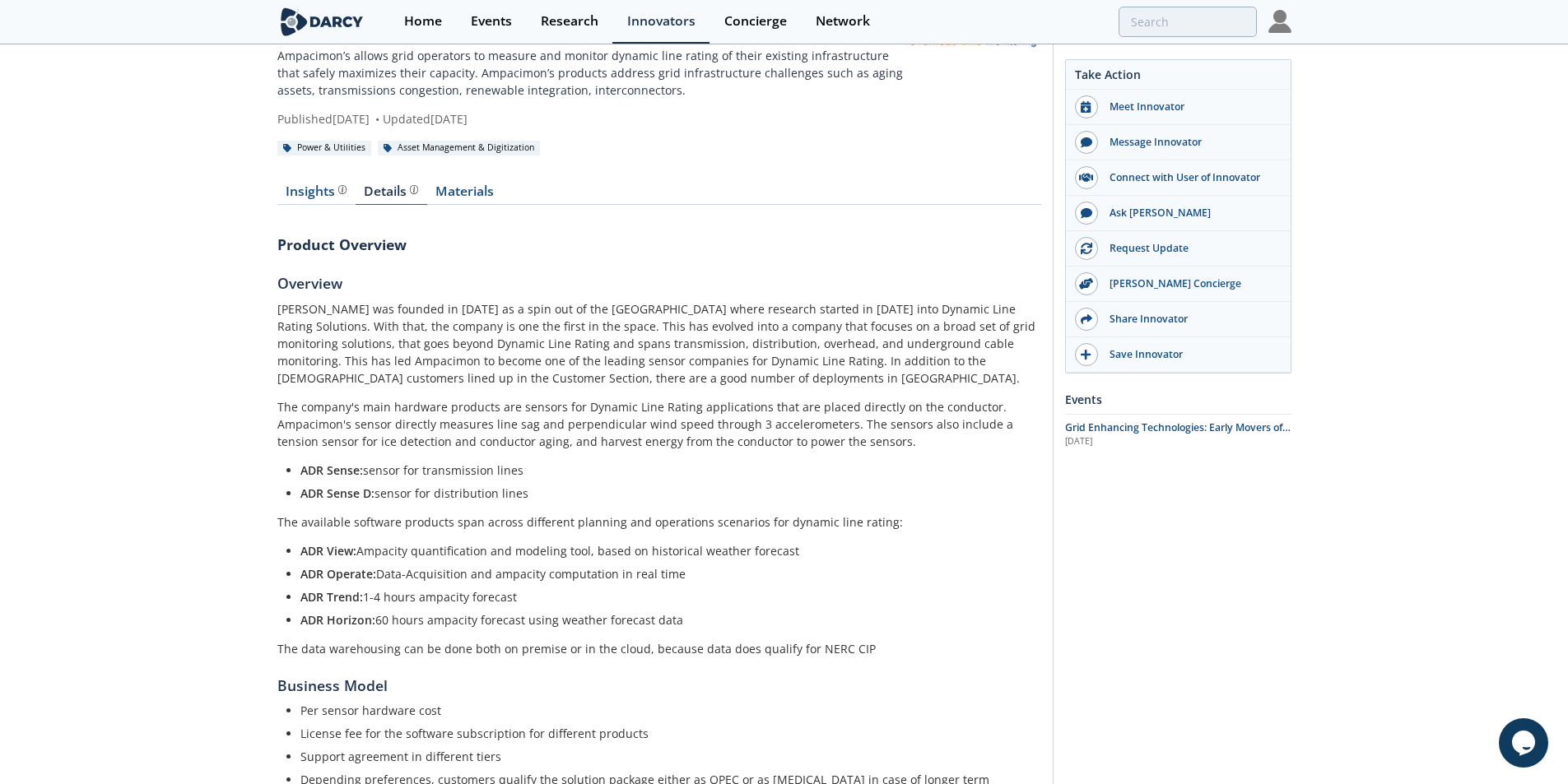
scroll to position [82, 0]
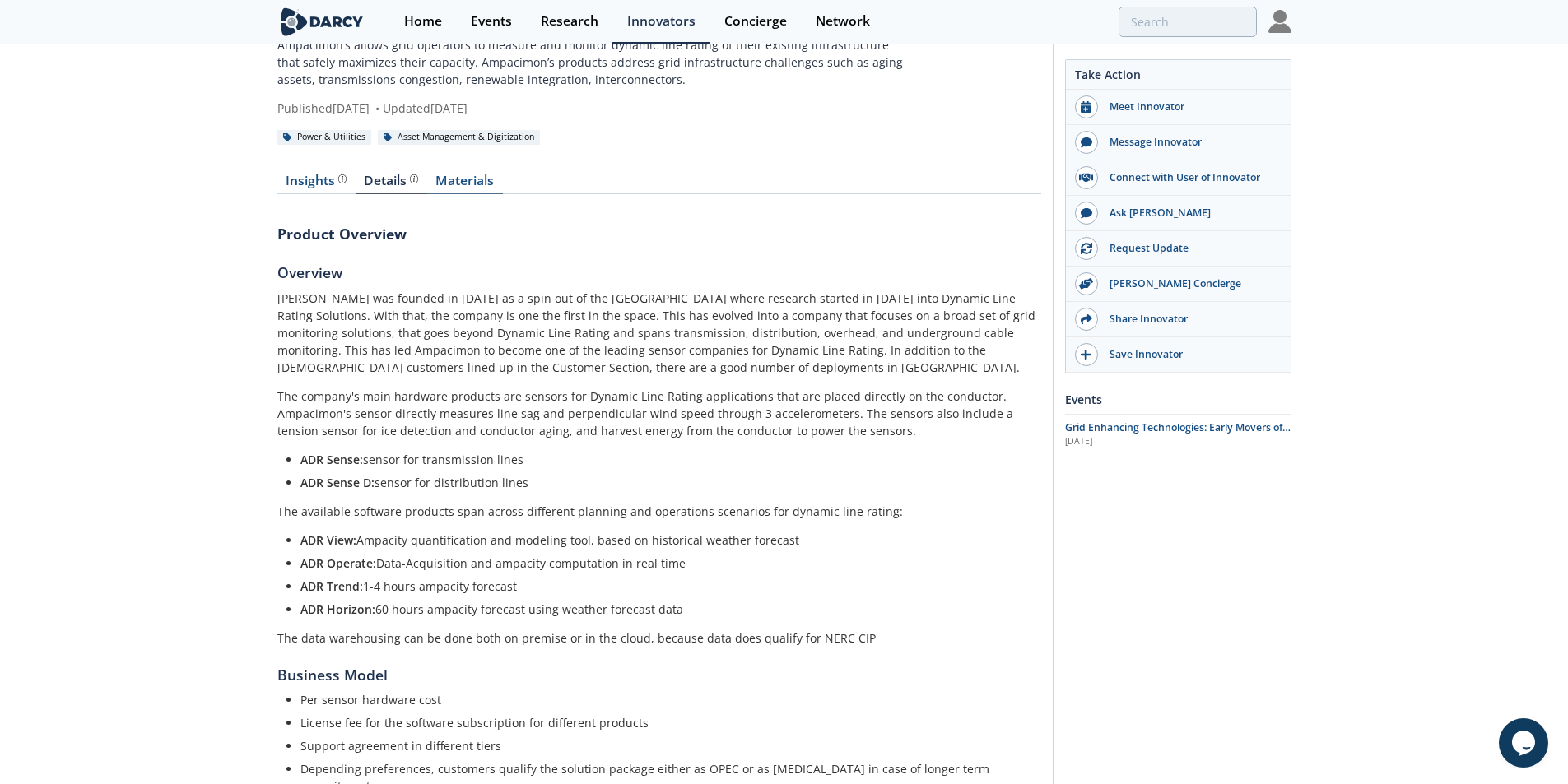
click at [463, 178] on link "Materials" at bounding box center [464, 184] width 75 height 19
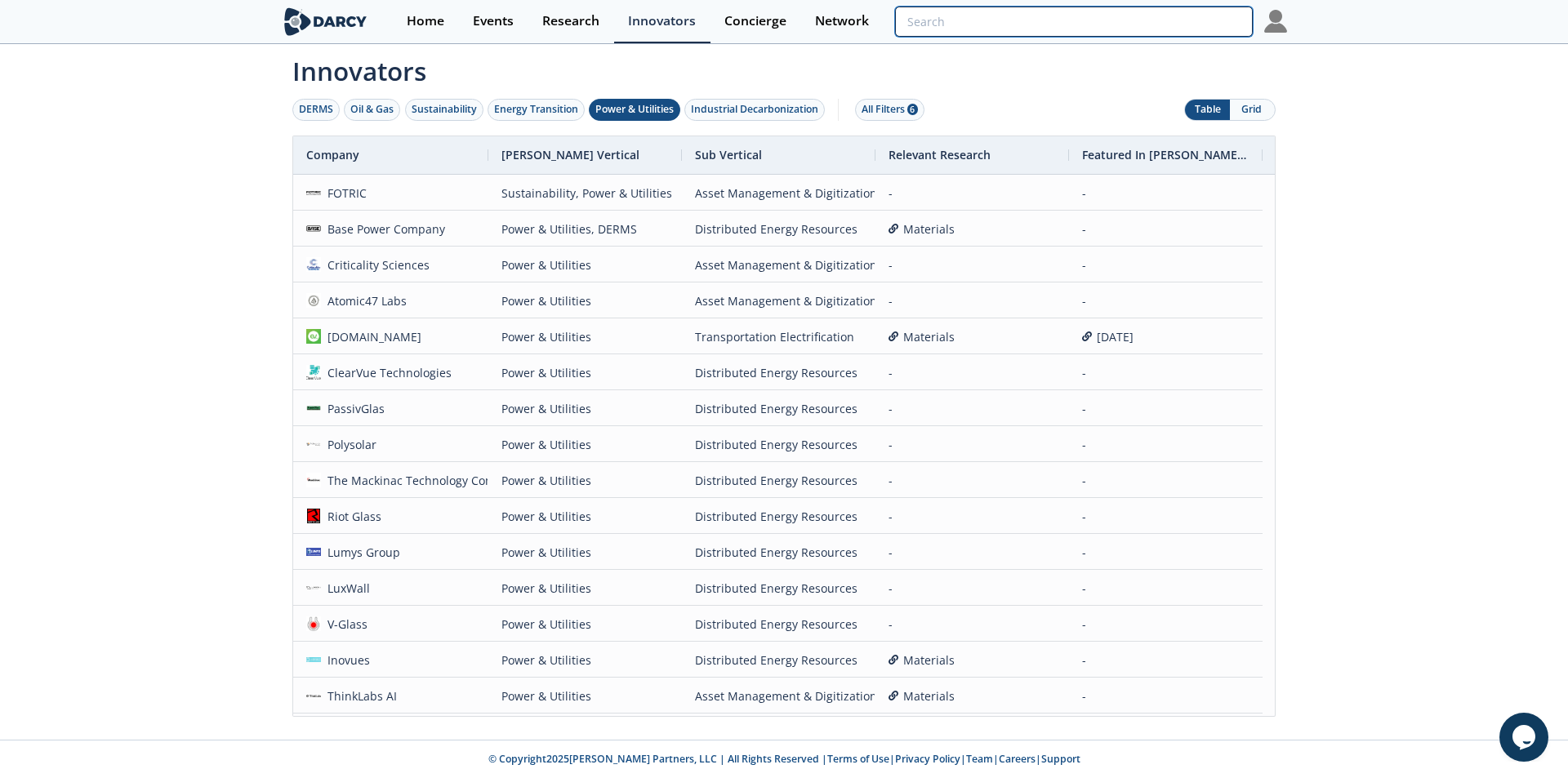
click at [1150, 25] on input "search" at bounding box center [1073, 22] width 357 height 31
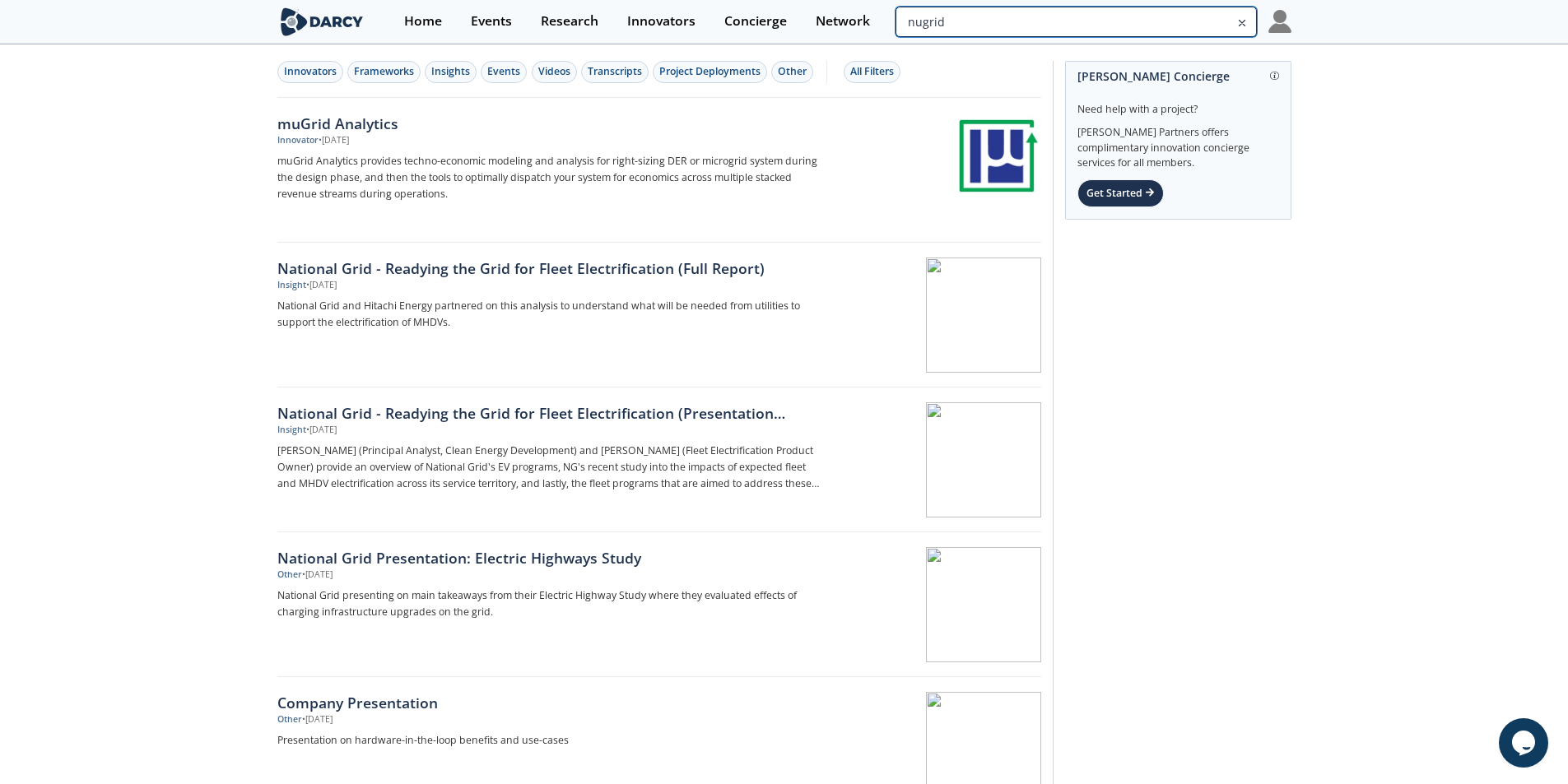
drag, startPoint x: 1137, startPoint y: 11, endPoint x: 1145, endPoint y: 16, distance: 9.4
click at [1137, 11] on input "nugrid" at bounding box center [1076, 22] width 360 height 31
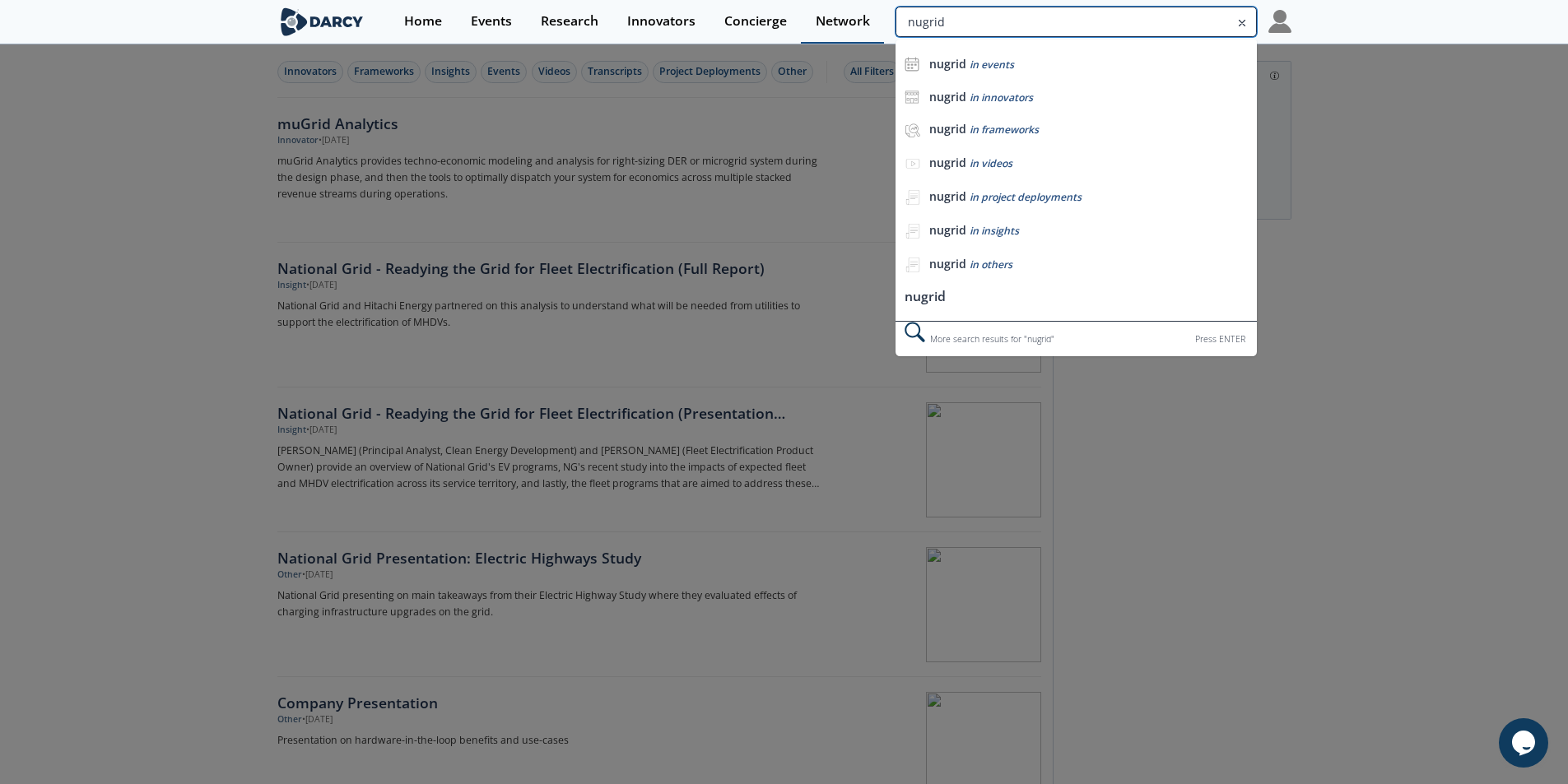
drag, startPoint x: 929, startPoint y: 24, endPoint x: 882, endPoint y: 14, distance: 48.1
click at [882, 14] on div "Home Events Research Innovators Concierge Network nugrid nugrid in events nugri…" at bounding box center [840, 21] width 902 height 43
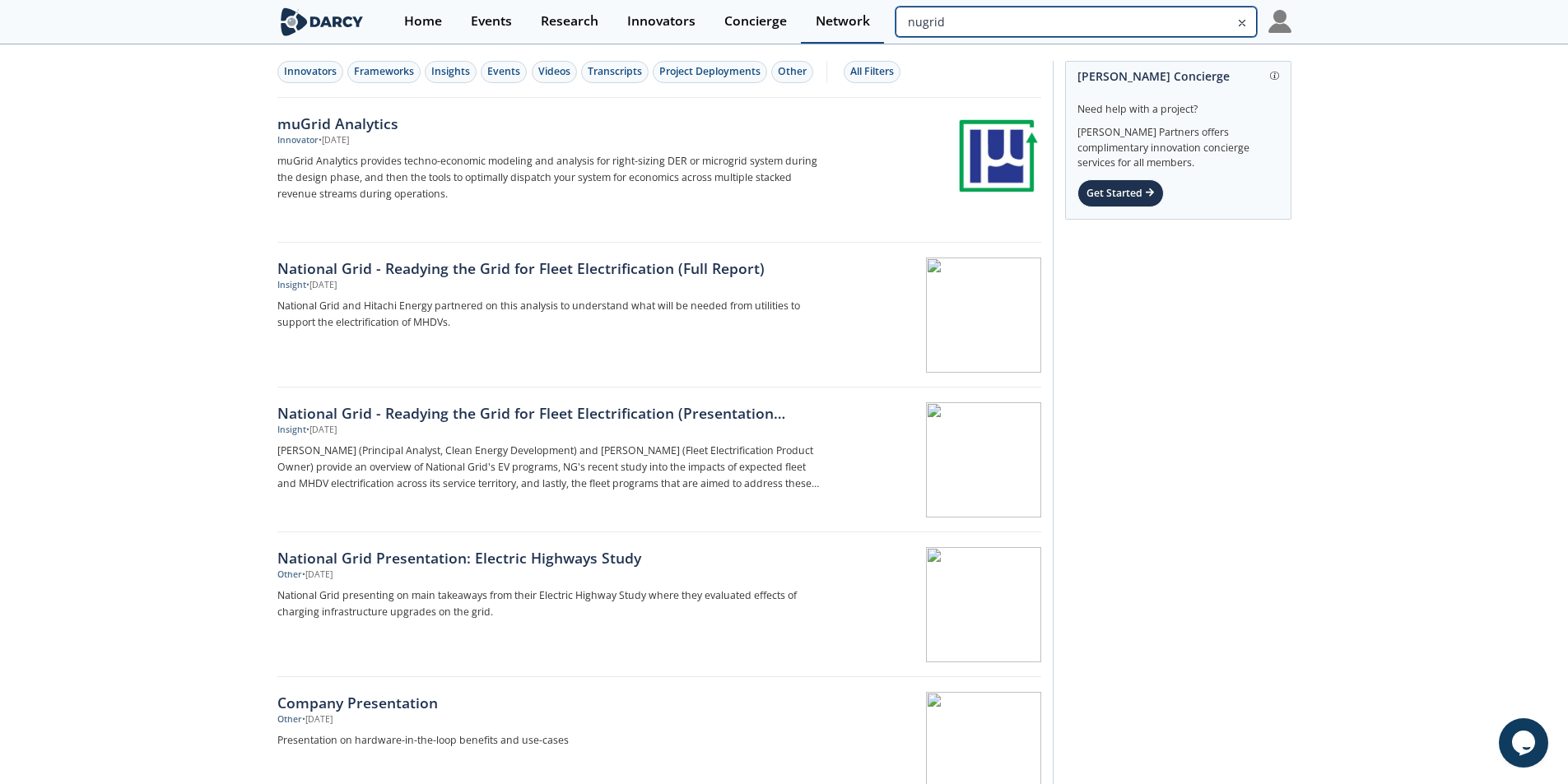
drag, startPoint x: 942, startPoint y: 19, endPoint x: 875, endPoint y: 16, distance: 67.1
click at [875, 16] on div "Home Events Research Innovators Concierge Network nugrid" at bounding box center [840, 21] width 902 height 43
type input "NuGrid"
click at [410, 10] on link "Home" at bounding box center [422, 21] width 67 height 43
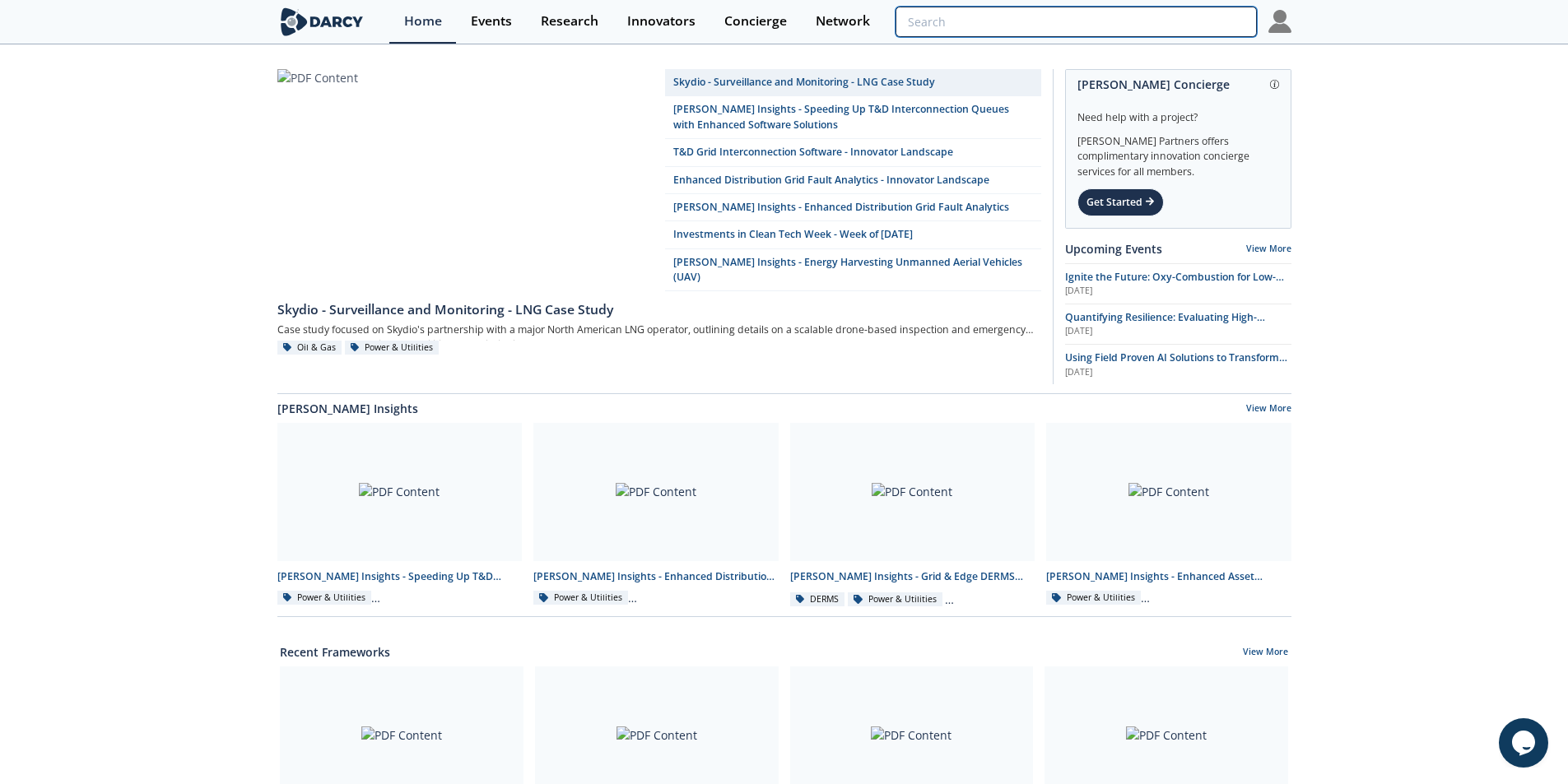
click at [1163, 15] on input "search" at bounding box center [1076, 22] width 360 height 31
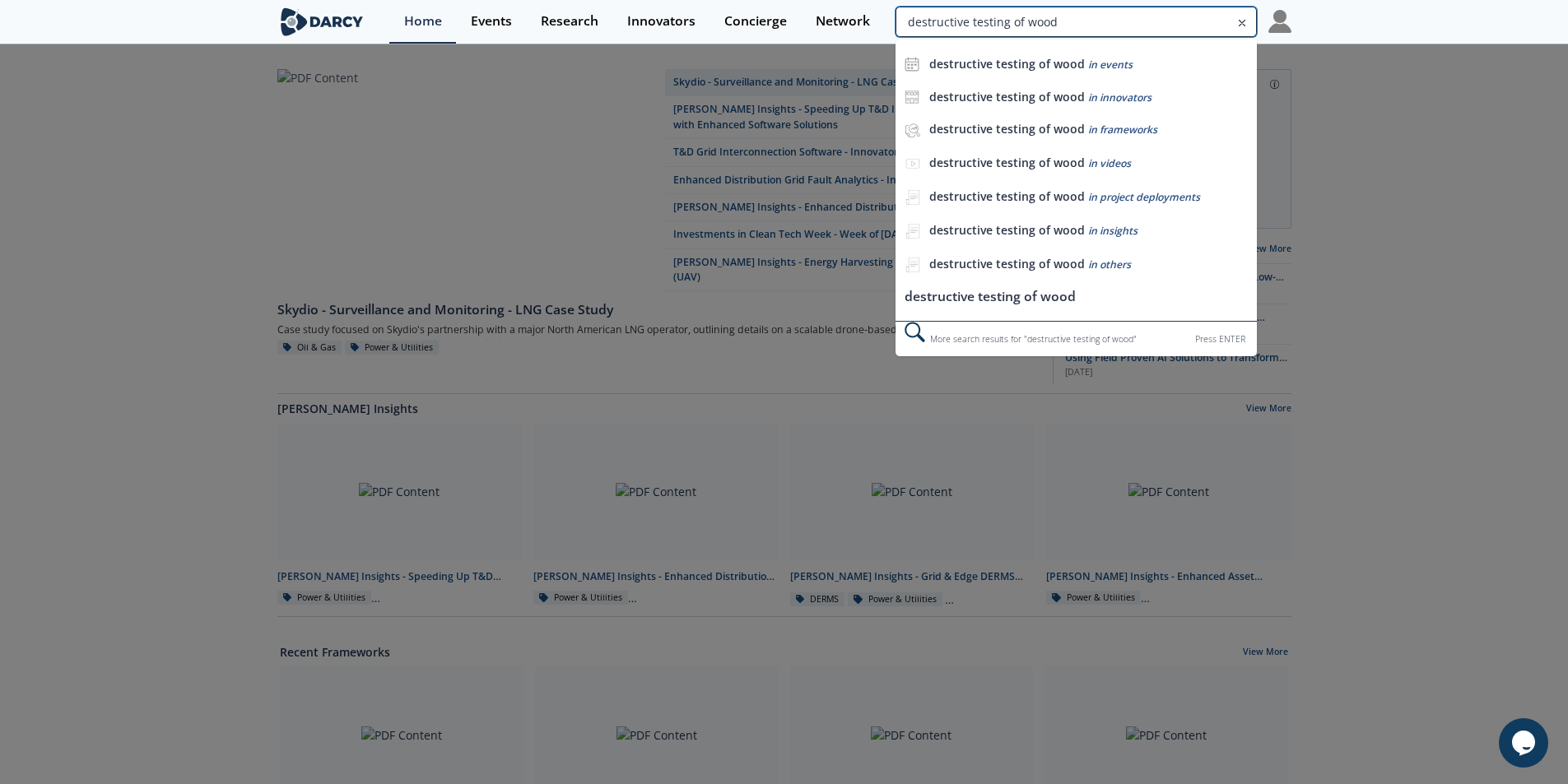
type input "destructive testing of wood"
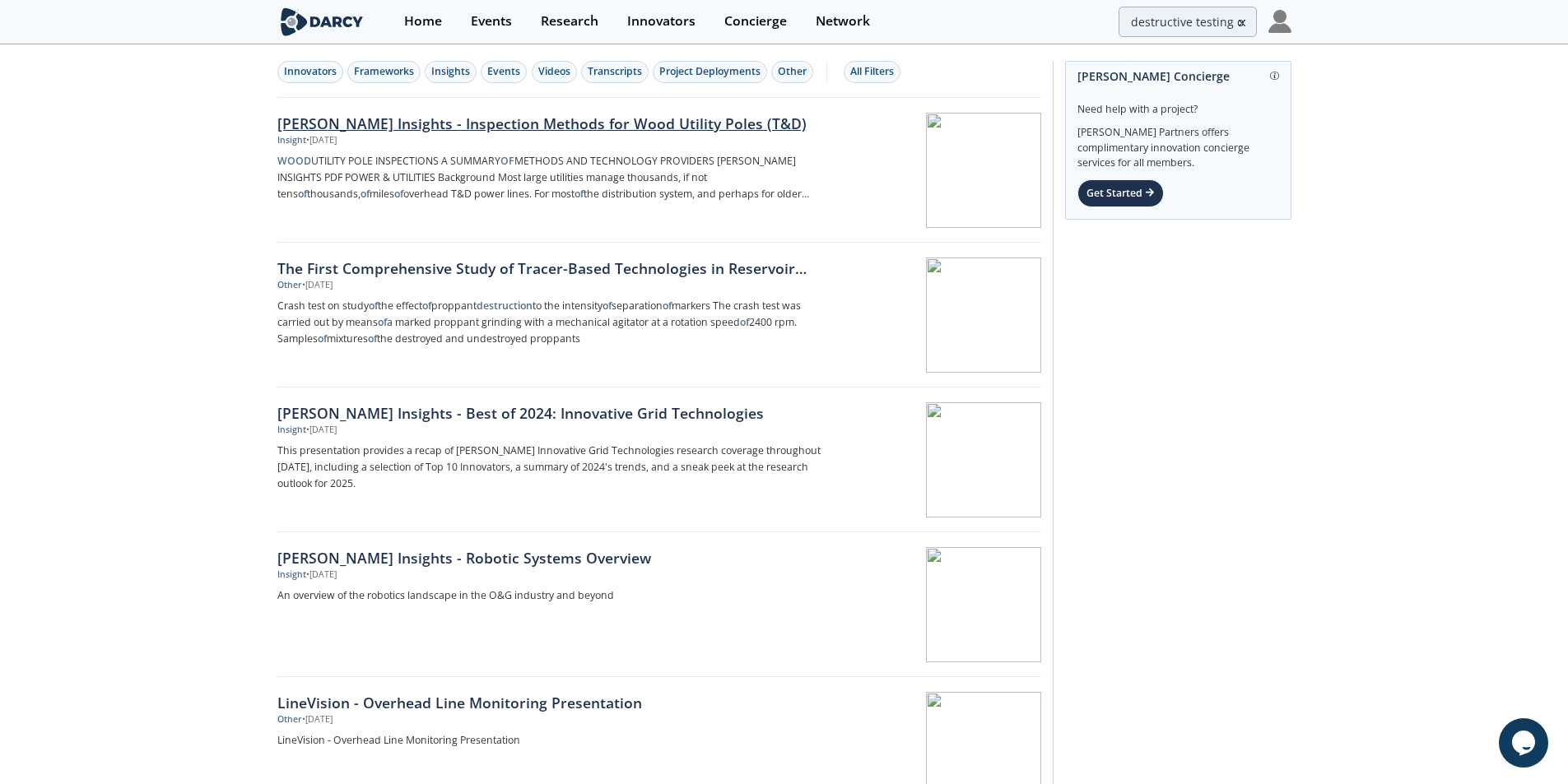
click at [604, 123] on div "[PERSON_NAME] Insights - Inspection Methods for Wood Utility Poles (T&D)" at bounding box center [549, 124] width 545 height 21
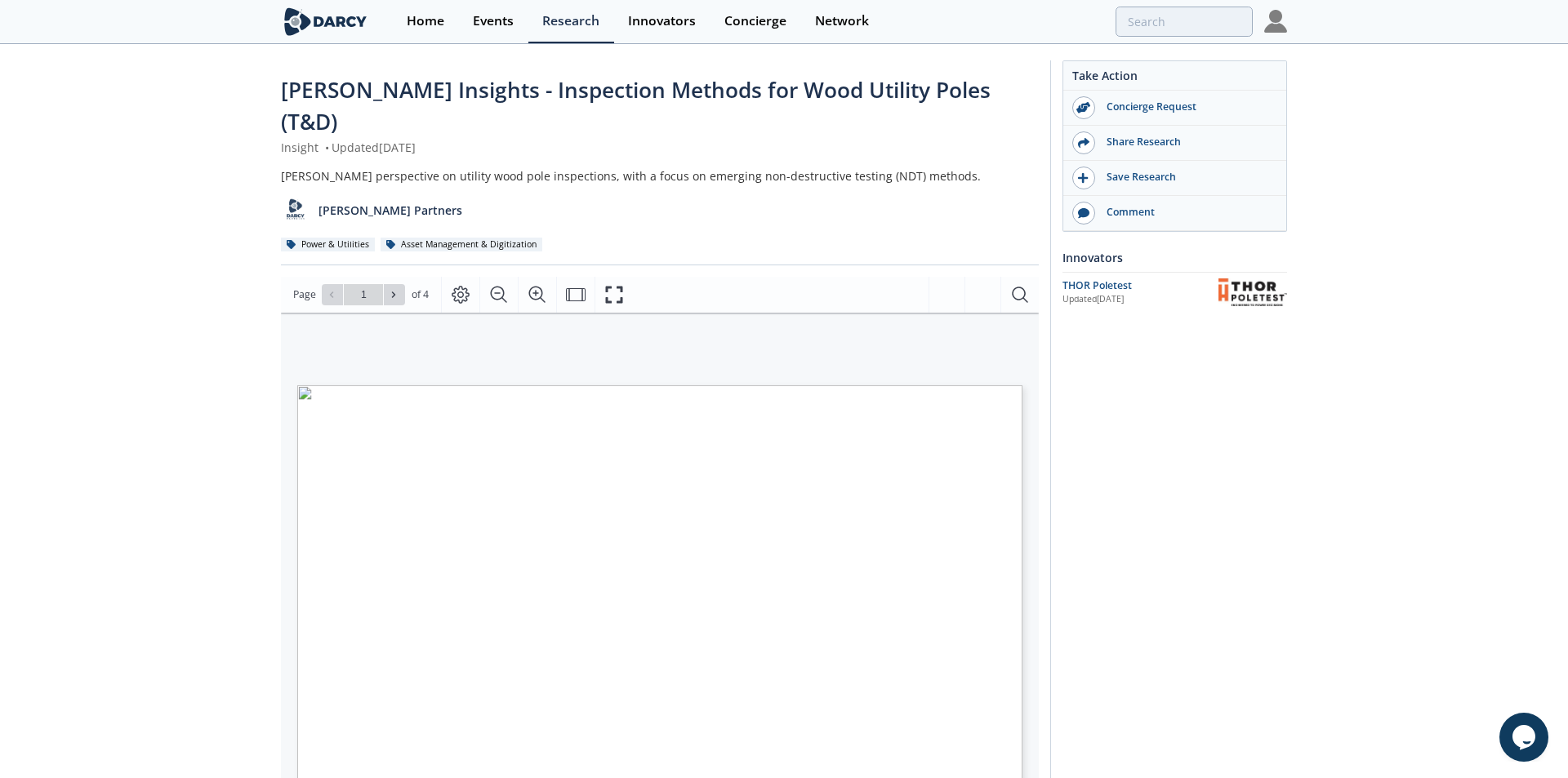
type input "2"
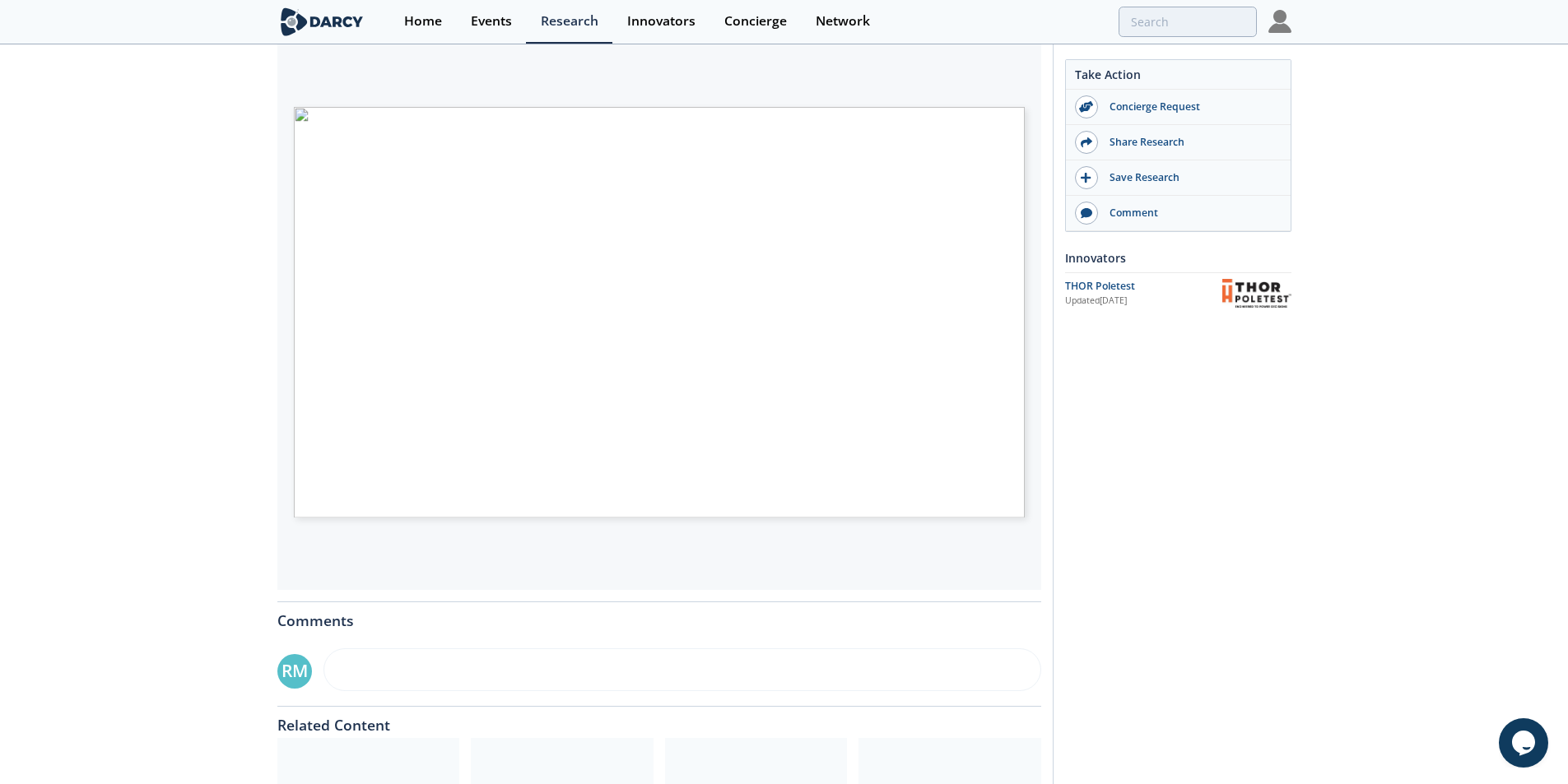
scroll to position [247, 0]
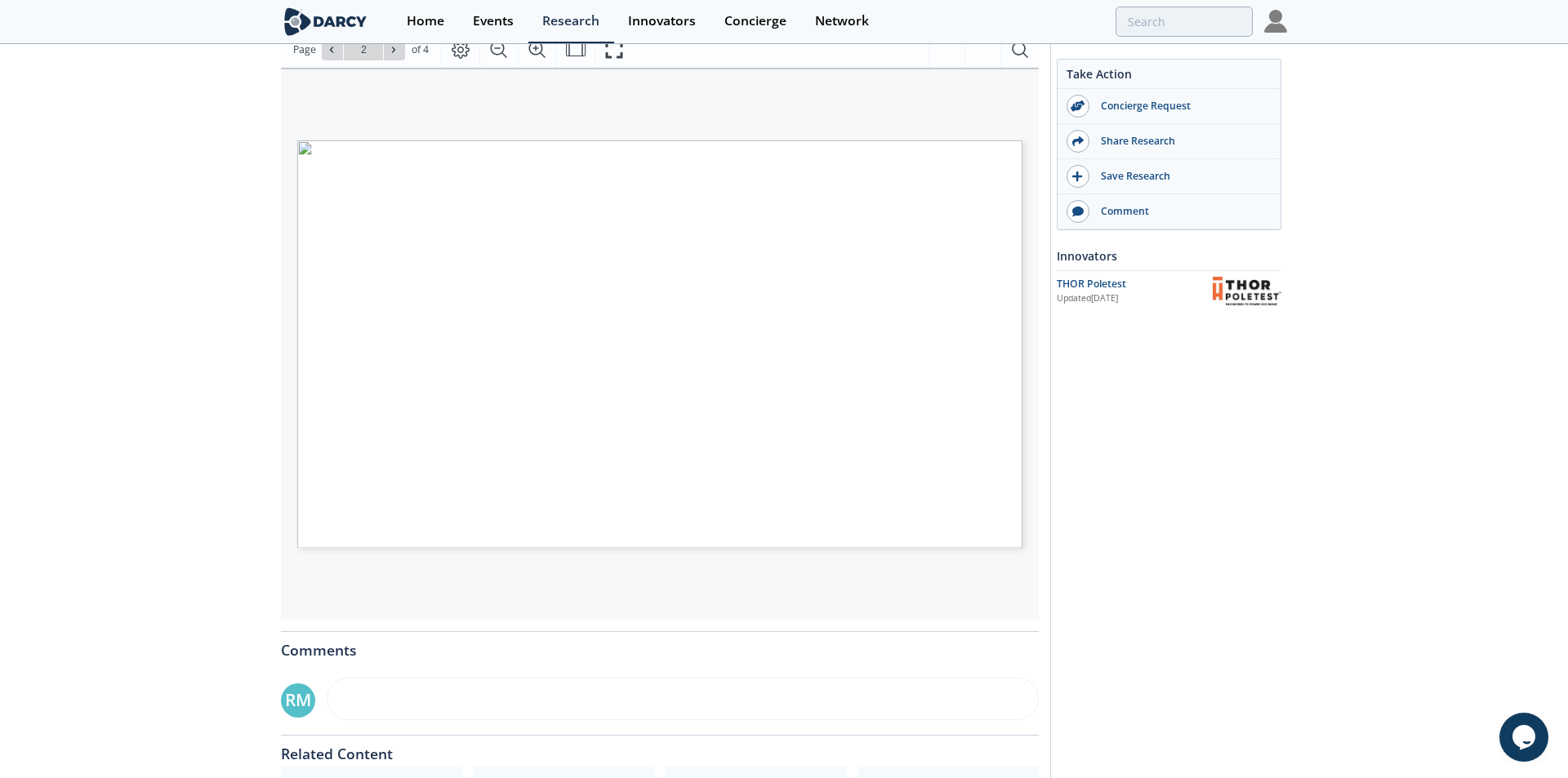
click at [787, 390] on span "Page 2" at bounding box center [1098, 529] width 1450 height 721
click at [674, 462] on span "This device measures the MC in wood. It typically uses two electrodes driven" at bounding box center [681, 466] width 285 height 8
type input "3"
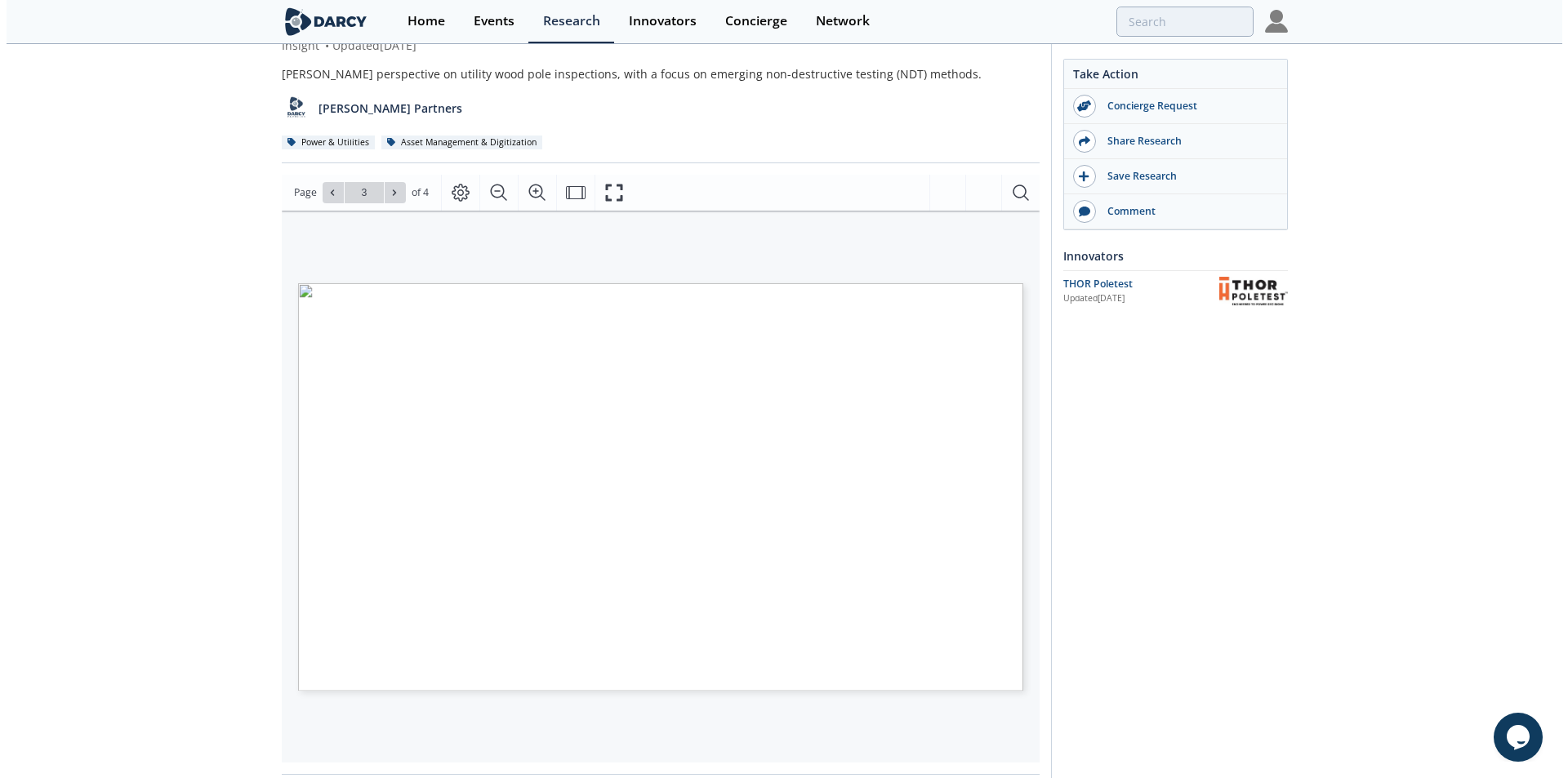
scroll to position [0, 0]
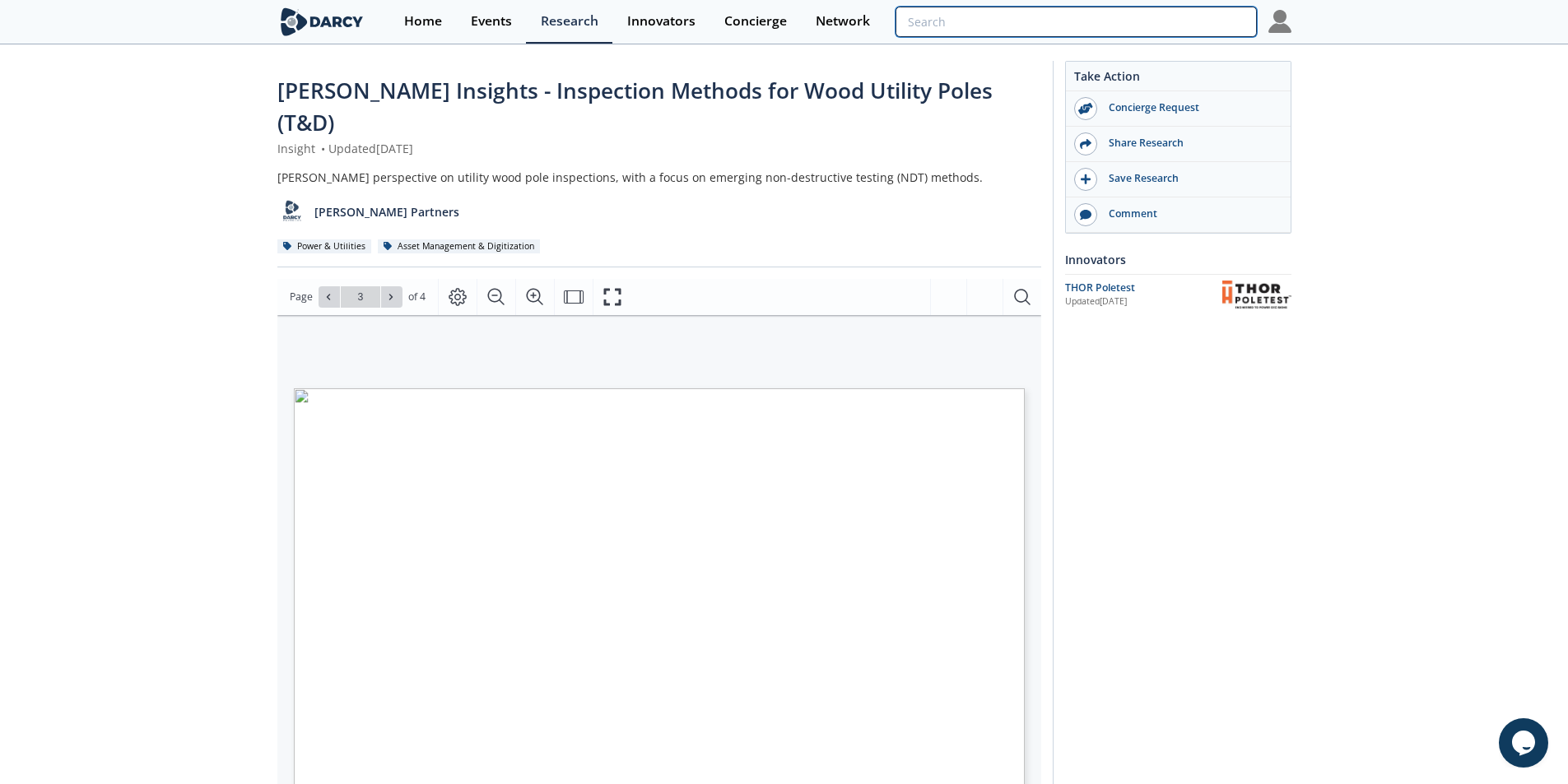
click at [1144, 14] on input "search" at bounding box center [1076, 22] width 360 height 31
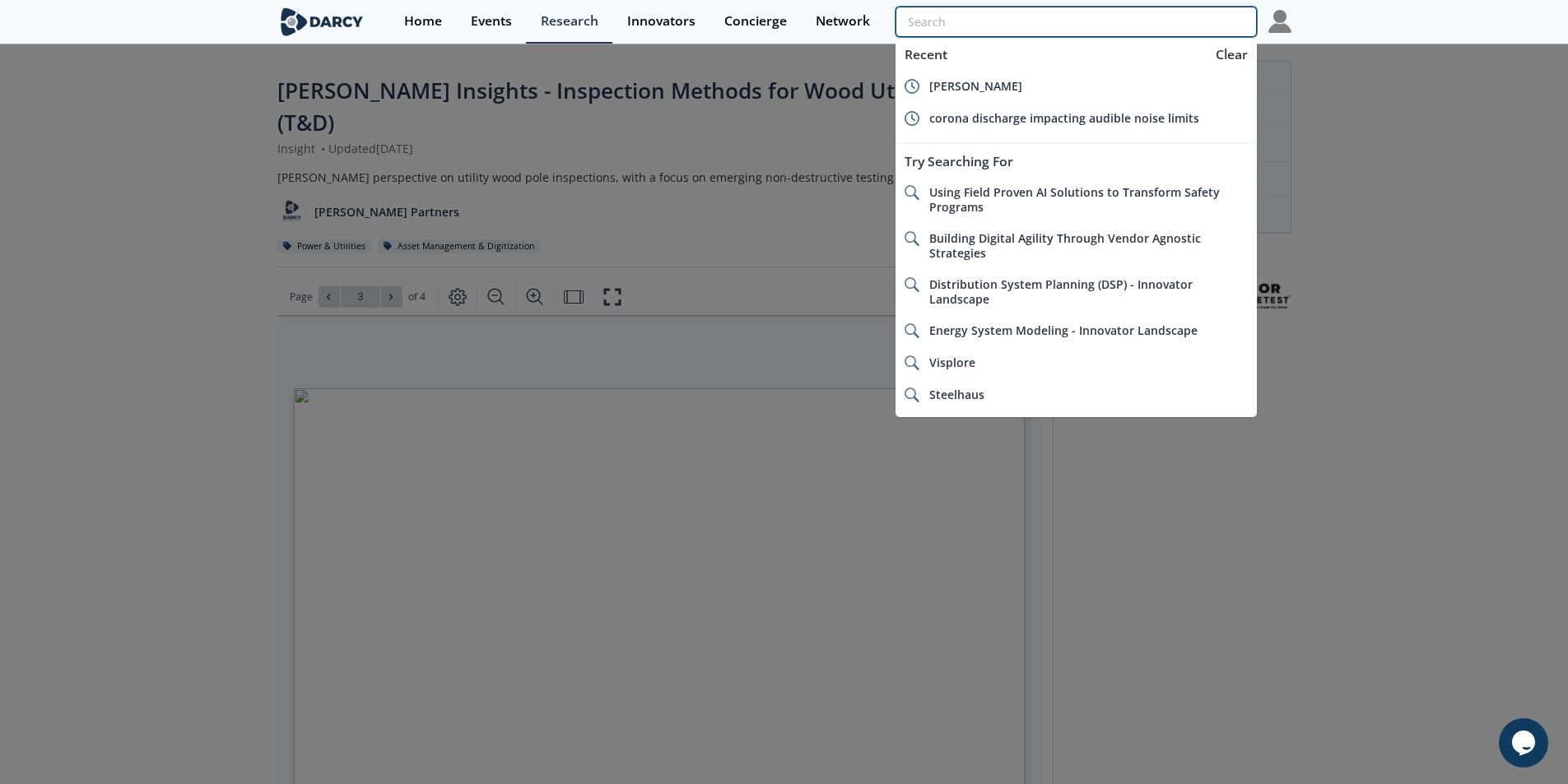
type input "c"
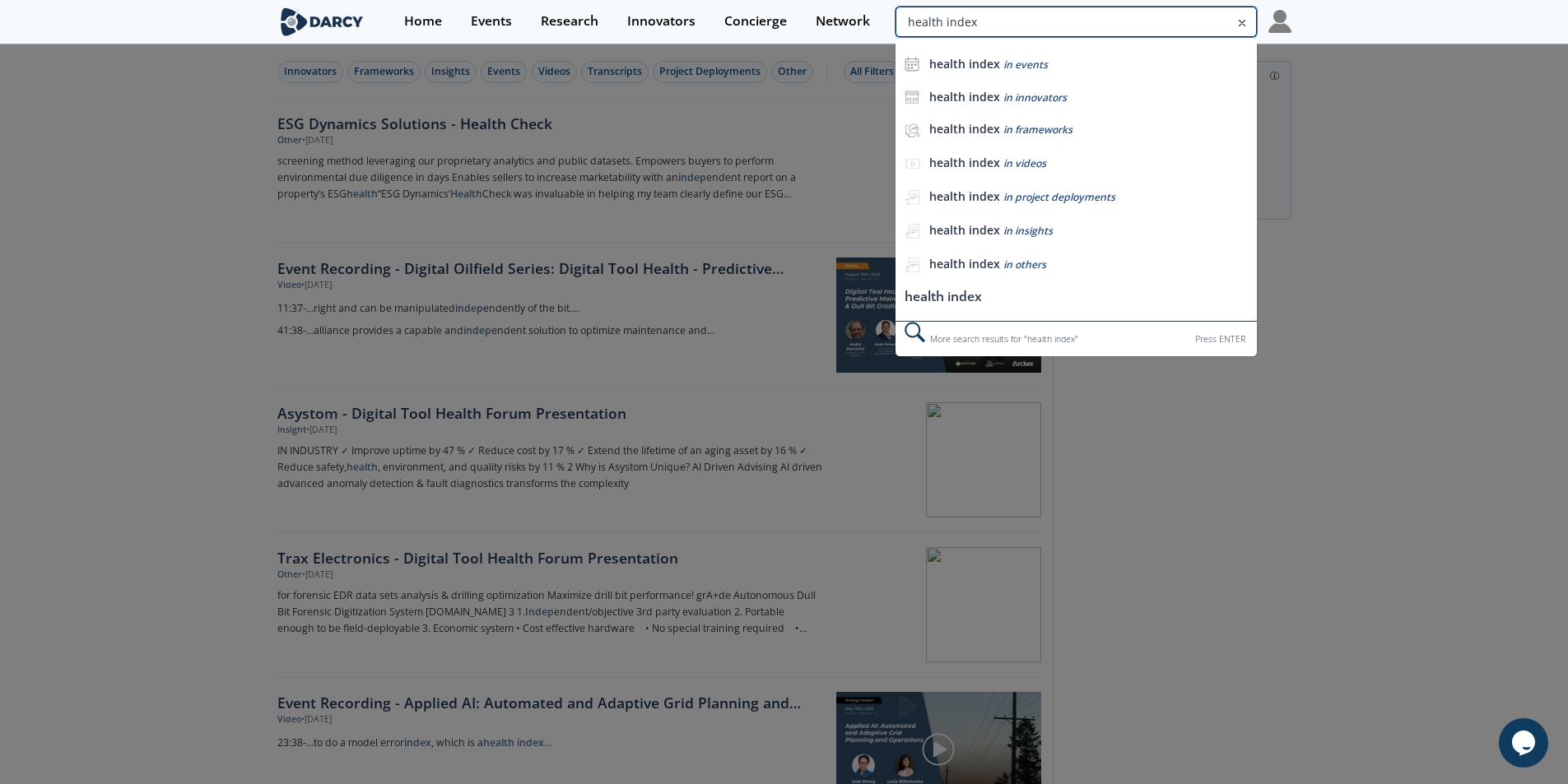
click at [1169, 18] on input "health index" at bounding box center [1076, 22] width 360 height 31
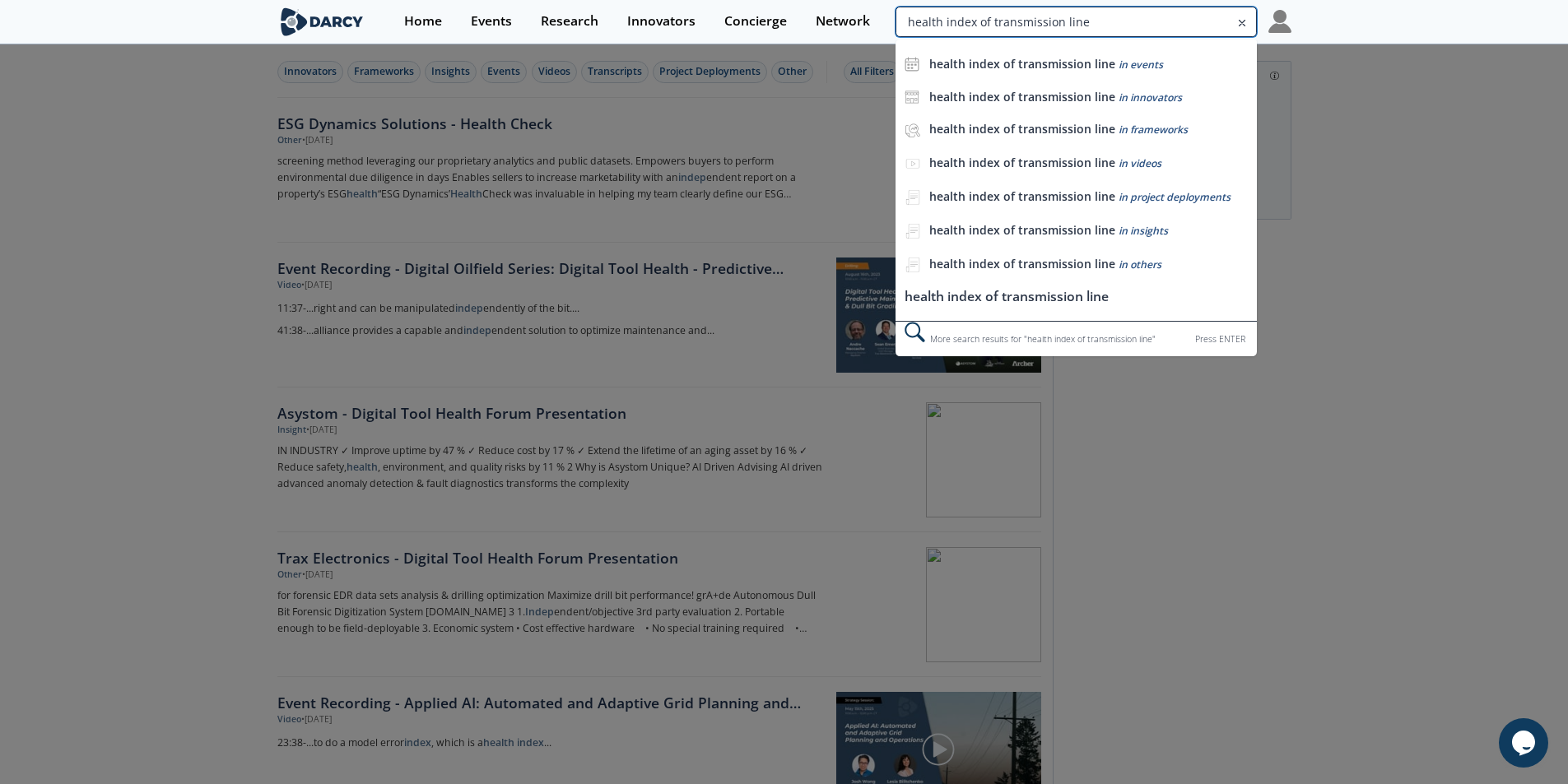
type input "health index of transmission line"
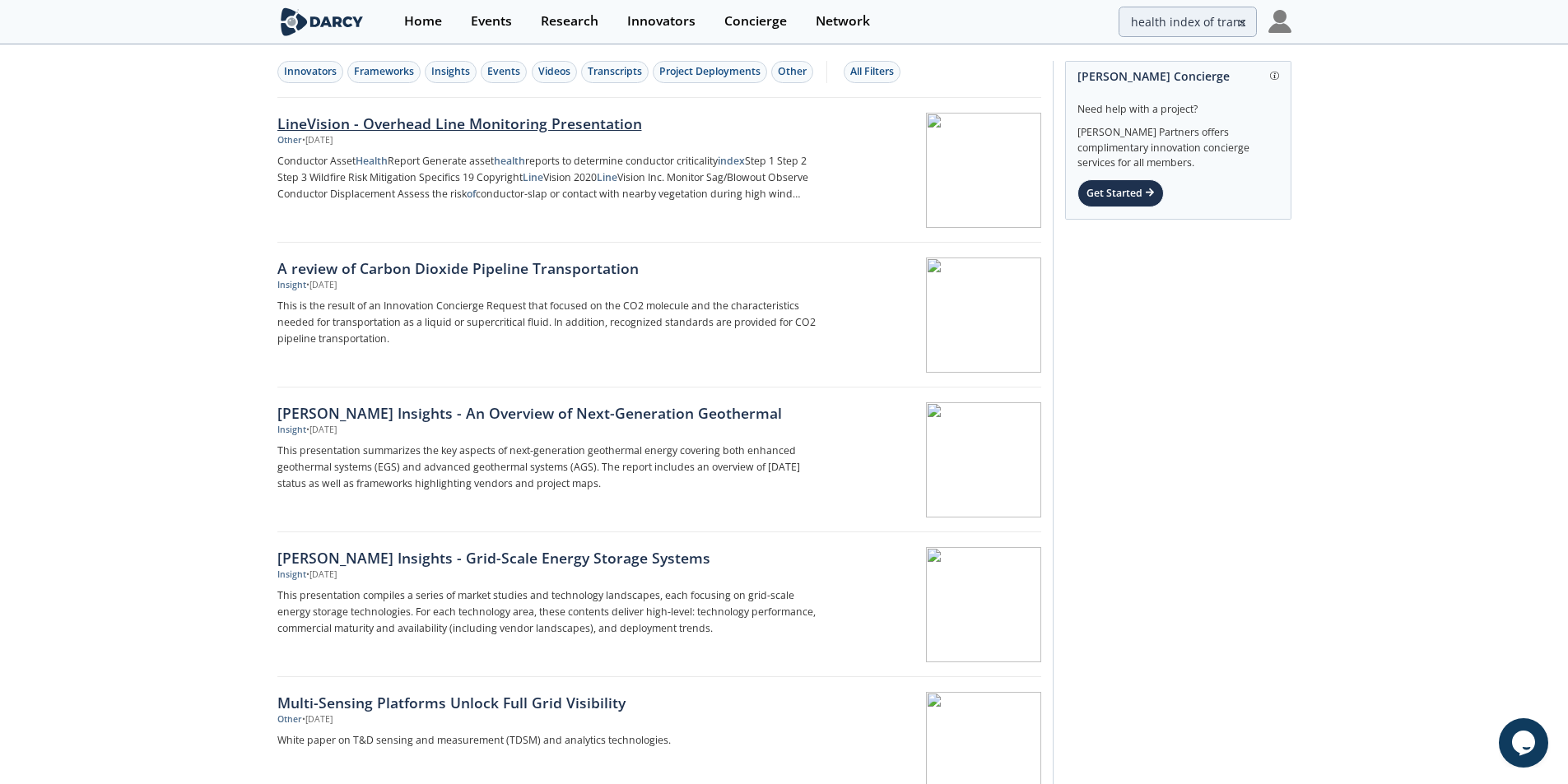
click at [504, 133] on div "LineVision - Overhead Line Monitoring Presentation" at bounding box center [549, 124] width 545 height 21
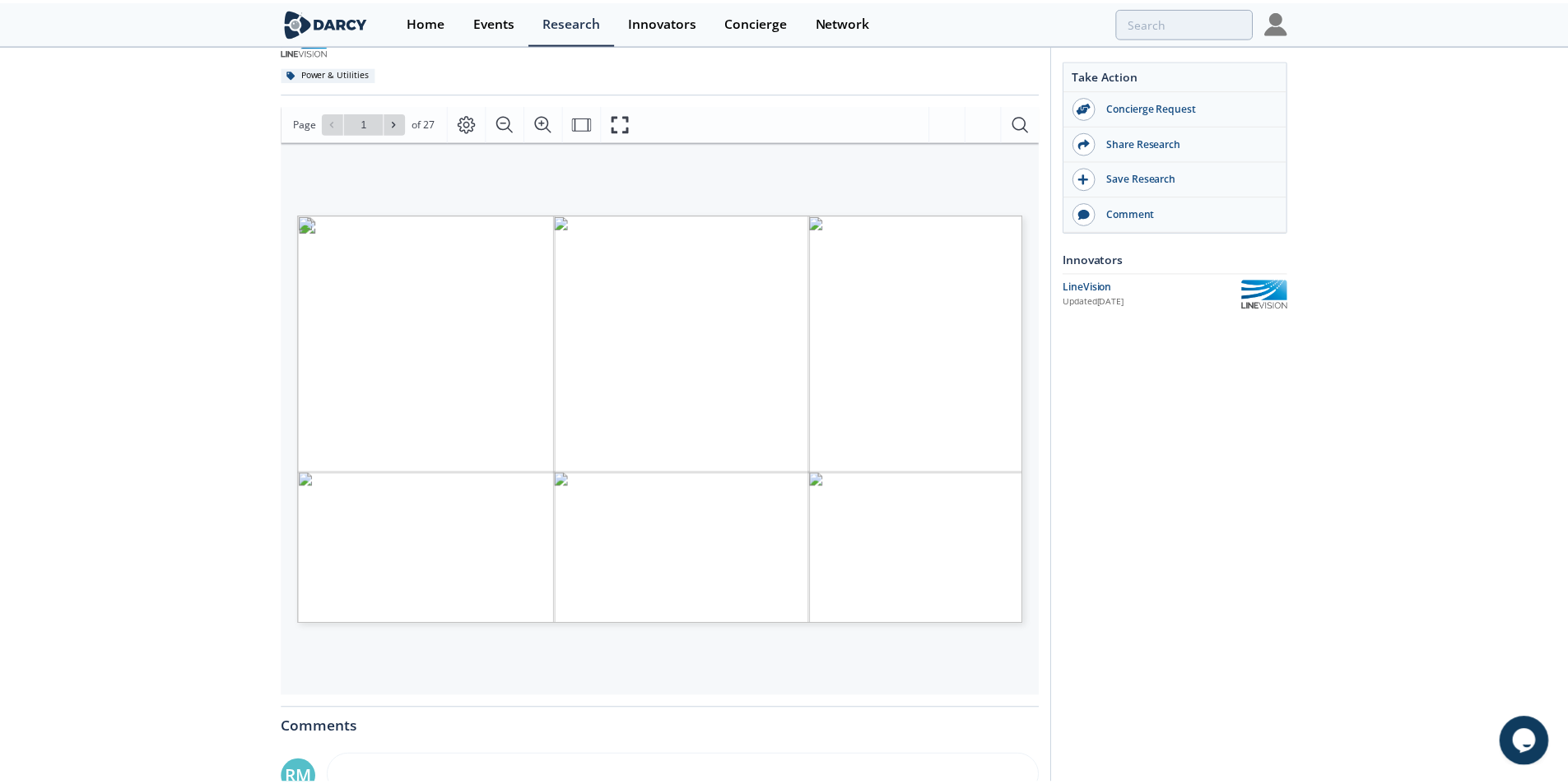
scroll to position [165, 0]
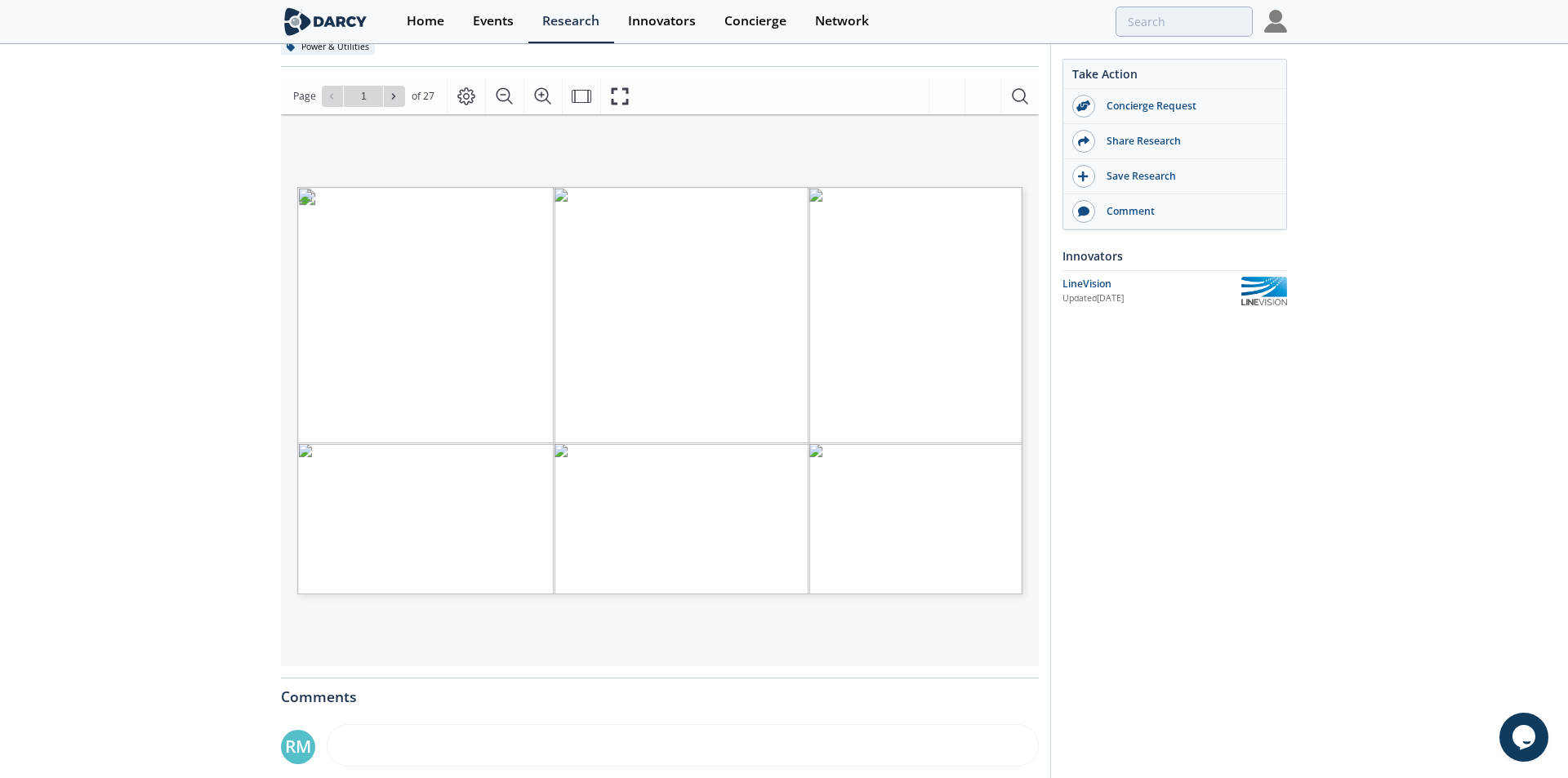
type input "2"
type input "3"
type input "4"
type input "5"
type input "6"
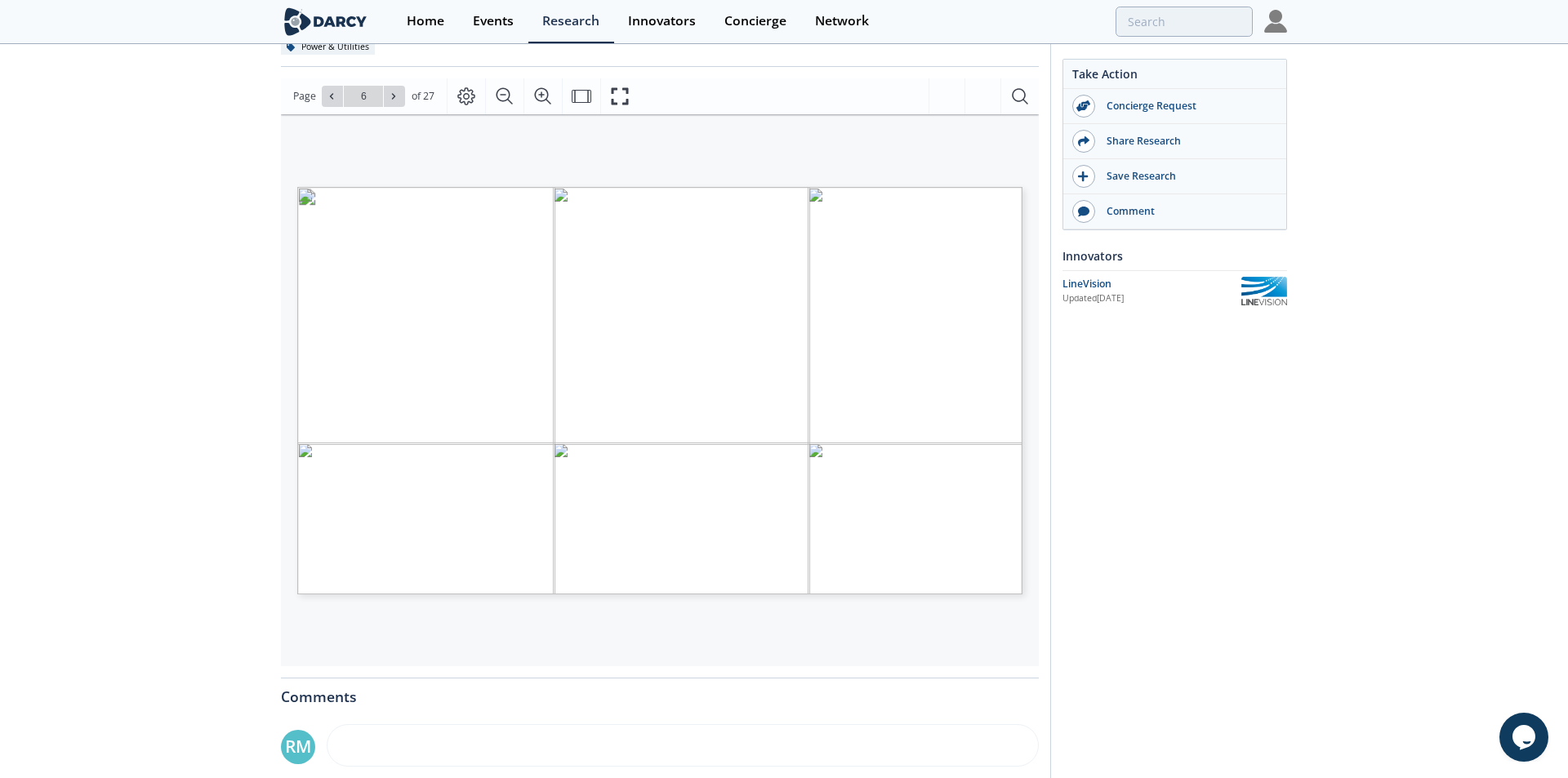
type input "7"
type input "8"
type input "9"
type input "10"
type input "11"
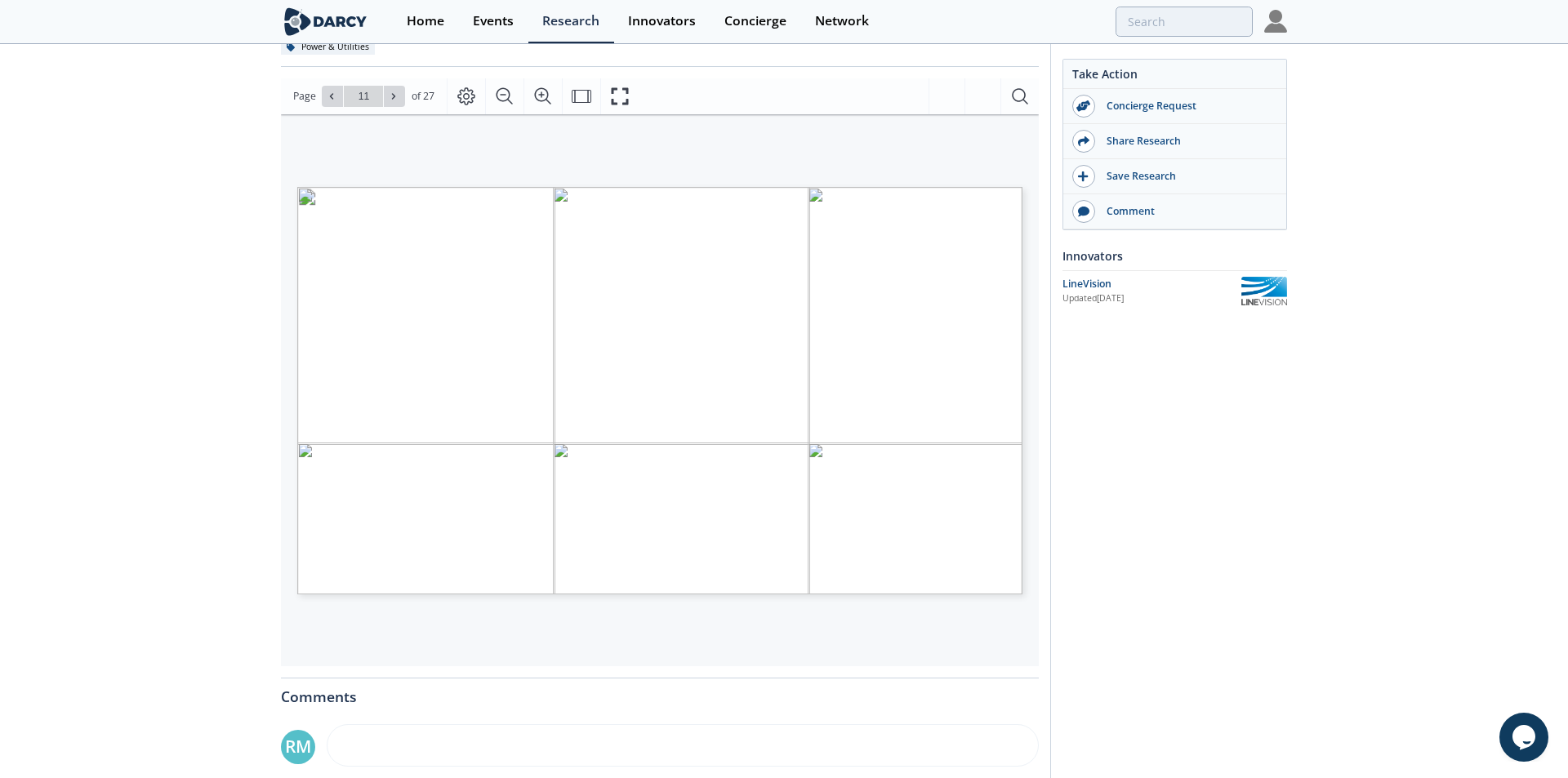
type input "12"
type input "13"
type input "14"
type input "15"
type input "16"
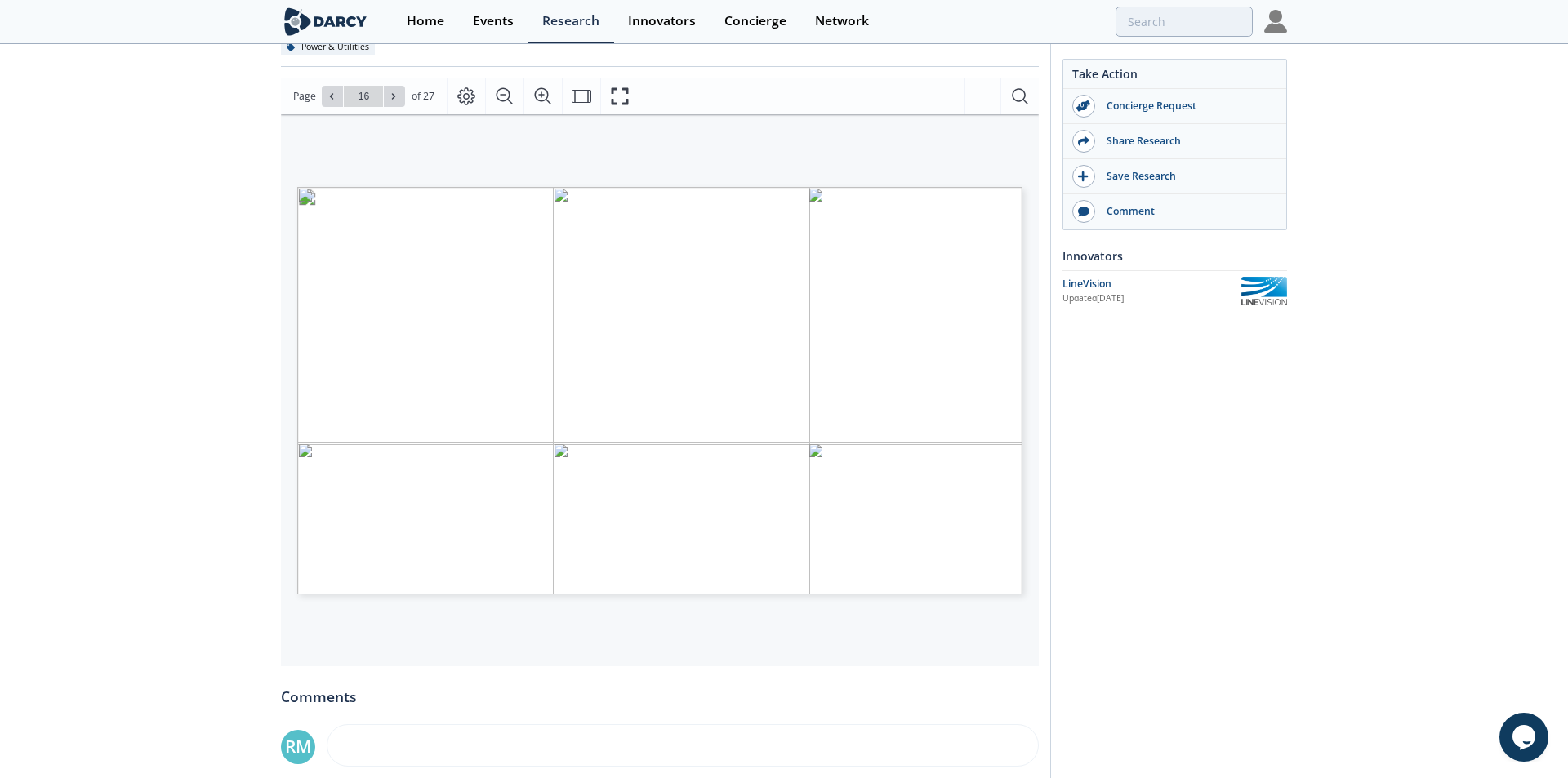
type input "17"
type input "18"
type input "17"
type input "health index of transmission line"
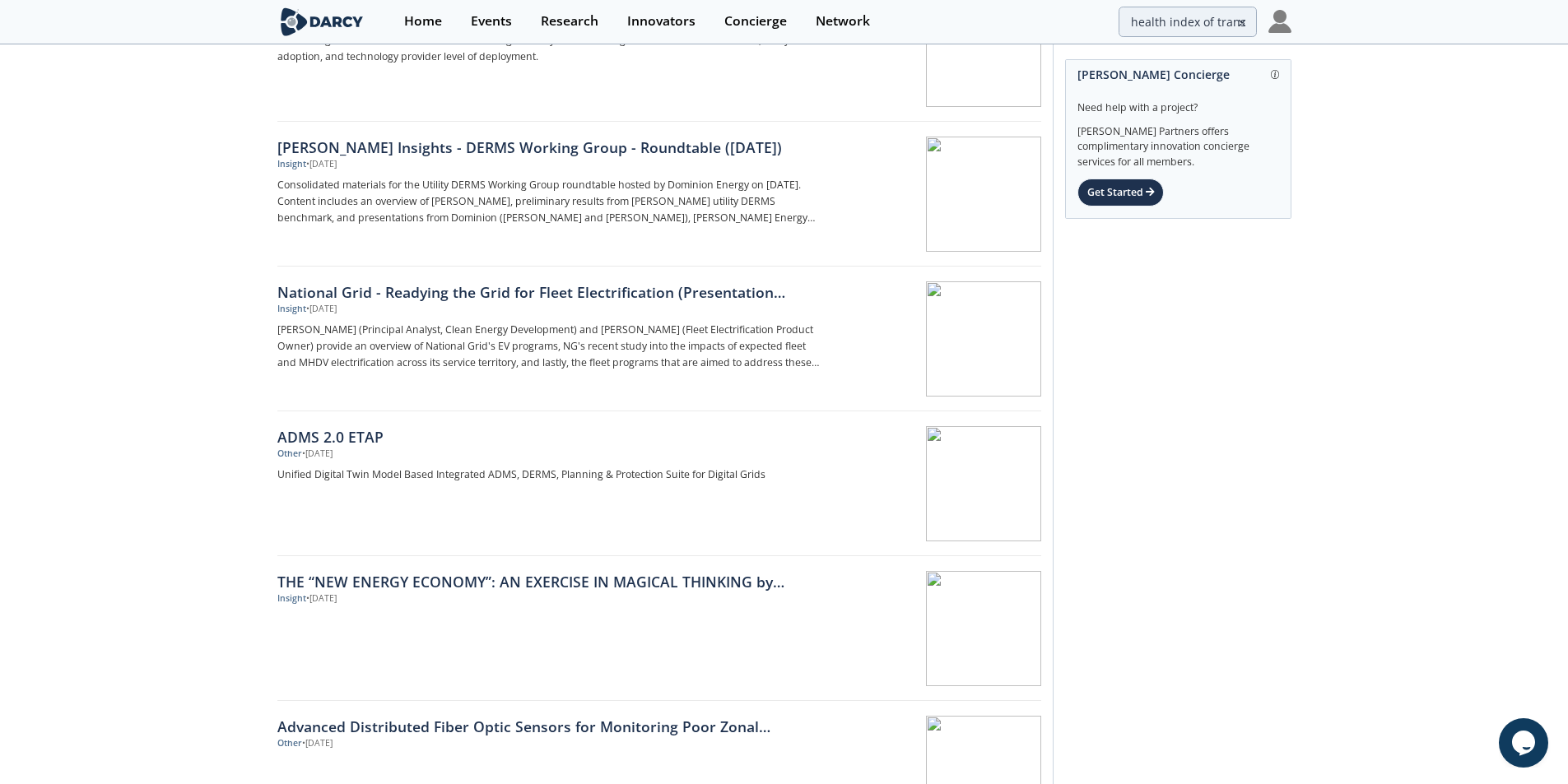
scroll to position [906, 0]
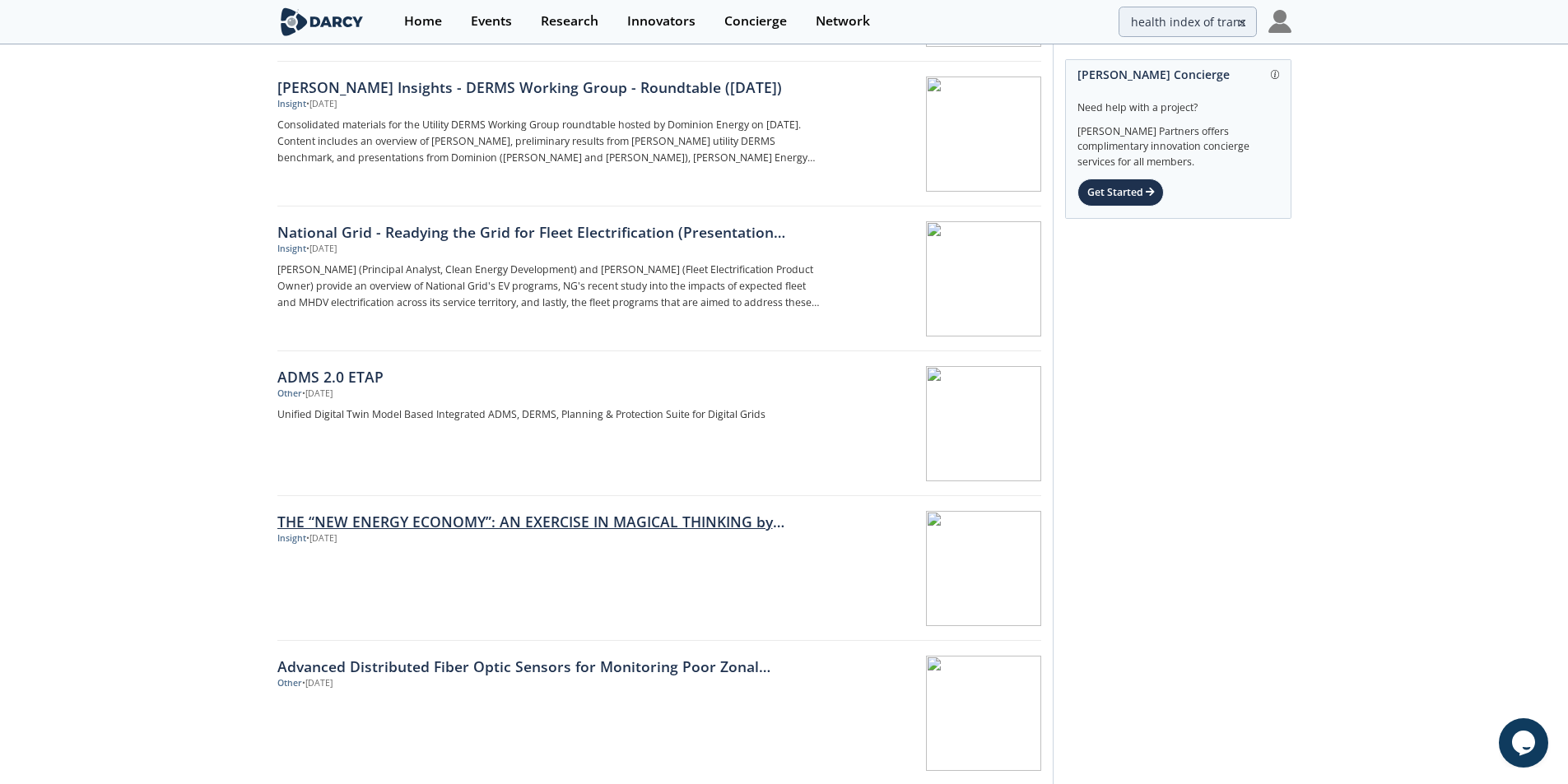
click at [759, 521] on div "THE “NEW ENERGY ECONOMY”: AN EXERCISE IN MAGICAL THINKING by [PERSON_NAME]" at bounding box center [549, 521] width 545 height 21
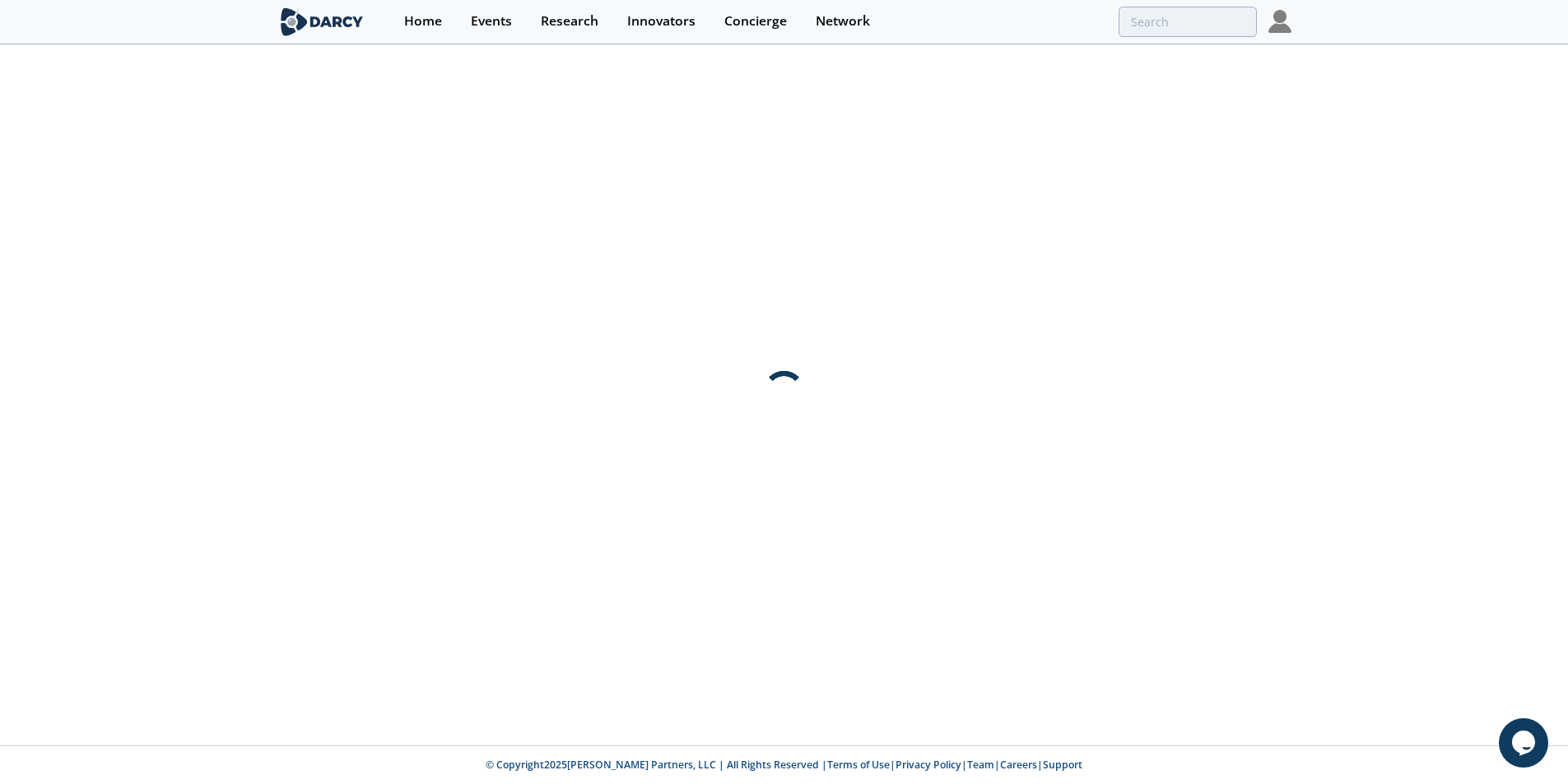
scroll to position [0, 0]
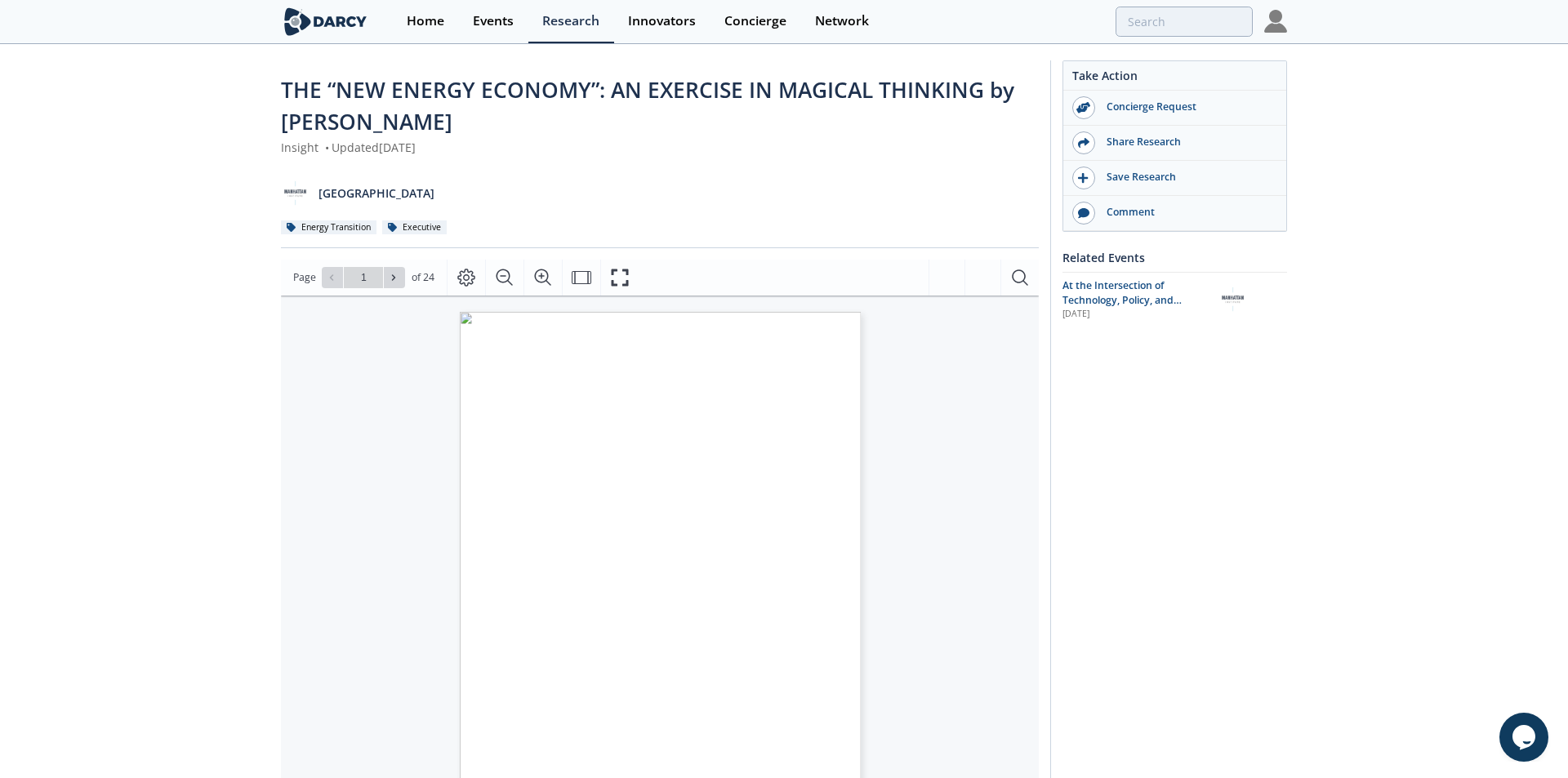
type input "2"
type input "3"
click at [329, 452] on div "3 Contents Executive Summary...................................................…" at bounding box center [489, 563] width 418 height 536
click at [983, 477] on div "The “New Energy Economy”: An Exercise in Magical Thinking 2 About the Author [P…" at bounding box center [659, 563] width 758 height 536
click at [983, 477] on div "3 Contents Executive Summary...................................................…" at bounding box center [659, 563] width 758 height 536
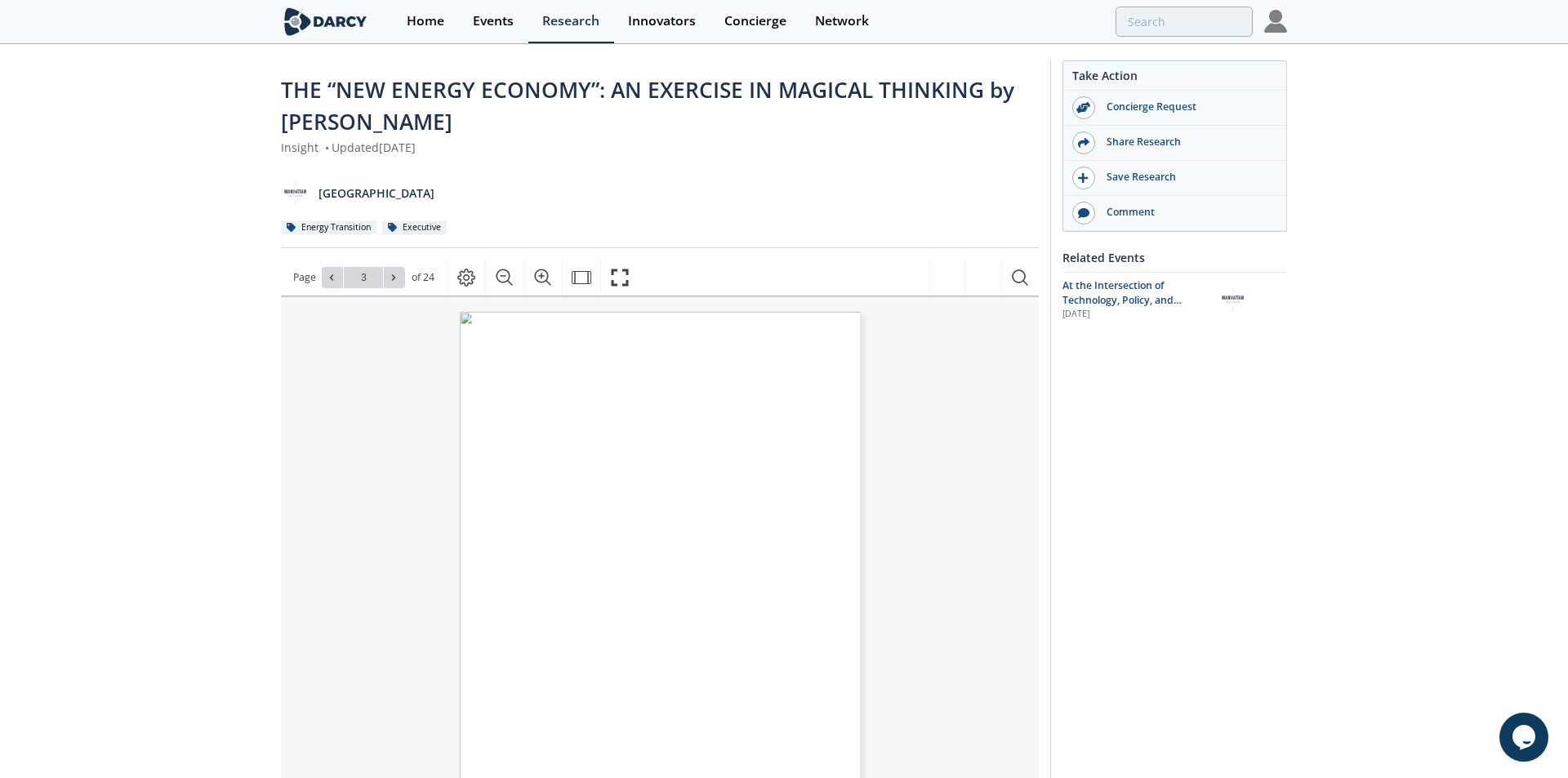
type input "4"
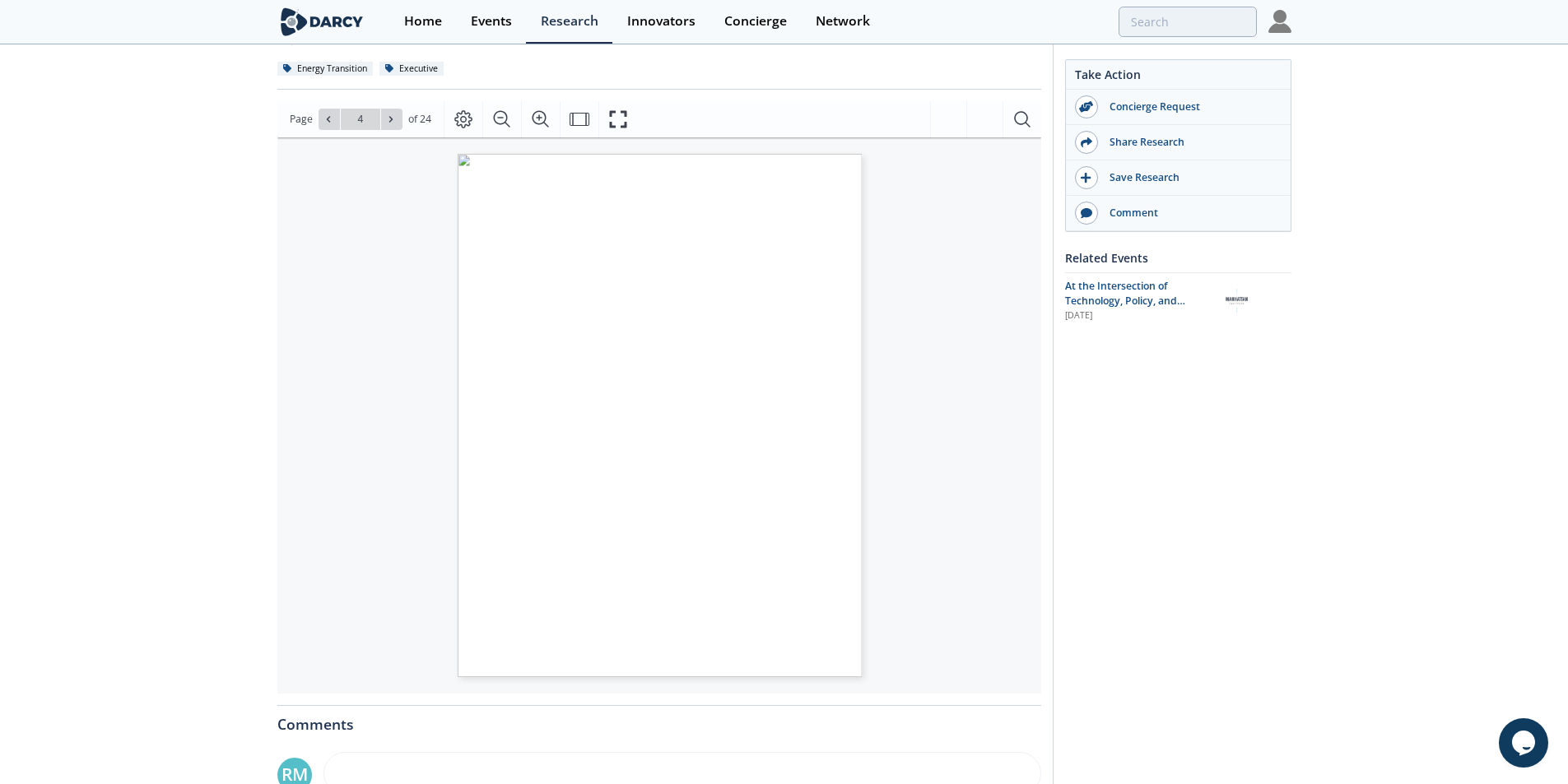
scroll to position [165, 0]
click at [940, 394] on div "The “New Energy Economy”: An Exercise in Magical Thinking 4 The “New Energy Eco…" at bounding box center [664, 403] width 764 height 540
type input "5"
click at [940, 394] on div "5 THE “NEW ENERGY ECONOMY”: AN EXERCISE IN MAGICAL THINKING Introduction A grow…" at bounding box center [664, 403] width 764 height 540
type input "6"
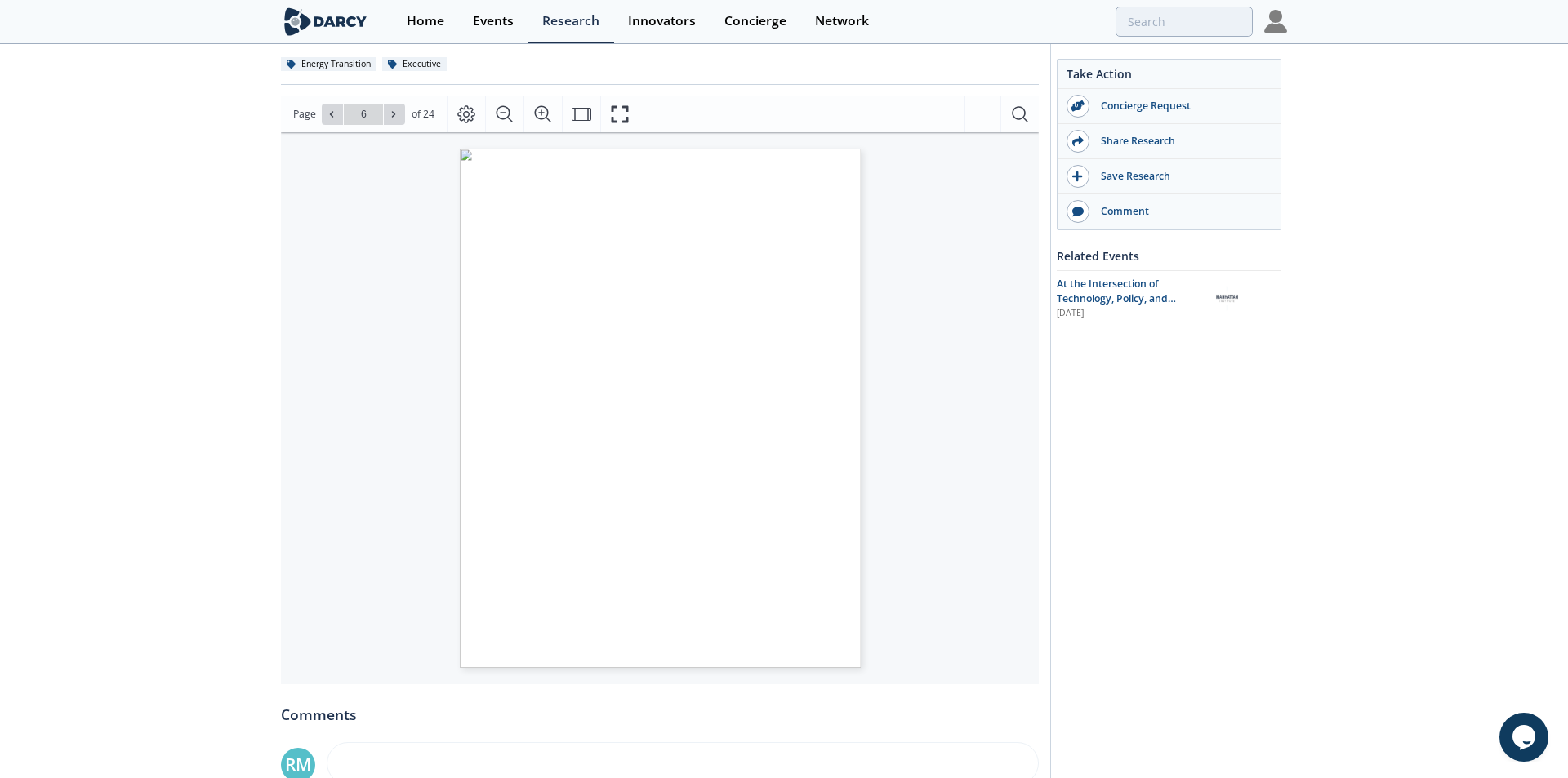
click at [933, 391] on div "The “New Energy Economy”: An Exercise in Magical Thinking 6 source into useful …" at bounding box center [659, 400] width 758 height 536
type input "7"
click at [933, 391] on div "7 effort would need to be more than doubled to tackle nonelectric sectors, wher…" at bounding box center [659, 400] width 758 height 536
type input "8"
click at [933, 391] on div "The “New Energy Economy”: An Exercise in Magical Thinking 8 kWh.14 That constit…" at bounding box center [659, 400] width 758 height 536
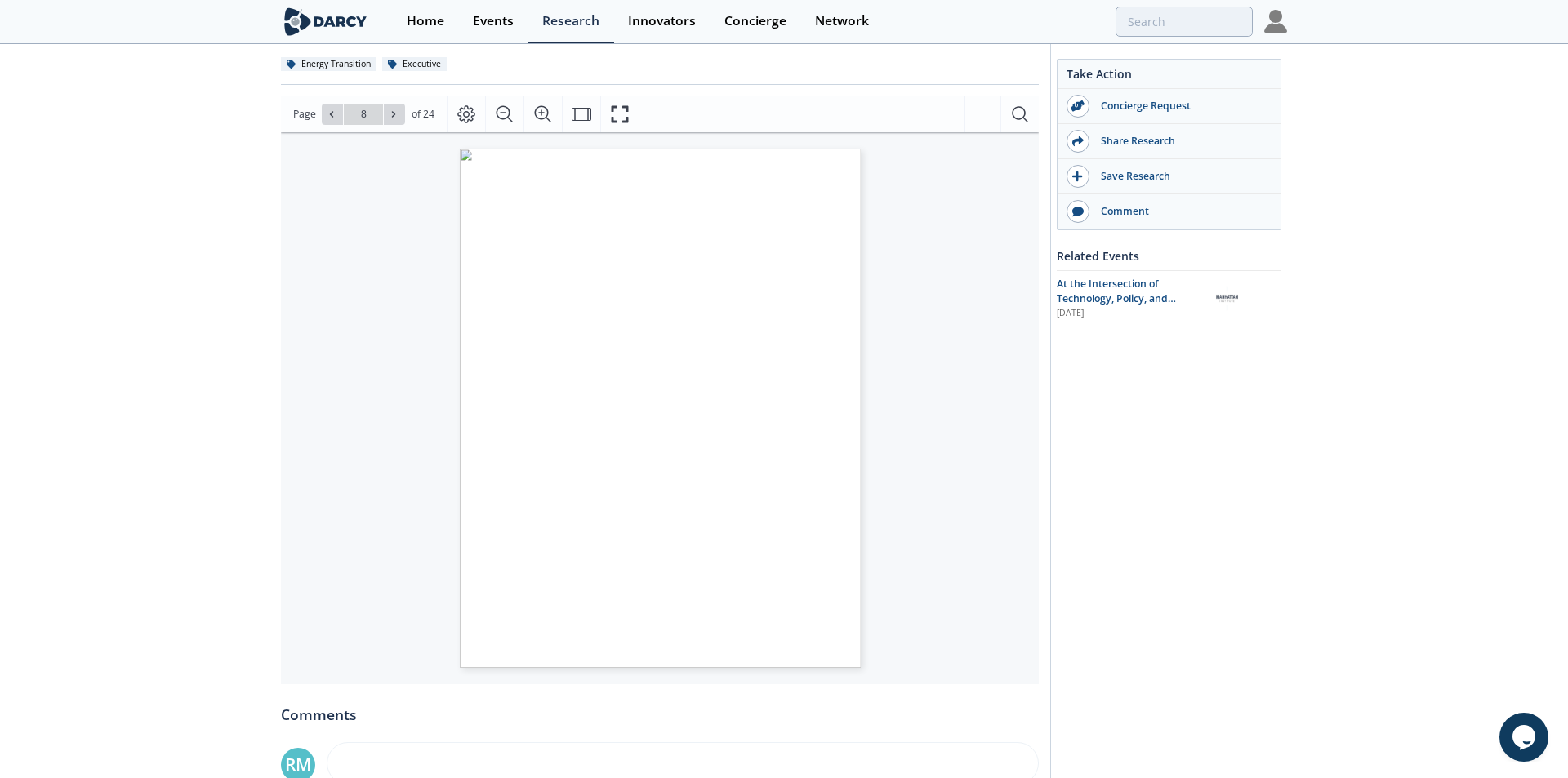
type input "9"
click at [933, 391] on div "9 Even this necessary extra capacity would not suffice. Meteorological and oper…" at bounding box center [659, 400] width 758 height 536
type input "10"
click at [933, 391] on div "The “New Energy Economy”: An Exercise in Magical Thinking 10 The Hidden Costs o…" at bounding box center [659, 400] width 758 height 536
type input "11"
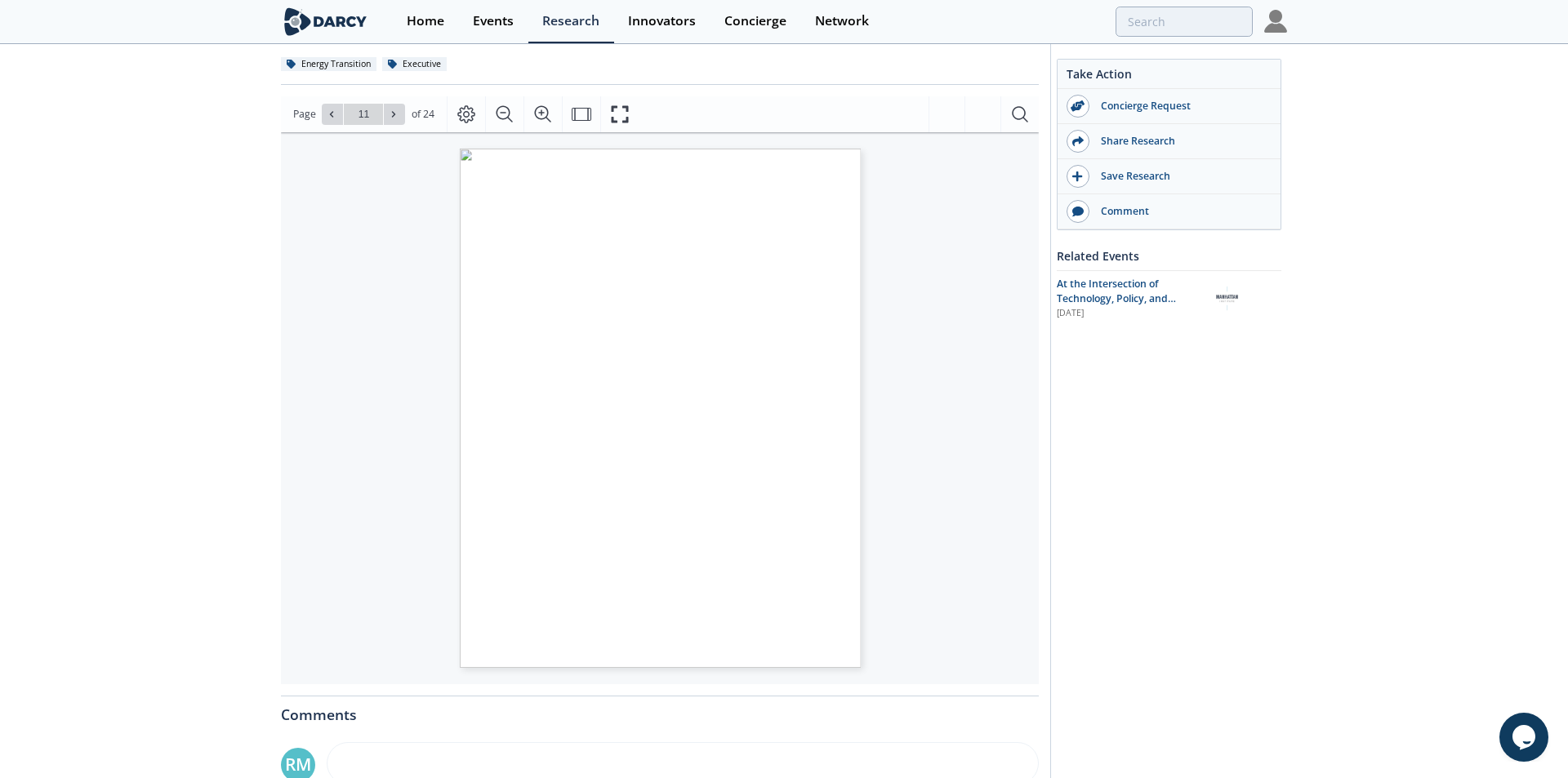
click at [933, 391] on div "11 costs are spread out over fewer kWh produced— thereby arithmetically increas…" at bounding box center [659, 400] width 758 height 536
type input "12"
click at [933, 391] on div "The “New Energy Economy”: An Exercise in Magical Thinking 12 How many batteries…" at bounding box center [659, 400] width 758 height 536
type input "13"
click at [933, 391] on div "13 central pillar of the new energy economy. Electric vehi- cles (EVs) are expe…" at bounding box center [659, 400] width 758 height 536
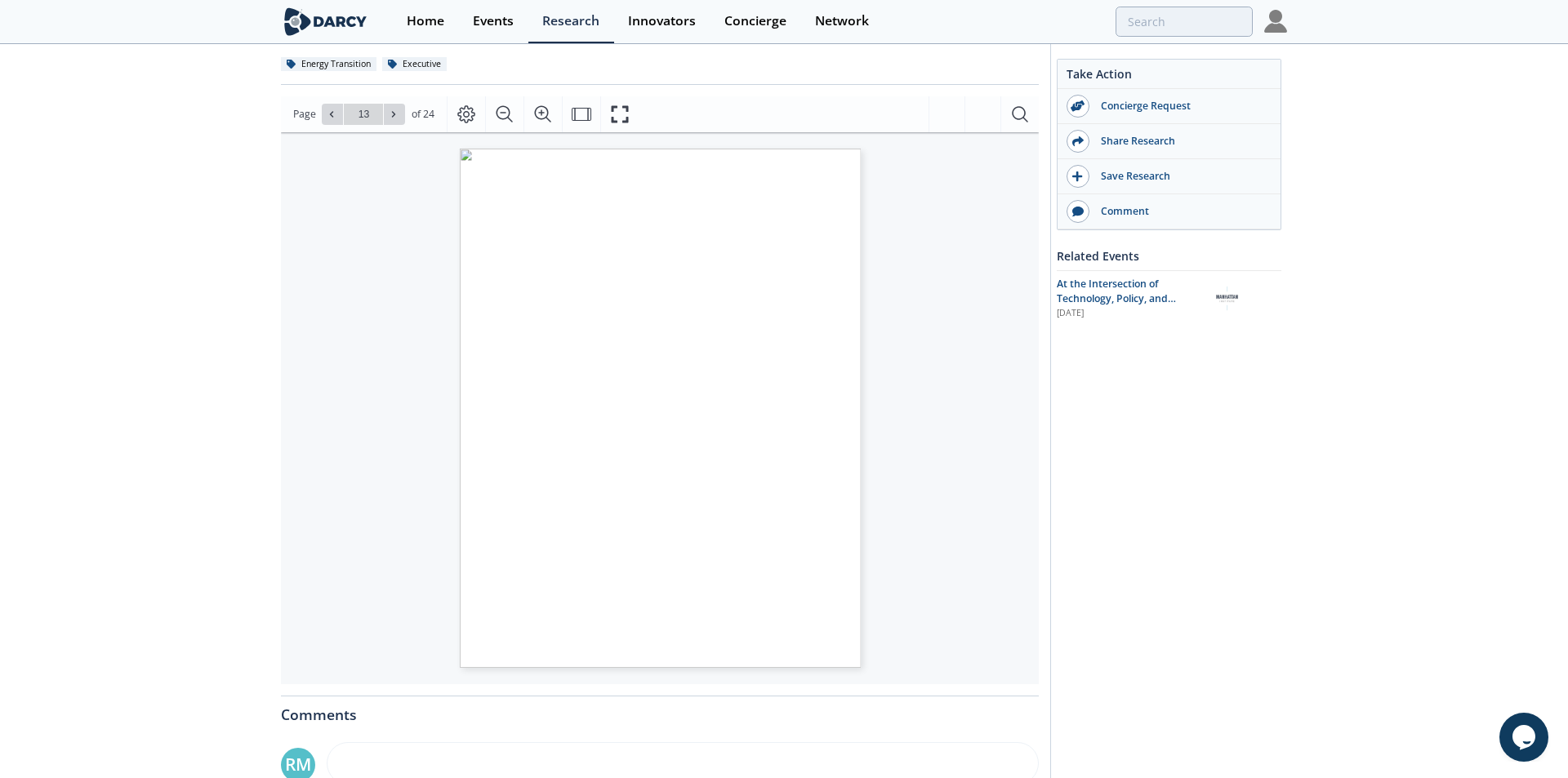
type input "14"
click at [933, 391] on div "The “New Energy Economy”: An Exercise in Magical Thinking 14 The challenge in s…" at bounding box center [659, 400] width 758 height 536
type input "15"
click at [933, 391] on div "15 tionary advances achieved in the first couple of decades after their inventi…" at bounding box center [659, 400] width 758 height 536
type input "16"
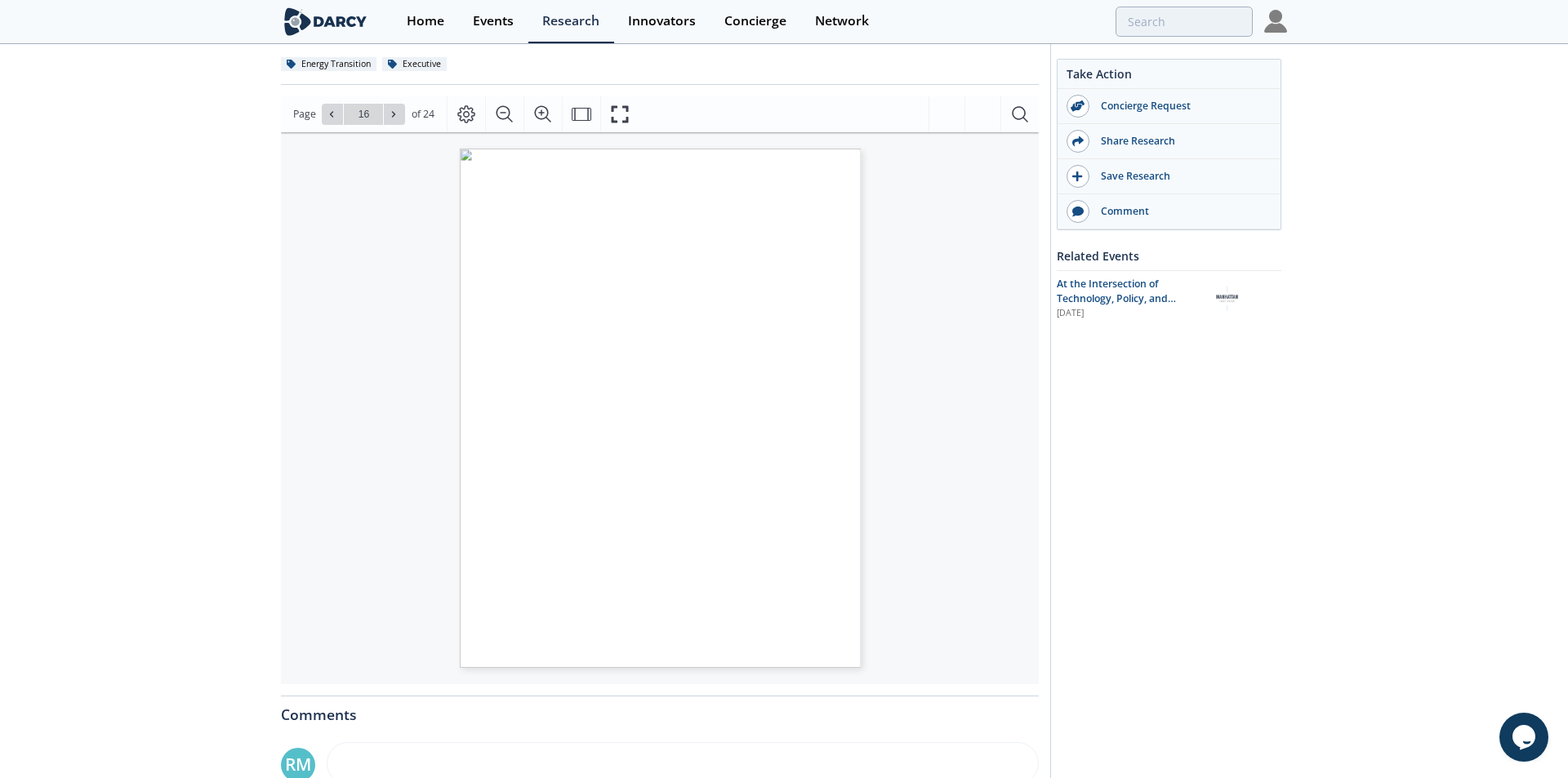
click at [933, 391] on div "15 tionary advances achieved in the first couple of decades after their inventi…" at bounding box center [659, 400] width 758 height 536
click at [933, 391] on div "17 Although kilowatt-hours and cars—key targets in the new energy economy presc…" at bounding box center [659, 400] width 758 height 536
click at [933, 391] on div "The “New Energy Economy”: An Exercise in Magical Thinking 18 or machine. So lon…" at bounding box center [659, 400] width 758 height 536
type input "19"
click at [933, 391] on div "19 FIGURE 8. As Global Efficiency Improves, Energy Demand Rises Source: ExxonMo…" at bounding box center [659, 400] width 758 height 536
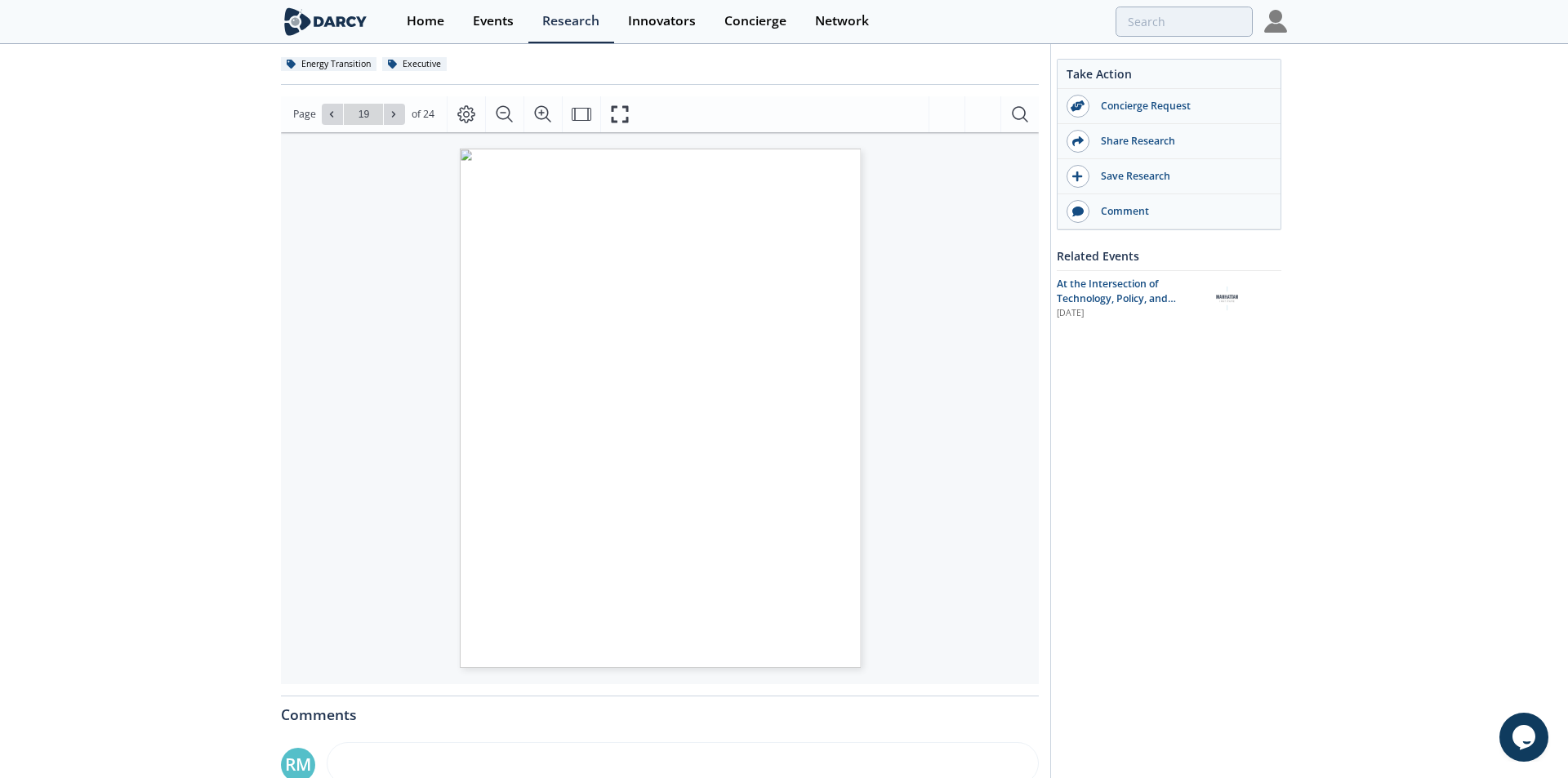
type input "20"
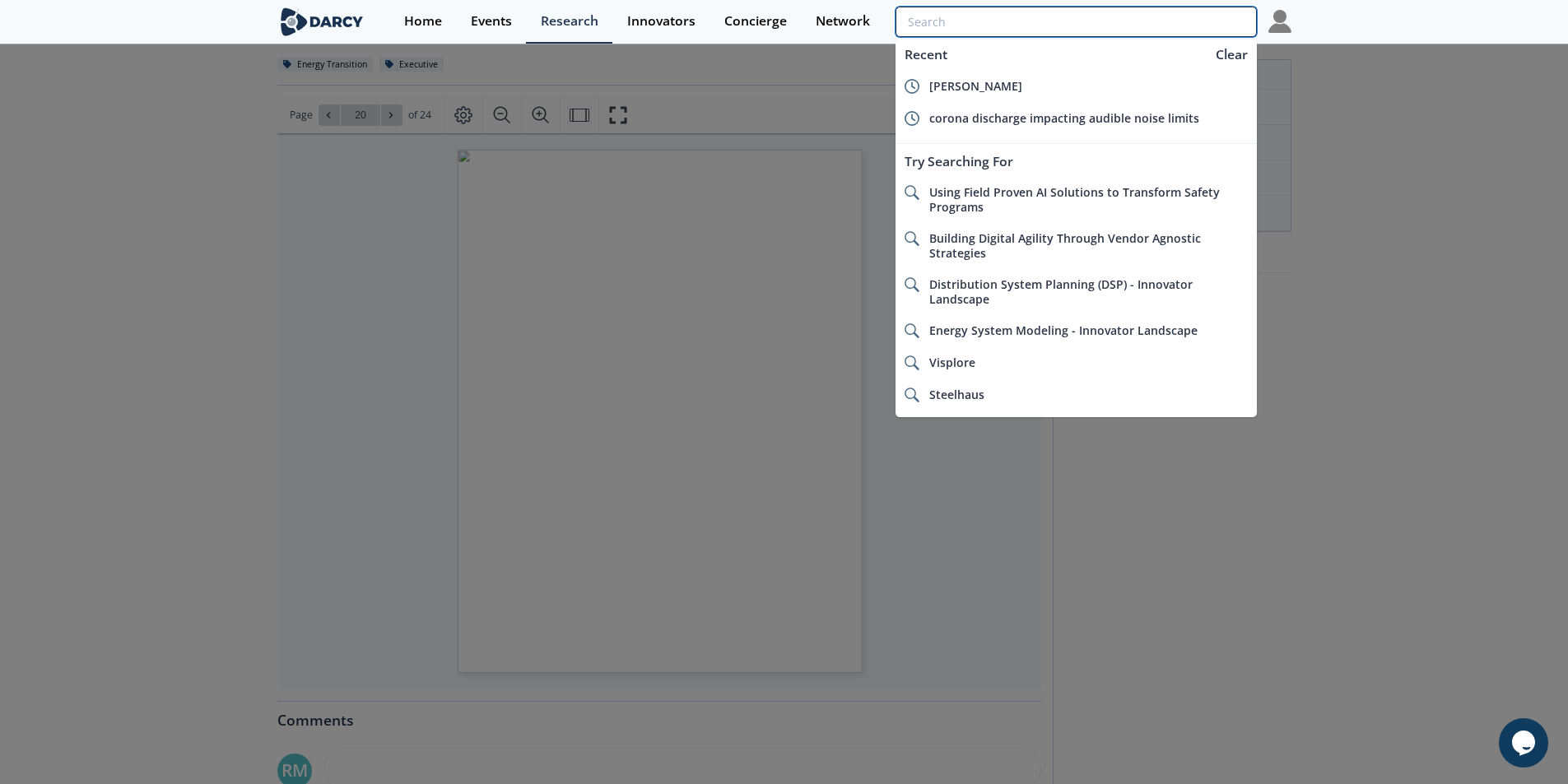
click at [1181, 24] on input "search" at bounding box center [1076, 22] width 360 height 31
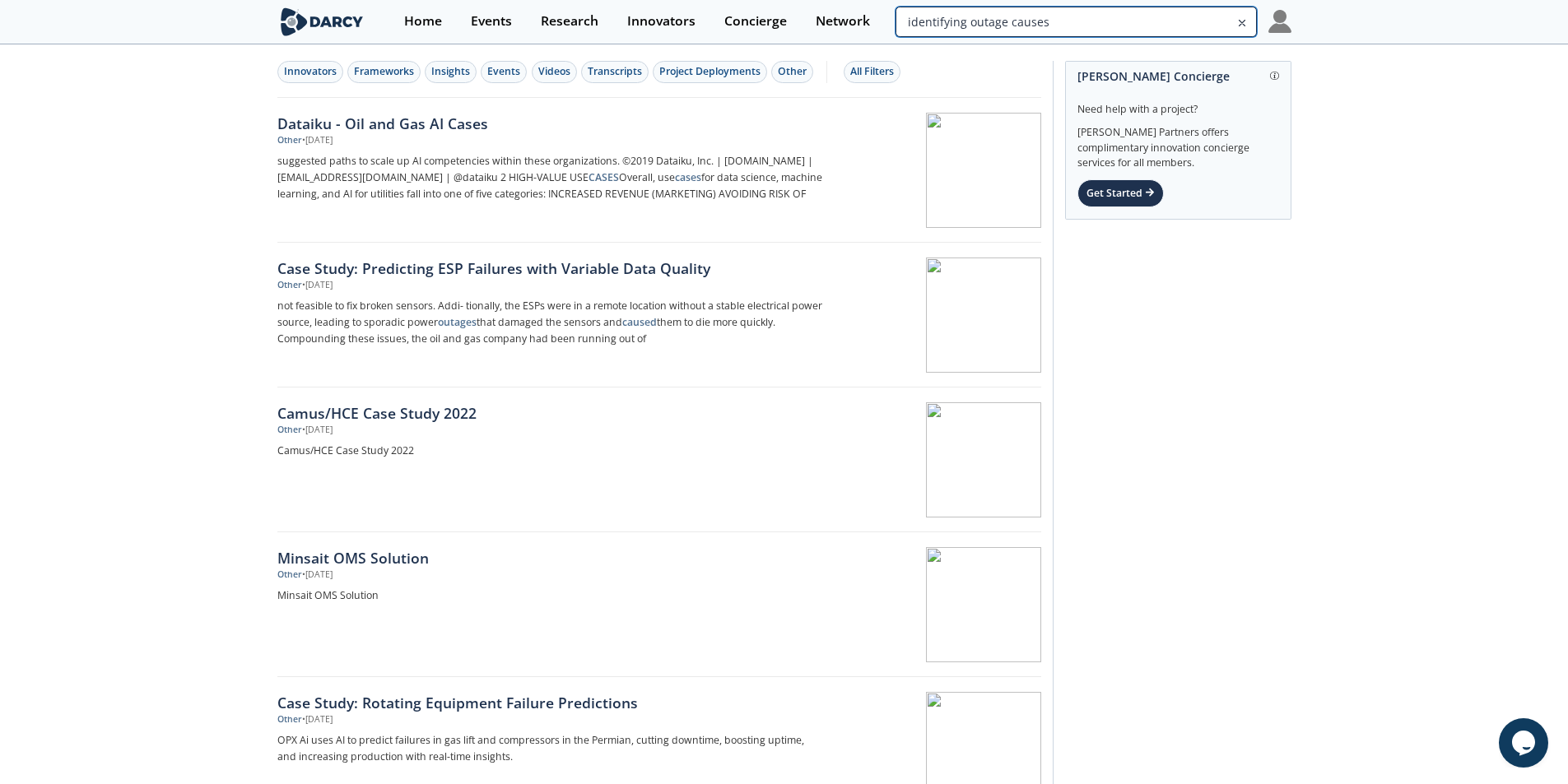
click at [1196, 37] on input "identifying outage causes" at bounding box center [1076, 22] width 360 height 31
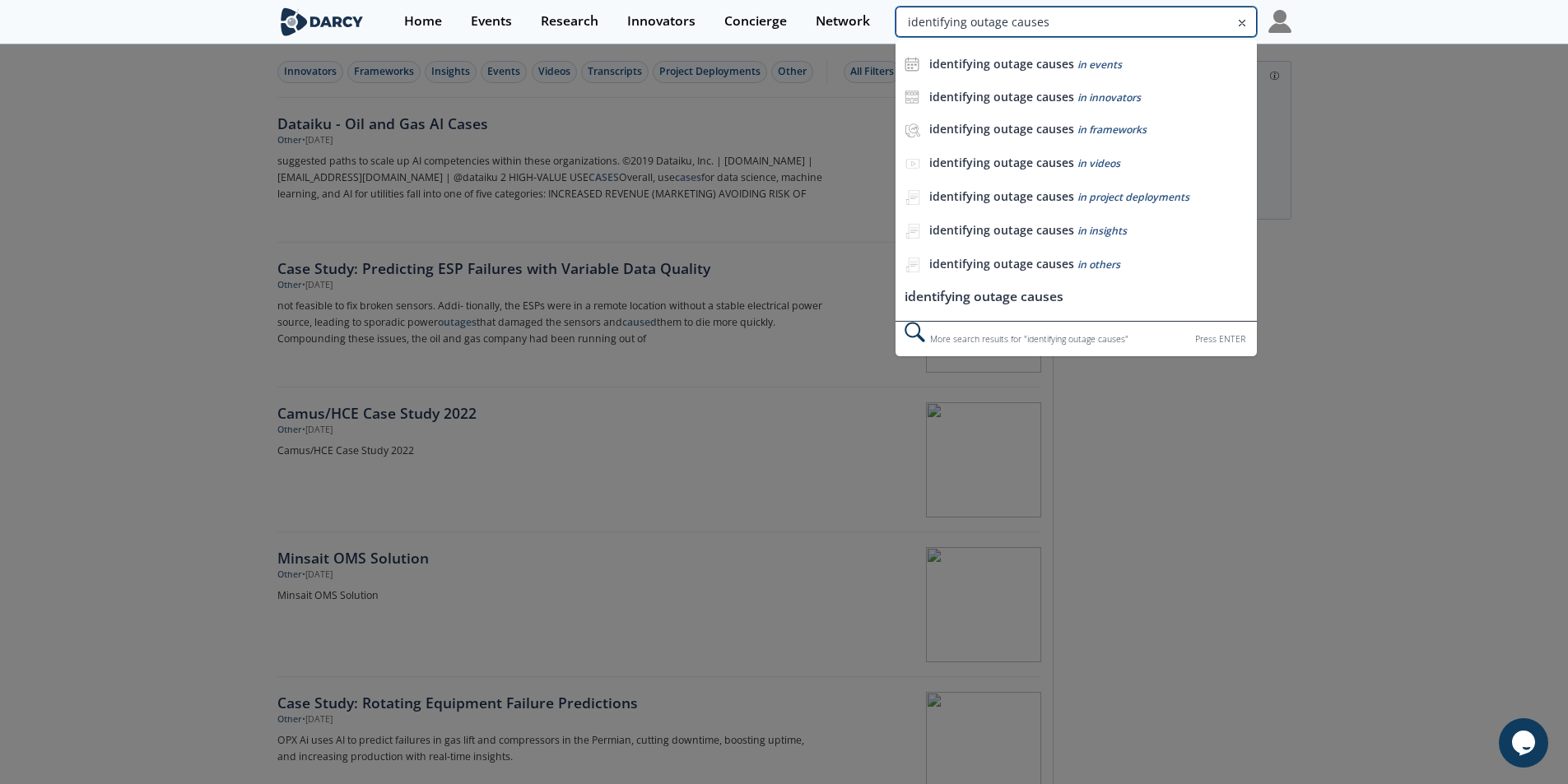
click at [1171, 37] on input "identifying outage causes" at bounding box center [1076, 22] width 360 height 31
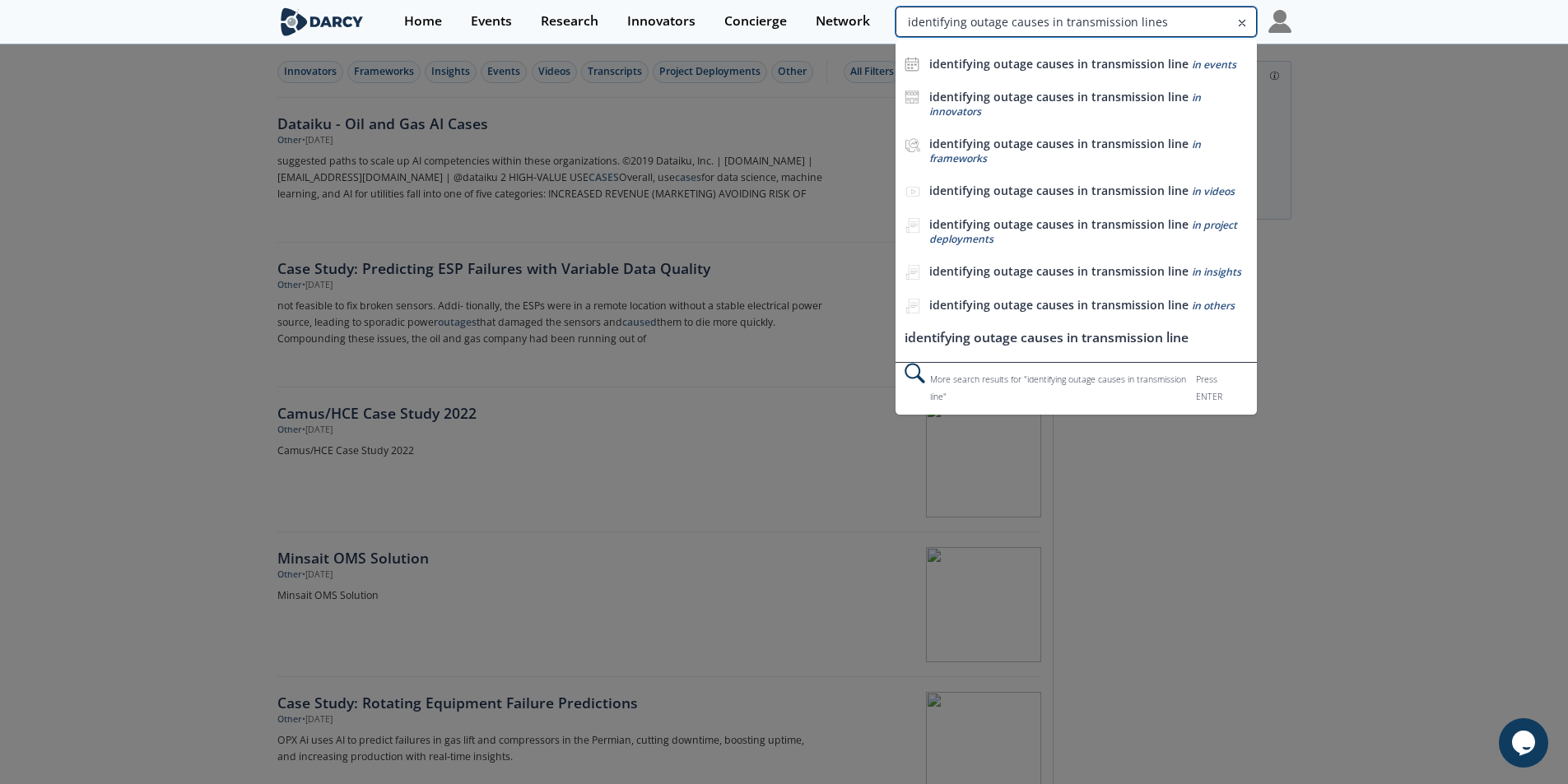
type input "identifying outage causes in transmission lines"
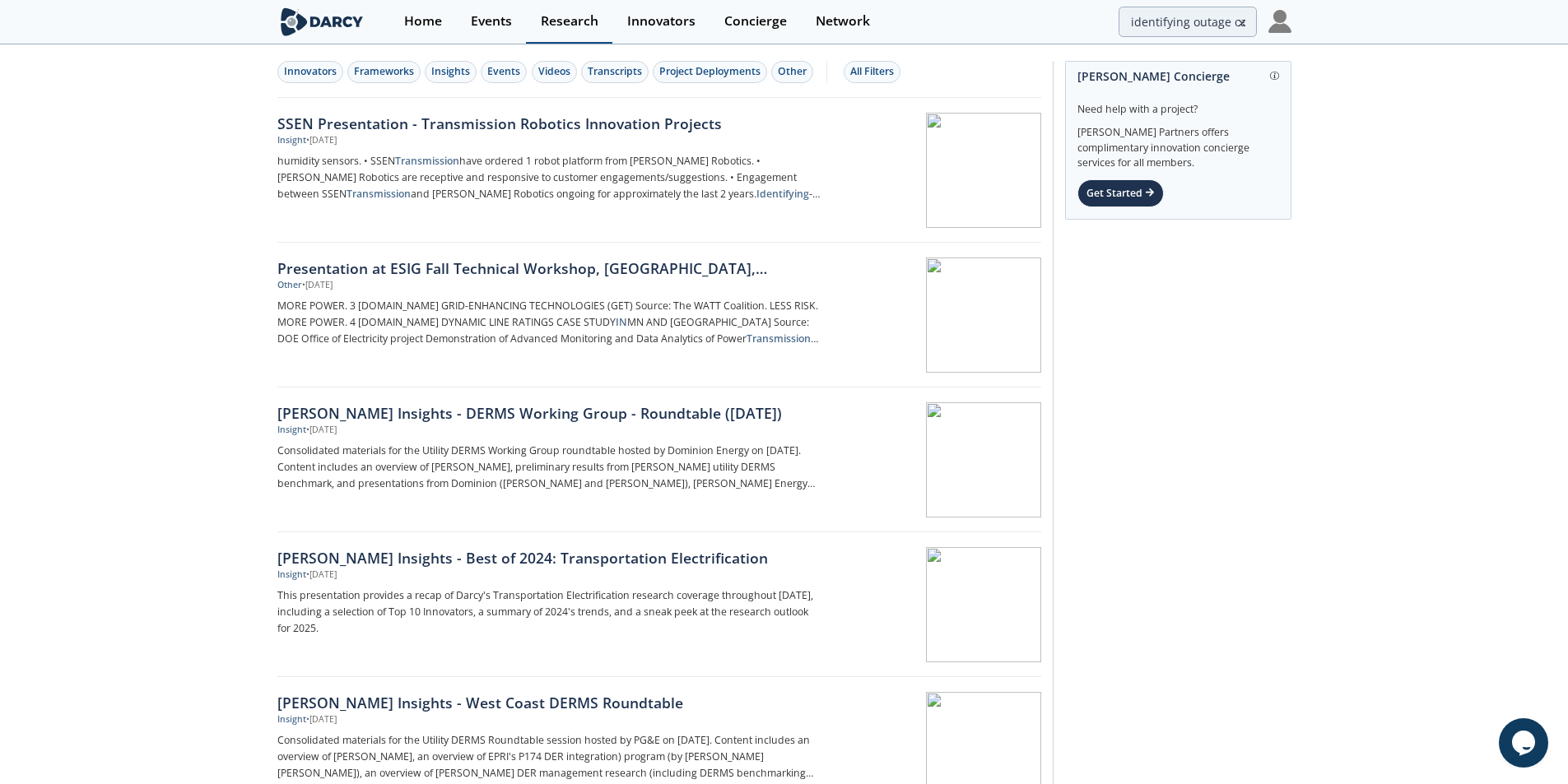
click at [556, 25] on div "Research" at bounding box center [570, 21] width 58 height 14
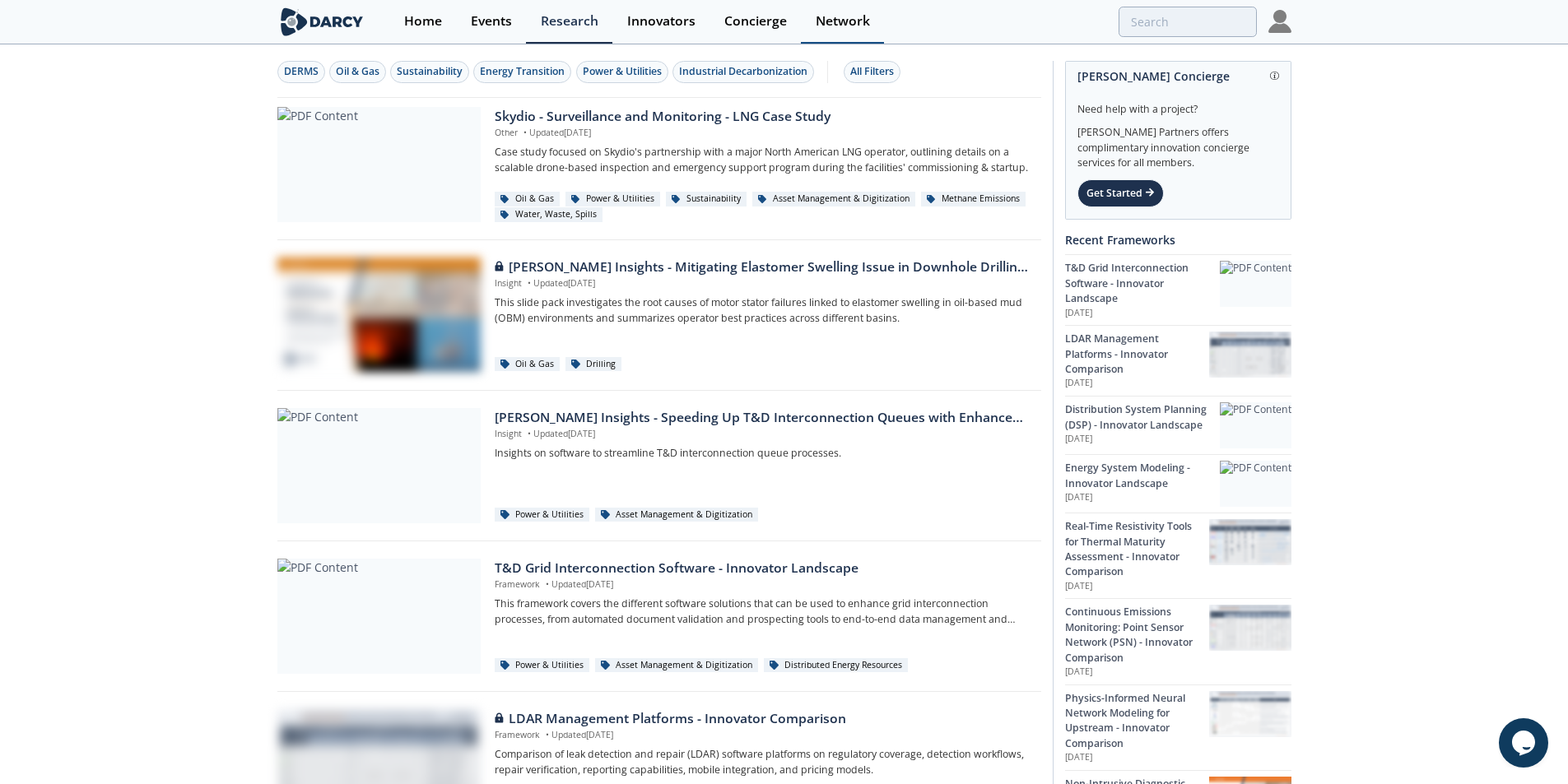
click at [829, 18] on div "Network" at bounding box center [843, 21] width 54 height 14
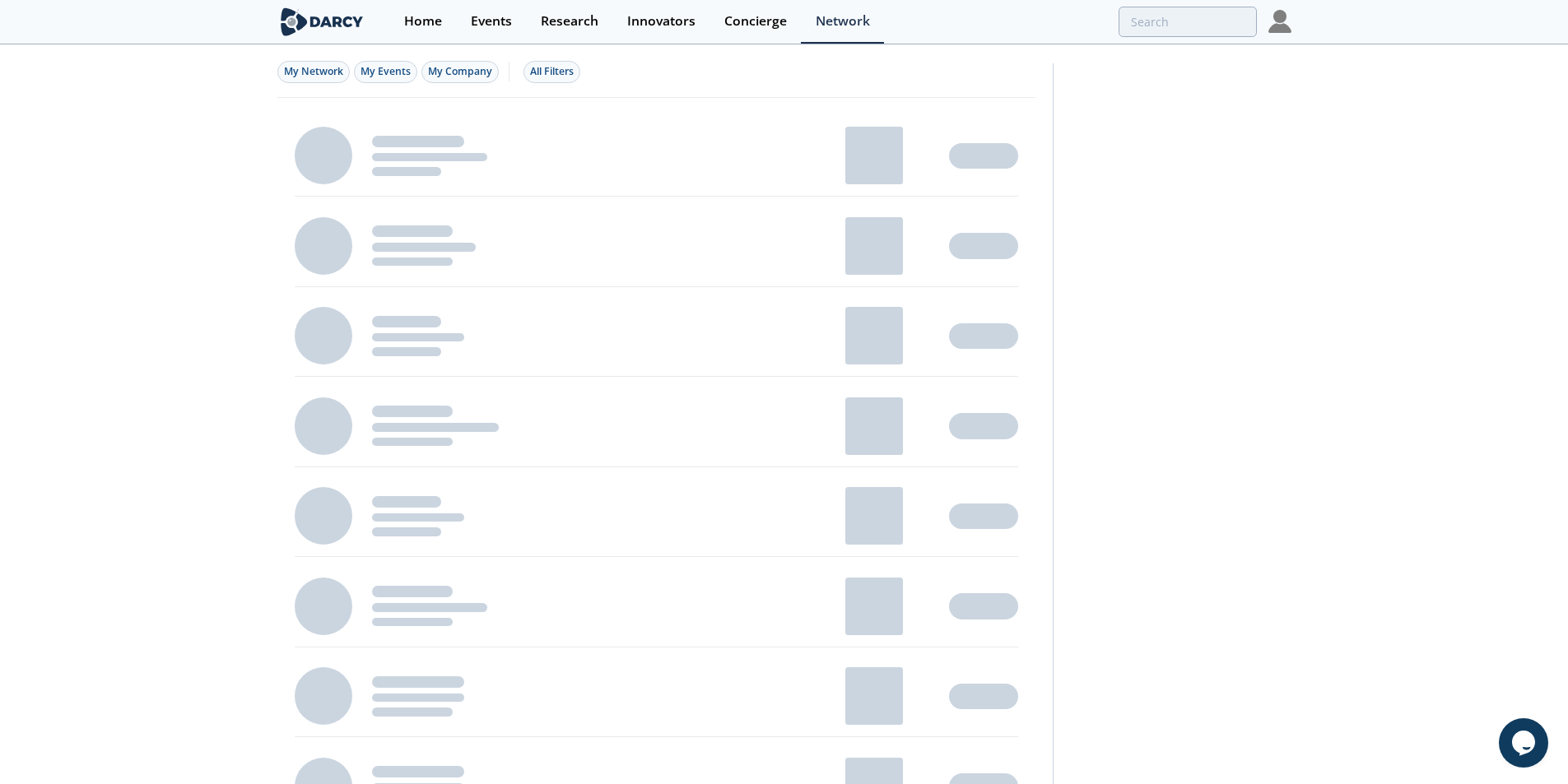
click at [344, 25] on img at bounding box center [322, 22] width 90 height 29
